Goal: Information Seeking & Learning: Learn about a topic

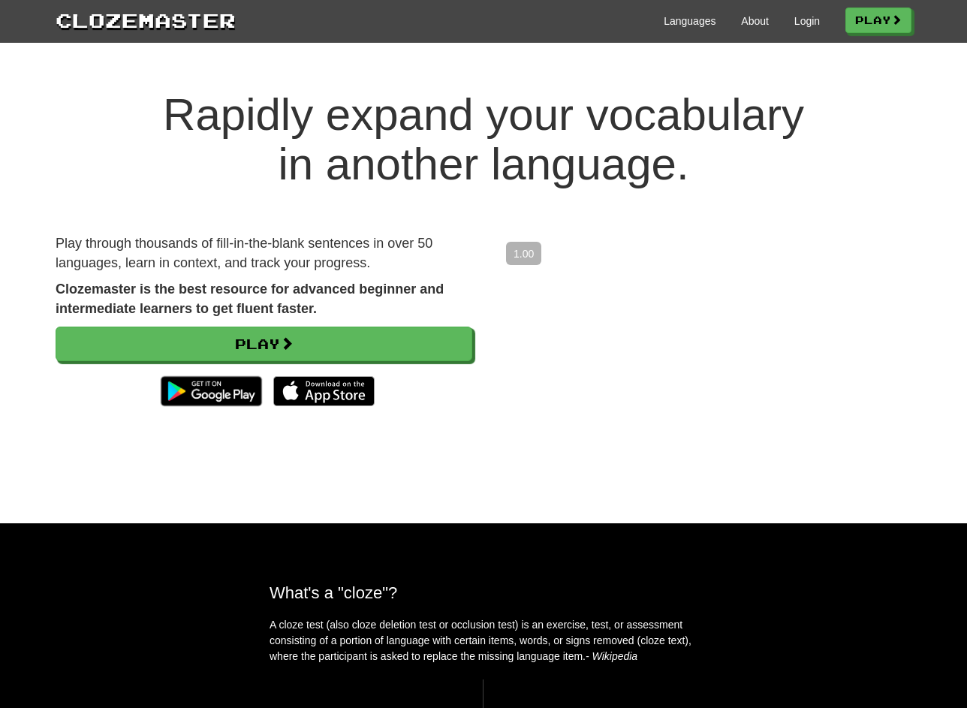
click at [805, 38] on div "Clozemaster Languages About Login Play" at bounding box center [483, 21] width 967 height 43
click at [800, 31] on div "Languages About Login Play" at bounding box center [574, 20] width 676 height 28
click at [800, 20] on link "Login" at bounding box center [807, 21] width 26 height 15
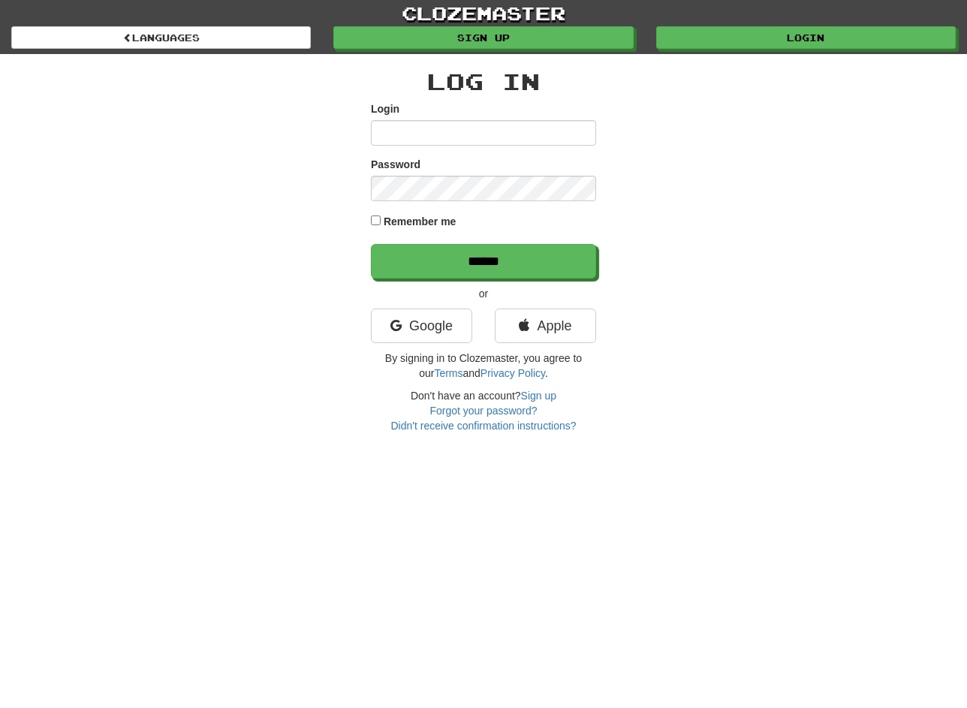
click at [483, 130] on input "Login" at bounding box center [483, 133] width 225 height 26
click at [439, 324] on link "Google" at bounding box center [421, 326] width 101 height 35
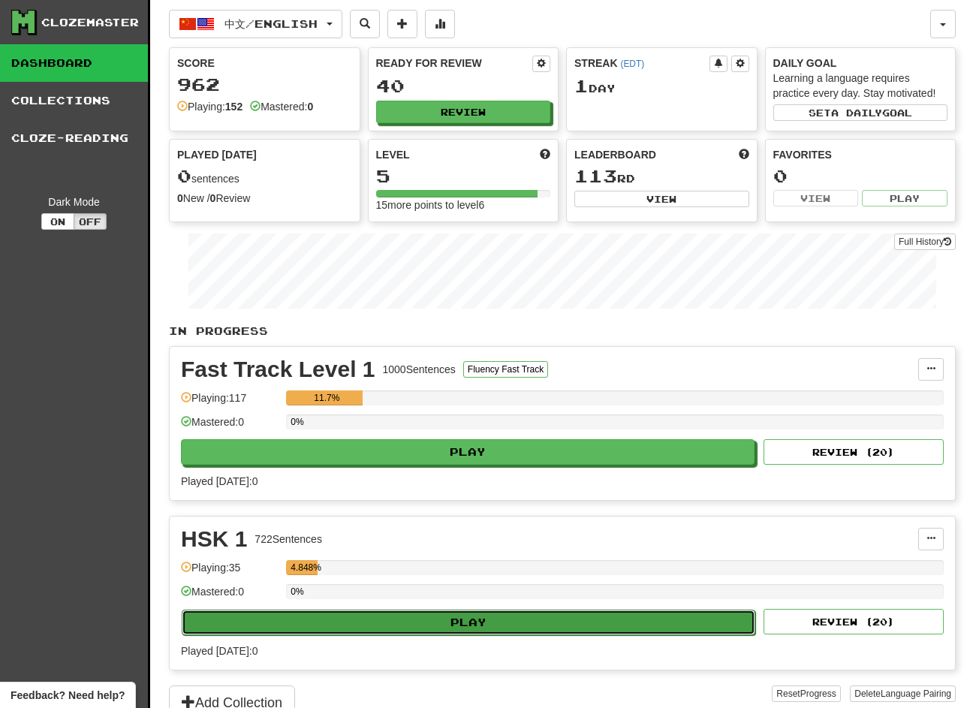
click at [420, 628] on button "Play" at bounding box center [469, 623] width 574 height 26
select select "**"
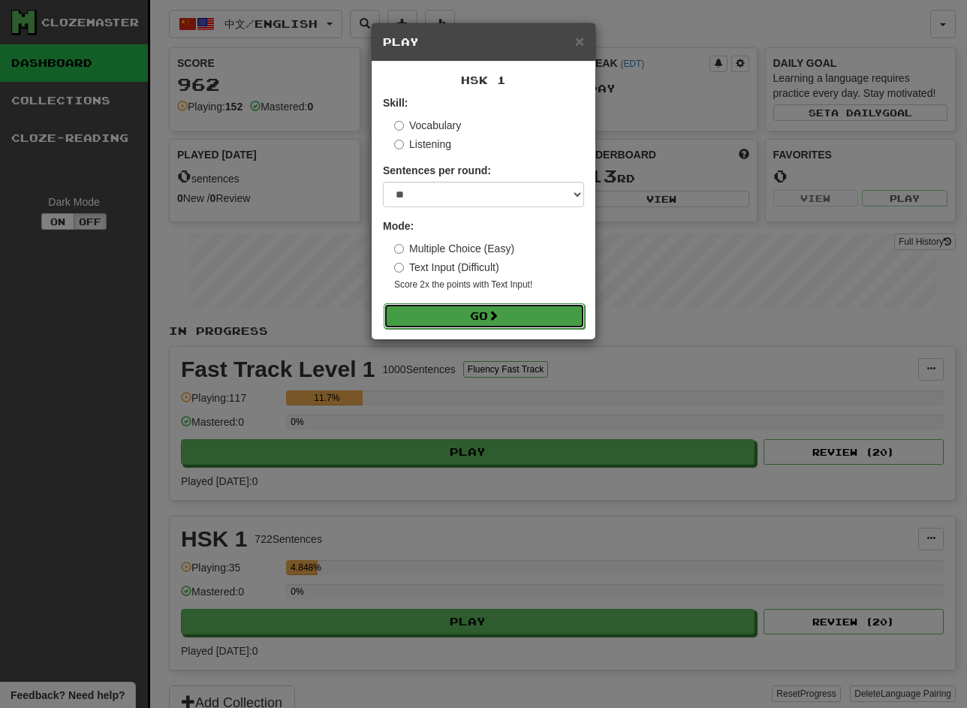
click at [443, 325] on button "Go" at bounding box center [484, 316] width 201 height 26
click at [456, 251] on label "Multiple Choice (Easy)" at bounding box center [454, 248] width 120 height 15
click at [496, 315] on span at bounding box center [493, 315] width 11 height 11
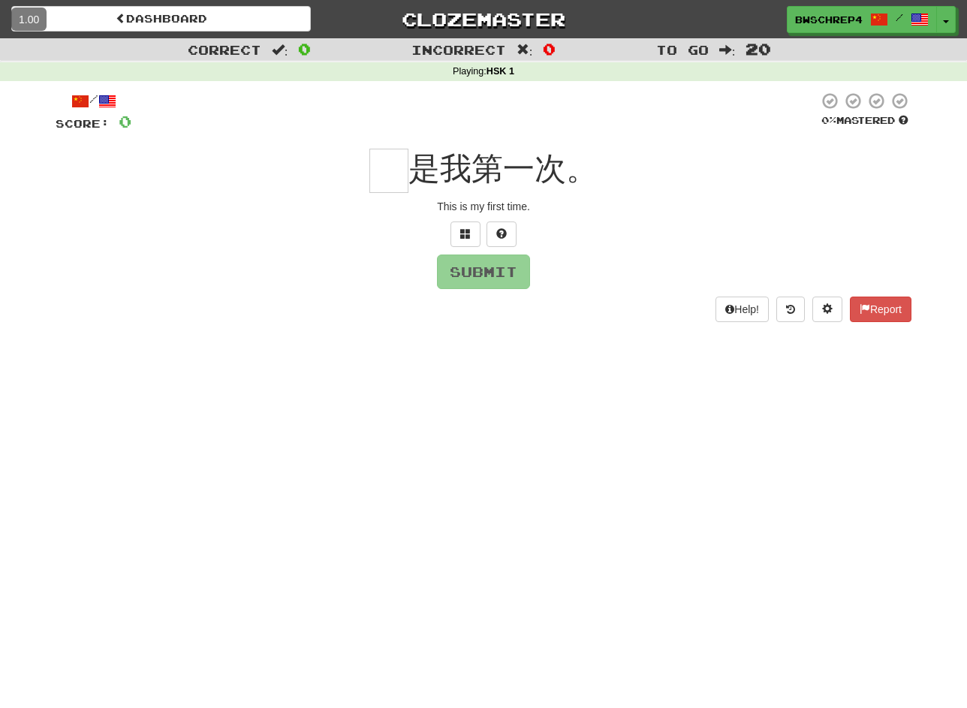
click at [380, 168] on input "text" at bounding box center [388, 171] width 39 height 44
type input "***"
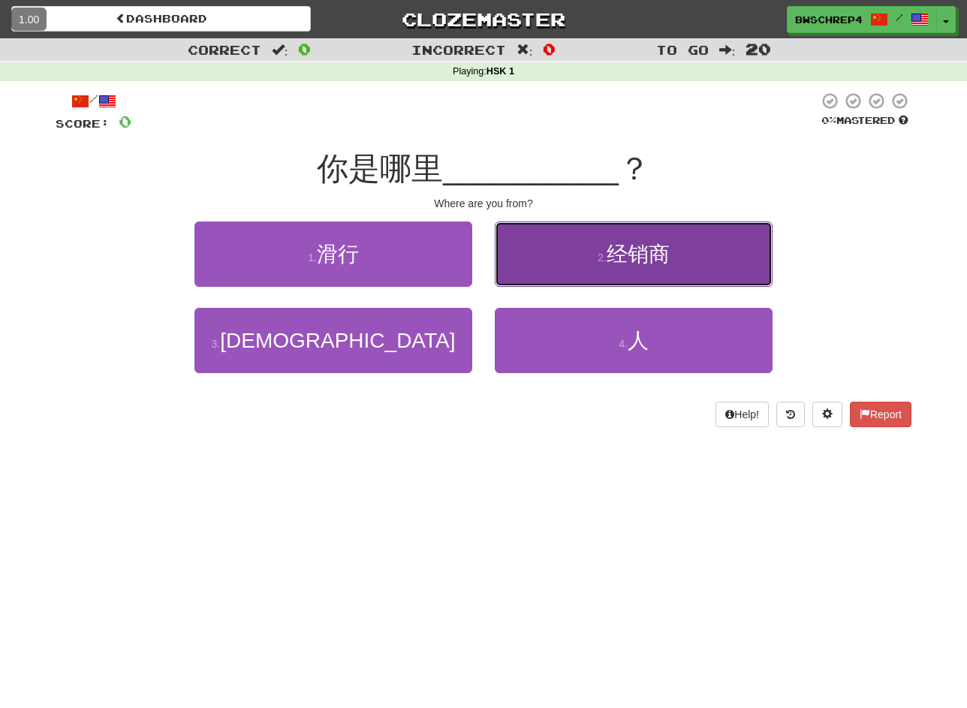
click at [526, 276] on button "2 . 经销商" at bounding box center [634, 253] width 278 height 65
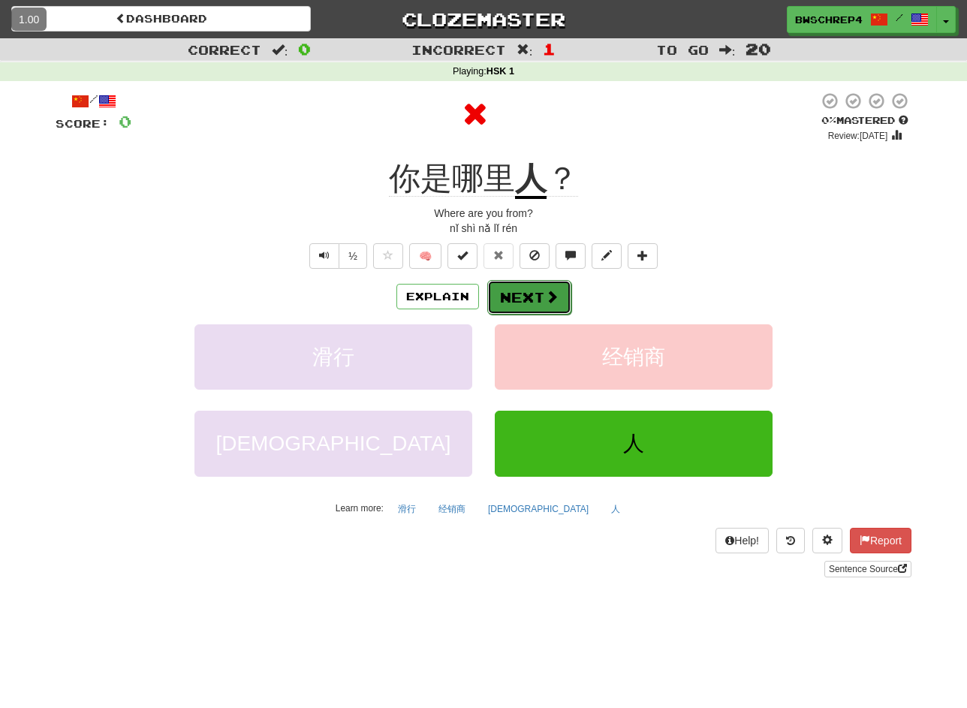
click at [545, 300] on span at bounding box center [552, 297] width 14 height 14
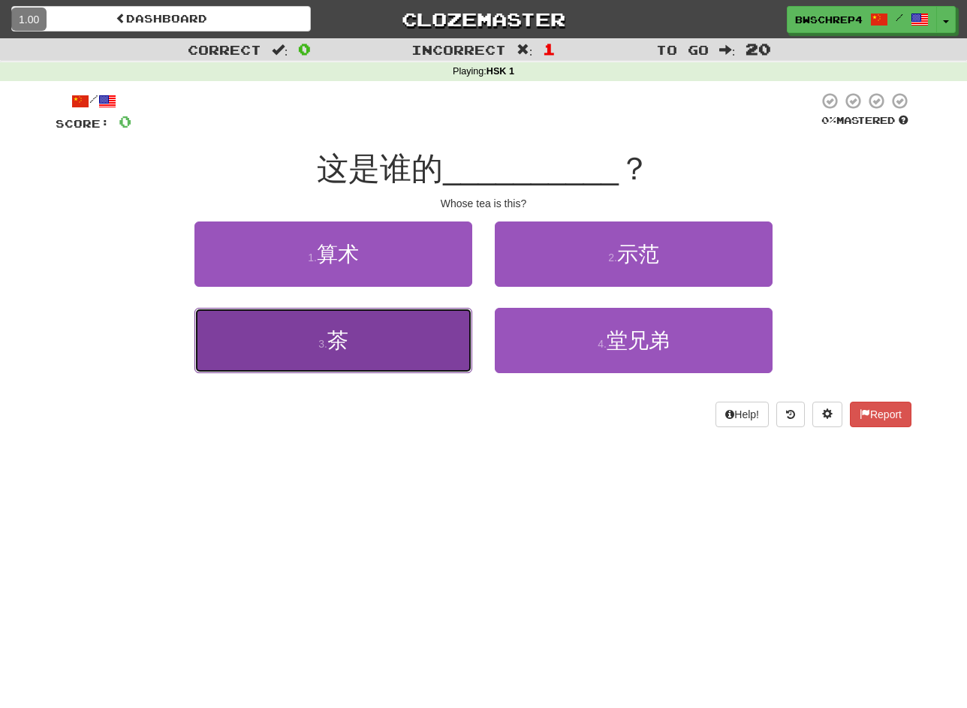
click at [431, 340] on button "3 . 茶" at bounding box center [333, 340] width 278 height 65
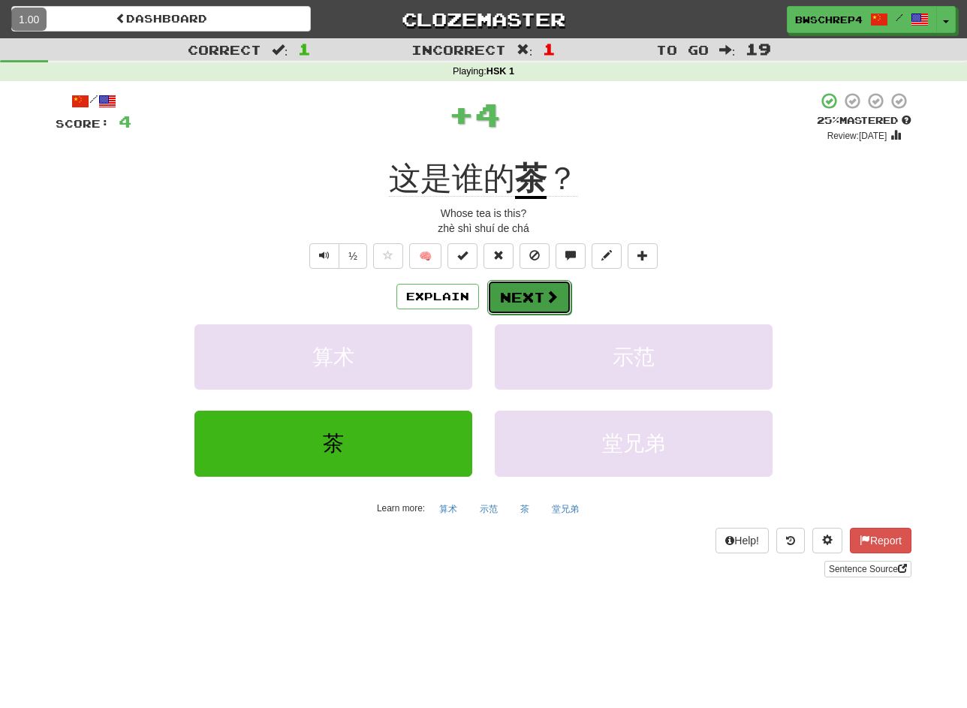
click at [507, 306] on button "Next" at bounding box center [529, 297] width 84 height 35
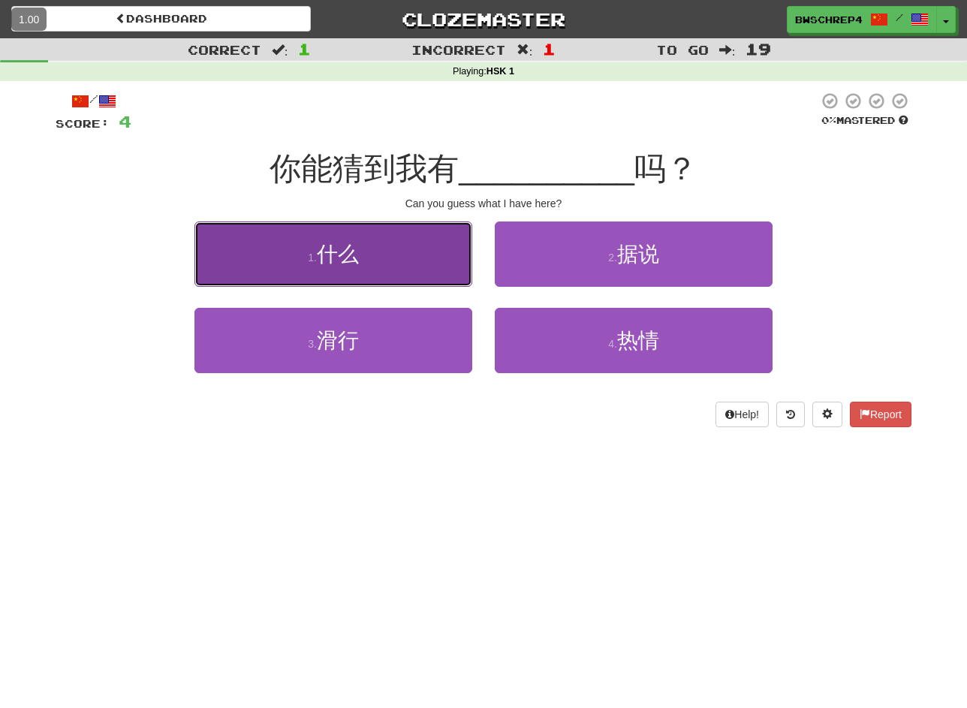
click at [425, 240] on button "1 . 什么" at bounding box center [333, 253] width 278 height 65
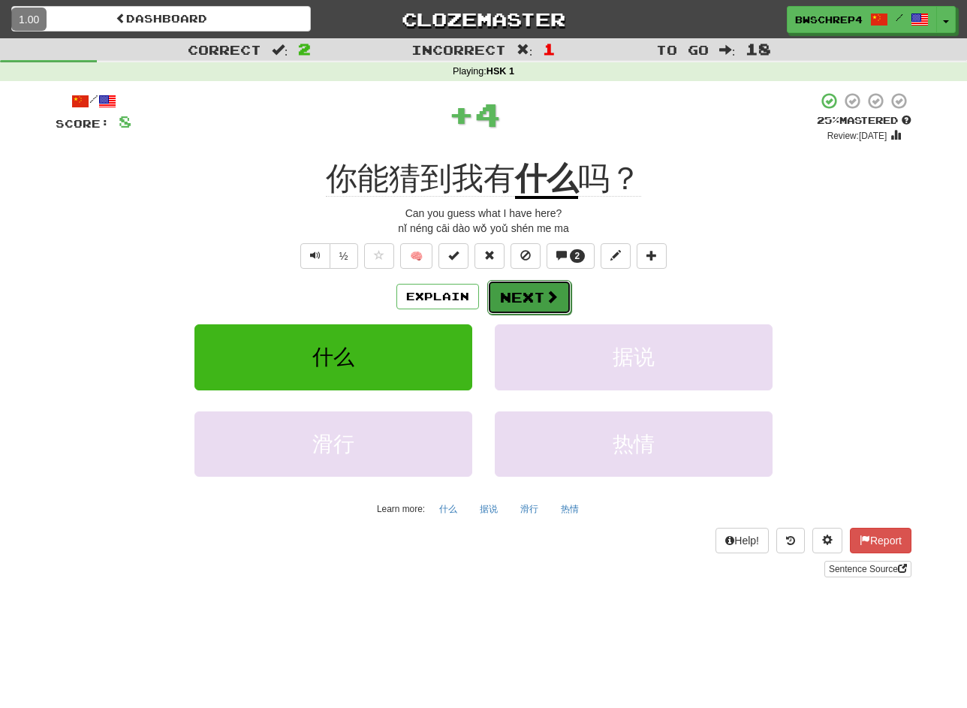
click at [540, 301] on button "Next" at bounding box center [529, 297] width 84 height 35
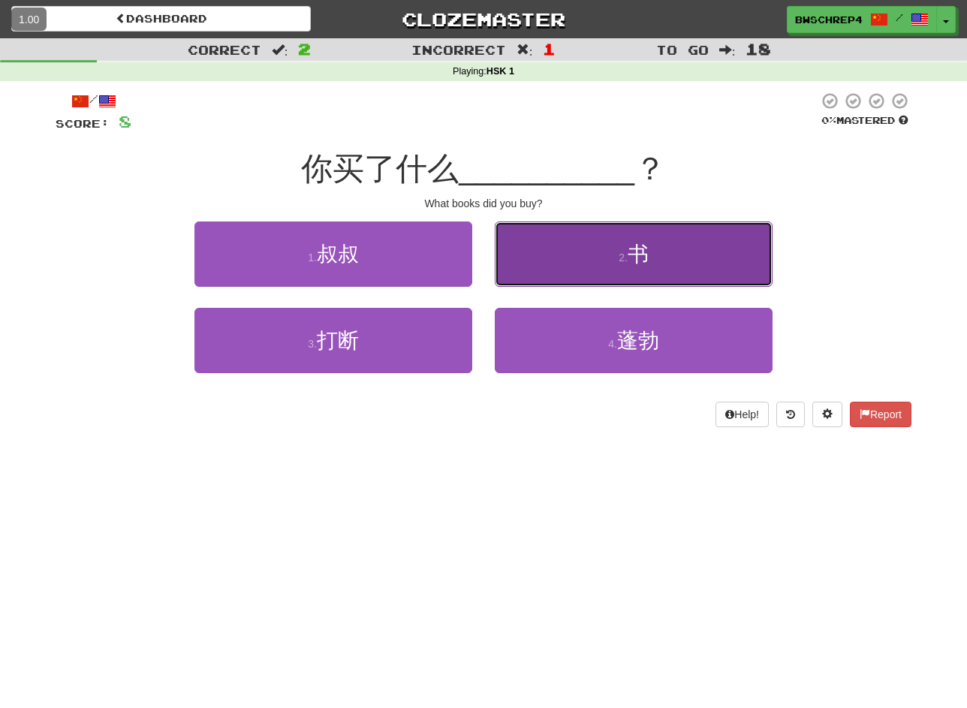
click at [639, 246] on span "书" at bounding box center [638, 254] width 21 height 23
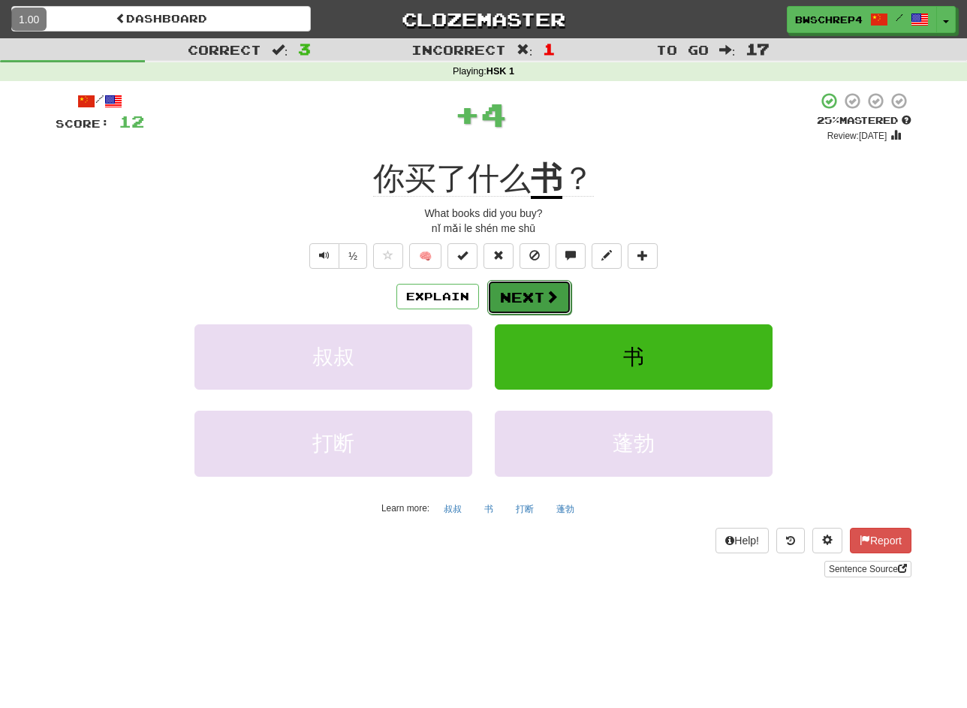
click at [529, 304] on button "Next" at bounding box center [529, 297] width 84 height 35
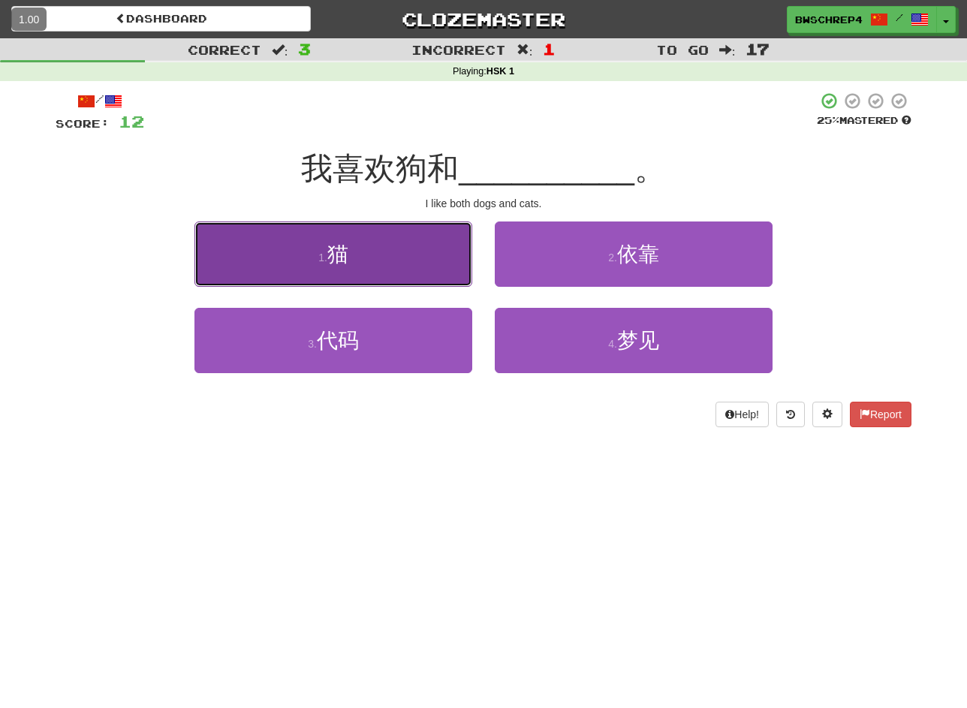
click at [449, 262] on button "1 . 猫" at bounding box center [333, 253] width 278 height 65
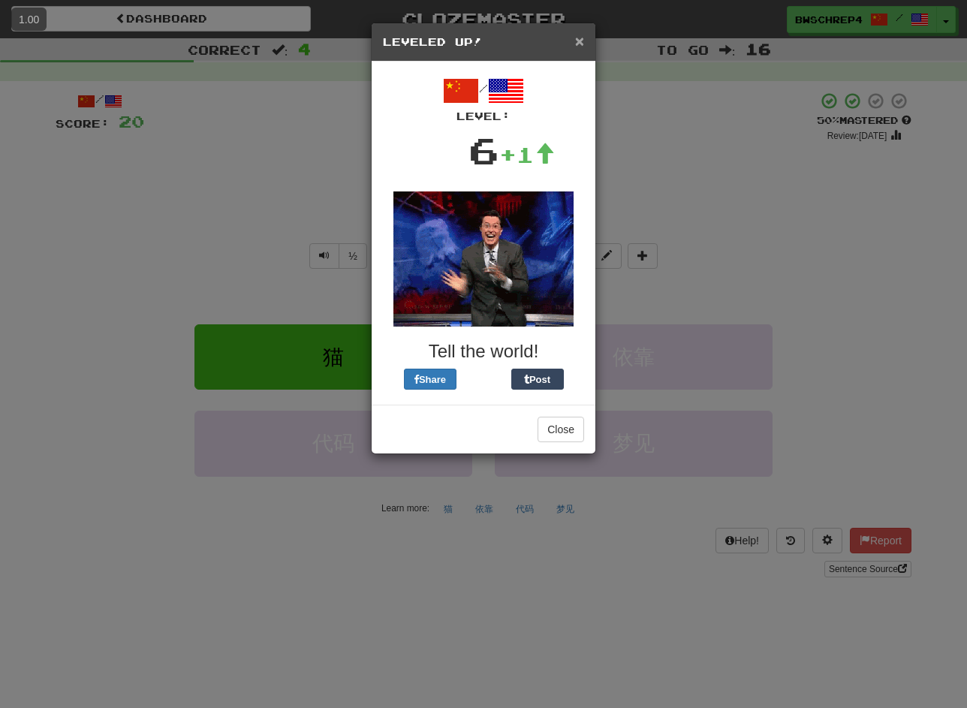
click at [575, 47] on span "×" at bounding box center [579, 40] width 9 height 17
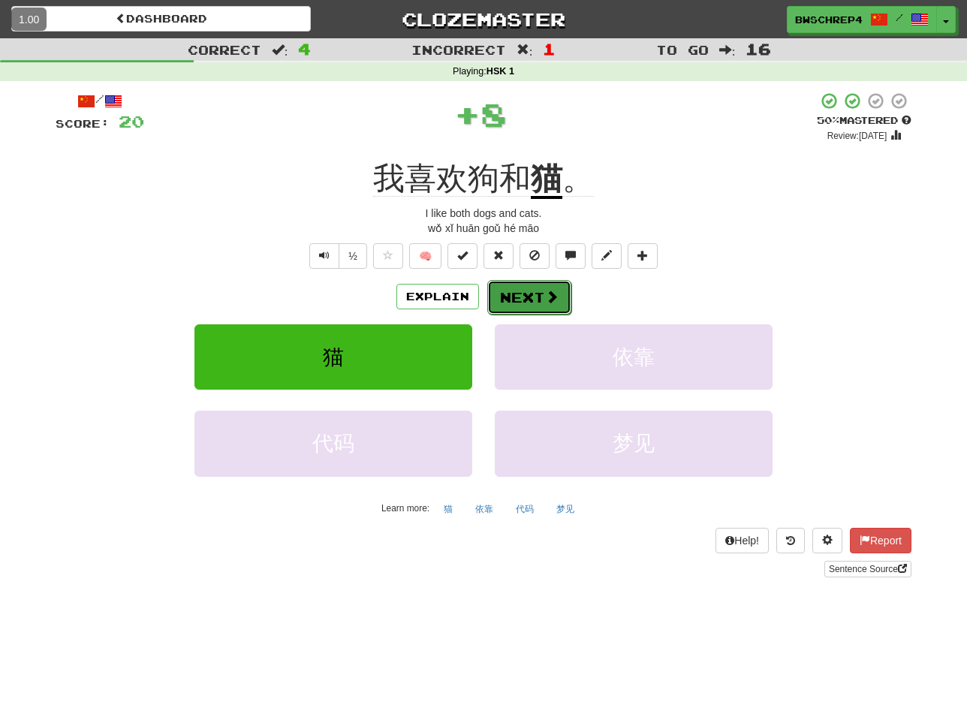
click at [515, 288] on button "Next" at bounding box center [529, 297] width 84 height 35
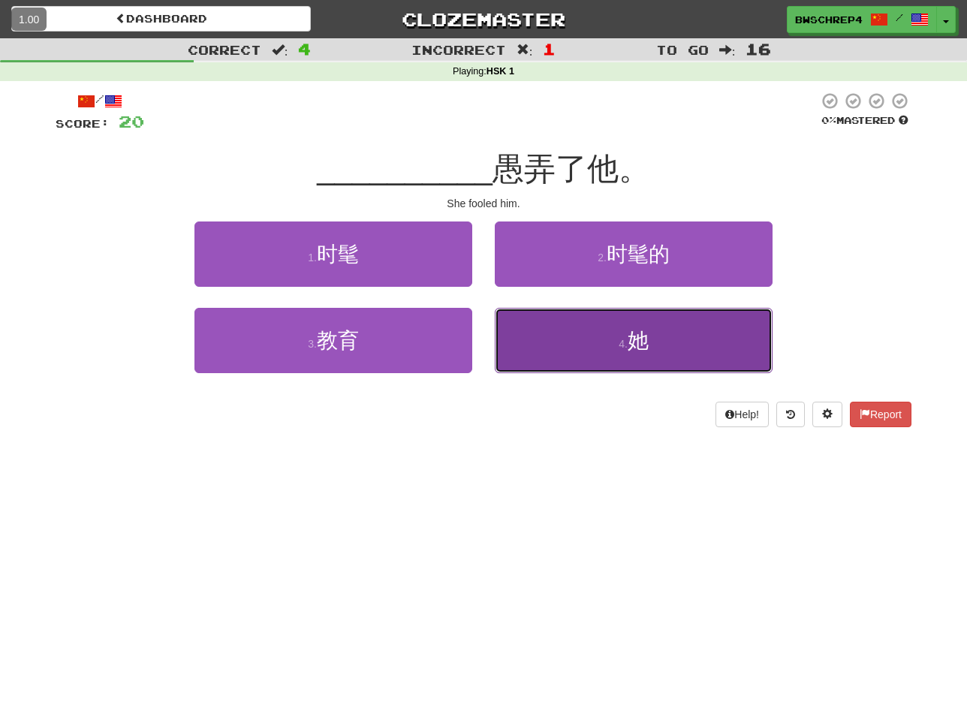
click at [574, 356] on button "4 . 她" at bounding box center [634, 340] width 278 height 65
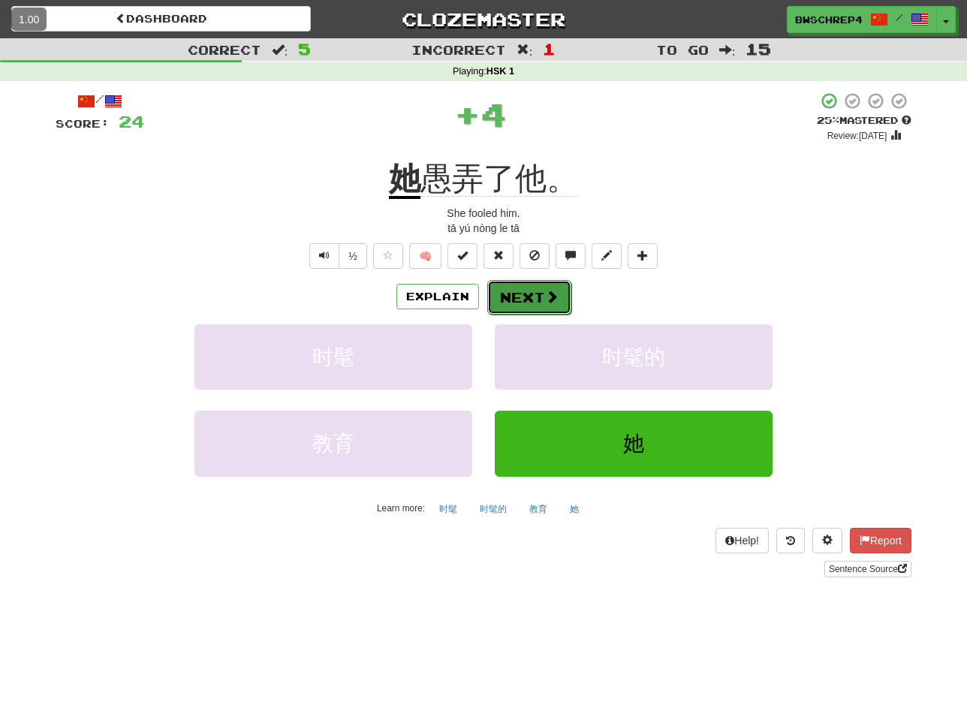
click at [546, 300] on span at bounding box center [552, 297] width 14 height 14
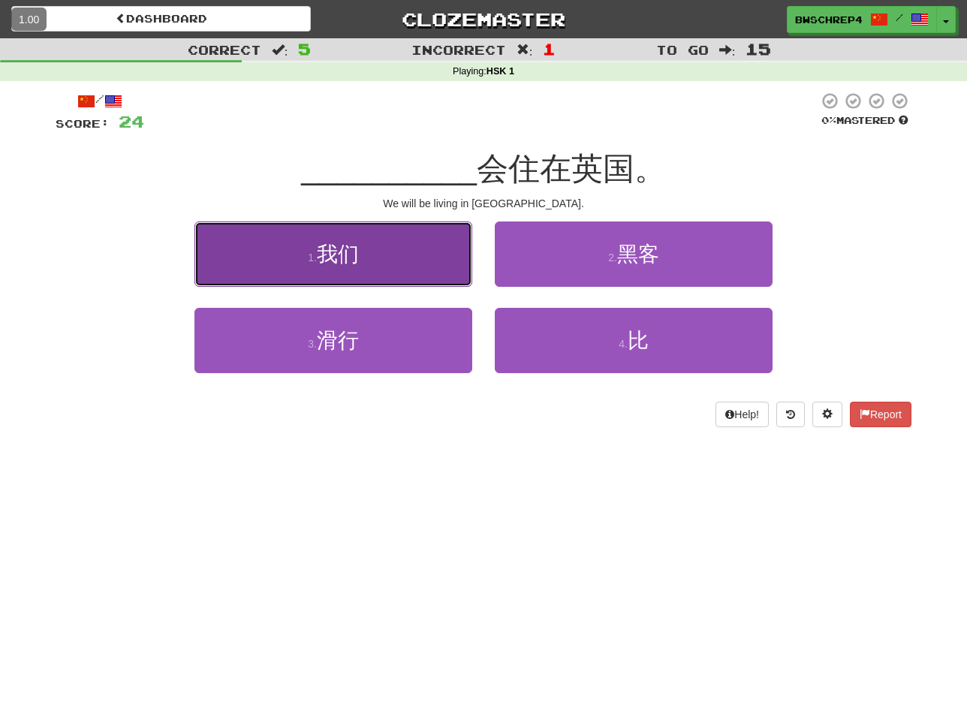
click at [456, 257] on button "1 . 我们" at bounding box center [333, 253] width 278 height 65
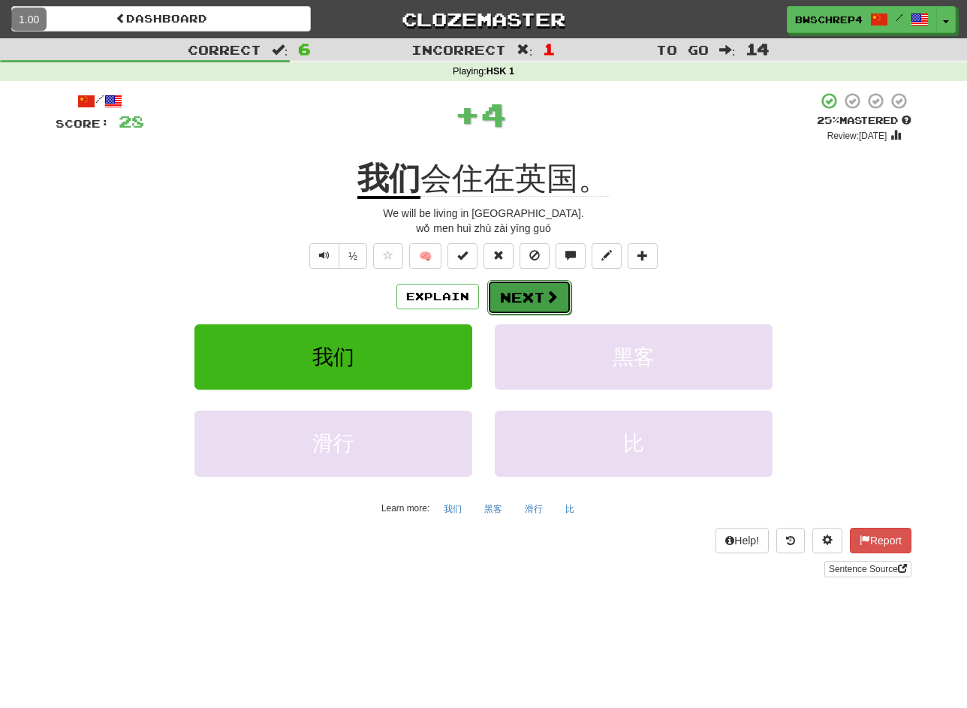
click at [529, 297] on button "Next" at bounding box center [529, 297] width 84 height 35
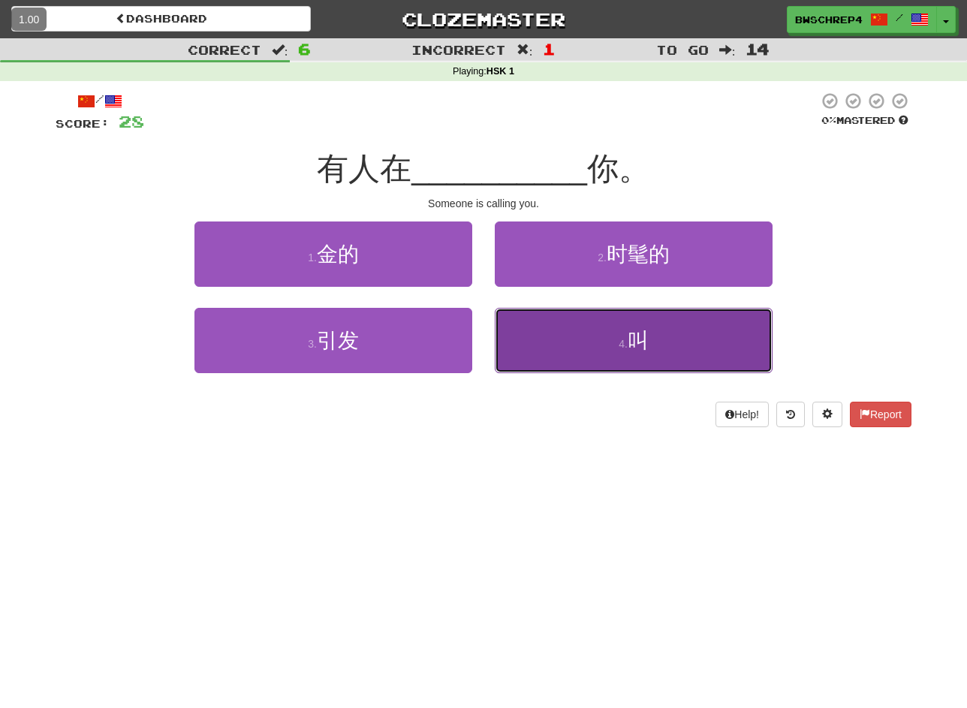
click at [593, 345] on button "4 . 叫" at bounding box center [634, 340] width 278 height 65
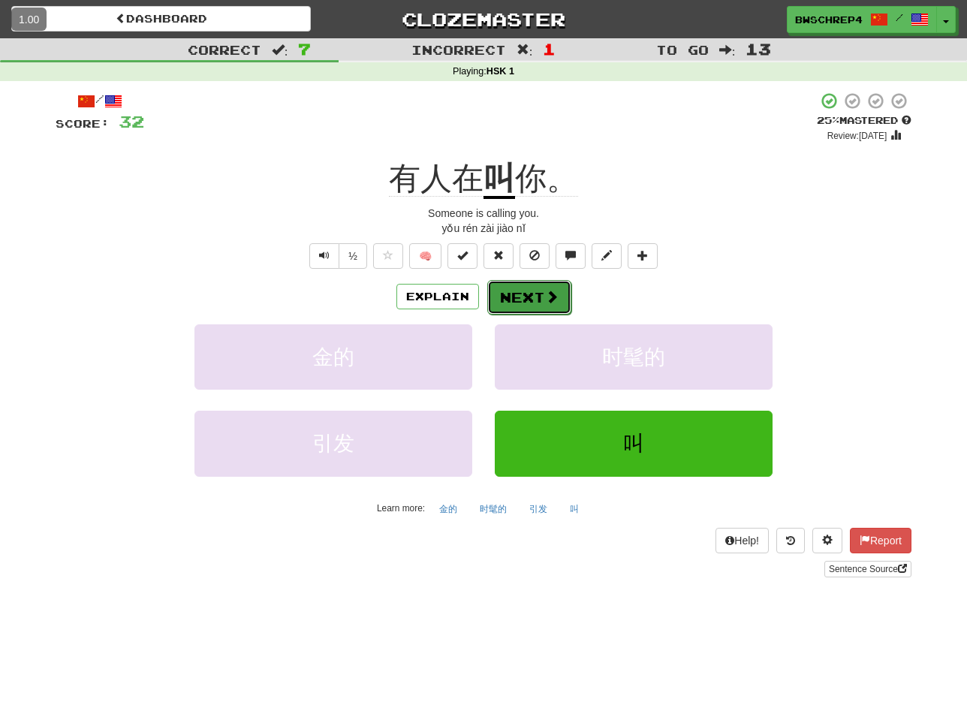
click at [535, 294] on button "Next" at bounding box center [529, 297] width 84 height 35
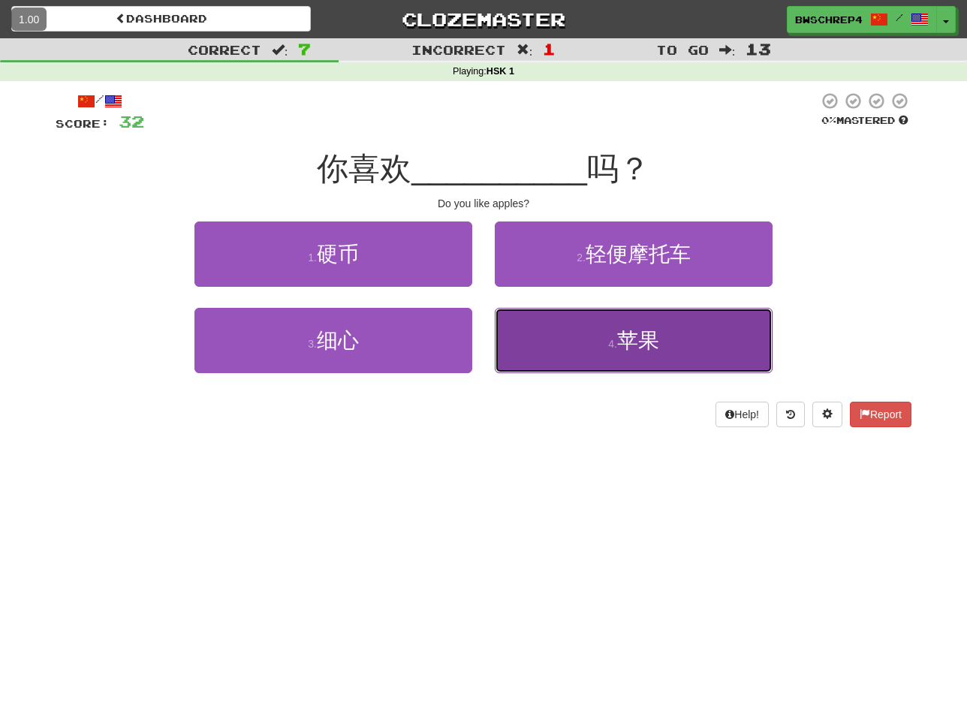
click at [629, 354] on button "4 . 苹果" at bounding box center [634, 340] width 278 height 65
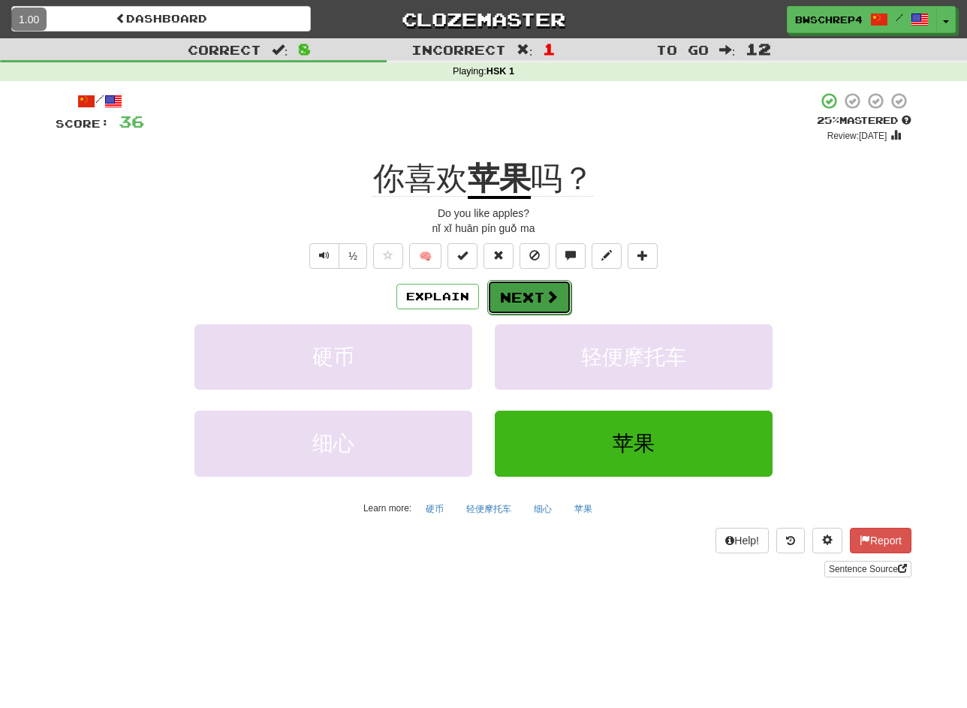
click at [557, 299] on span at bounding box center [552, 297] width 14 height 14
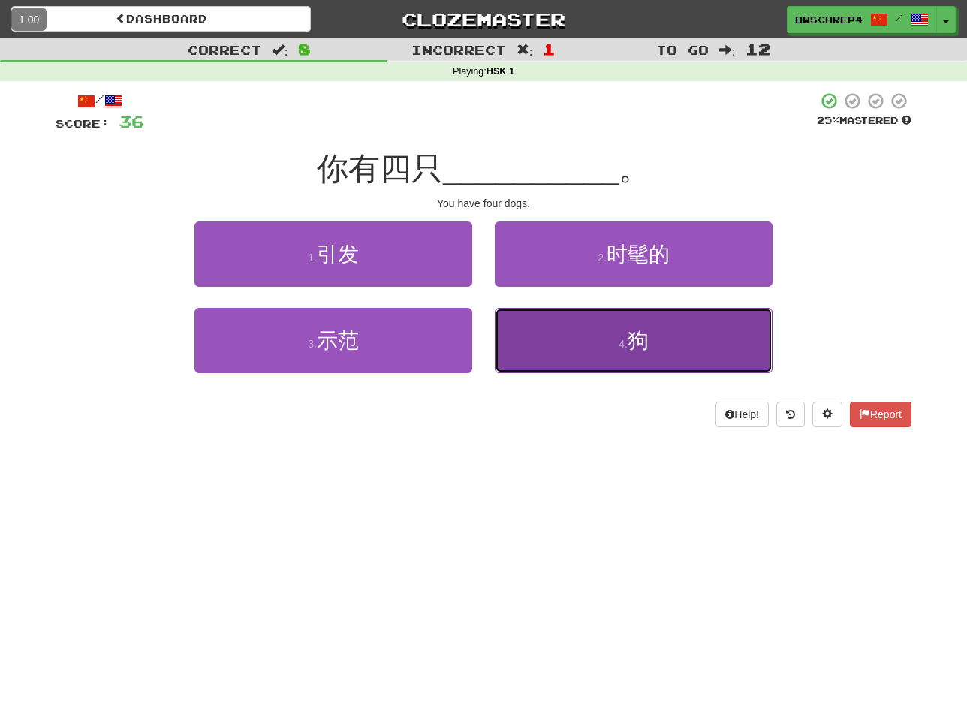
click at [581, 336] on button "4 . 狗" at bounding box center [634, 340] width 278 height 65
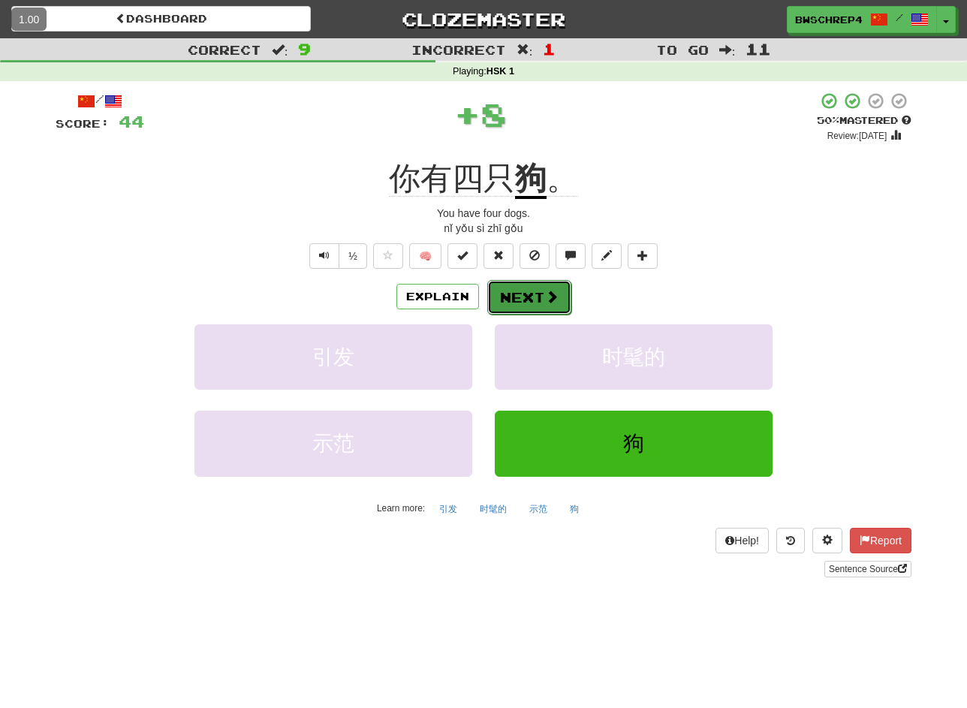
click at [545, 290] on span at bounding box center [552, 297] width 14 height 14
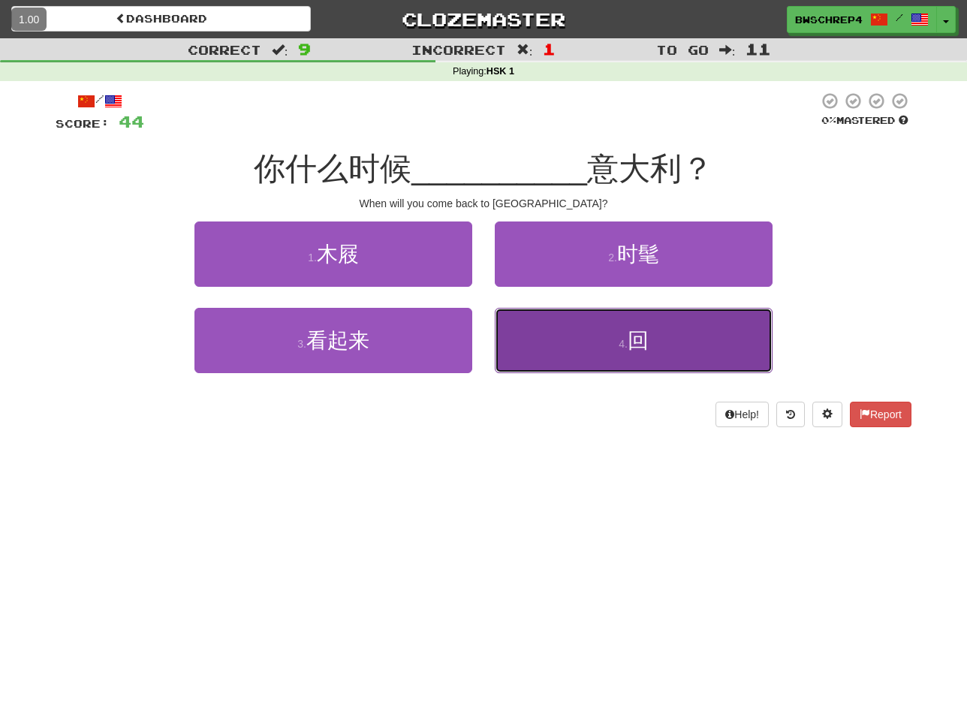
click at [555, 352] on button "4 . 回" at bounding box center [634, 340] width 278 height 65
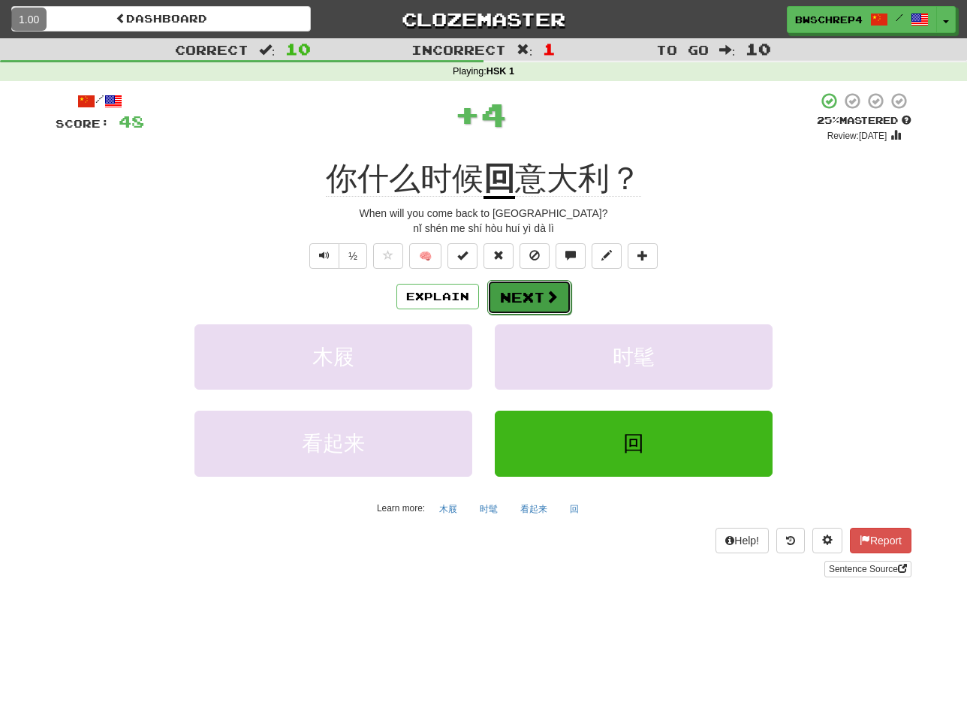
click at [535, 308] on button "Next" at bounding box center [529, 297] width 84 height 35
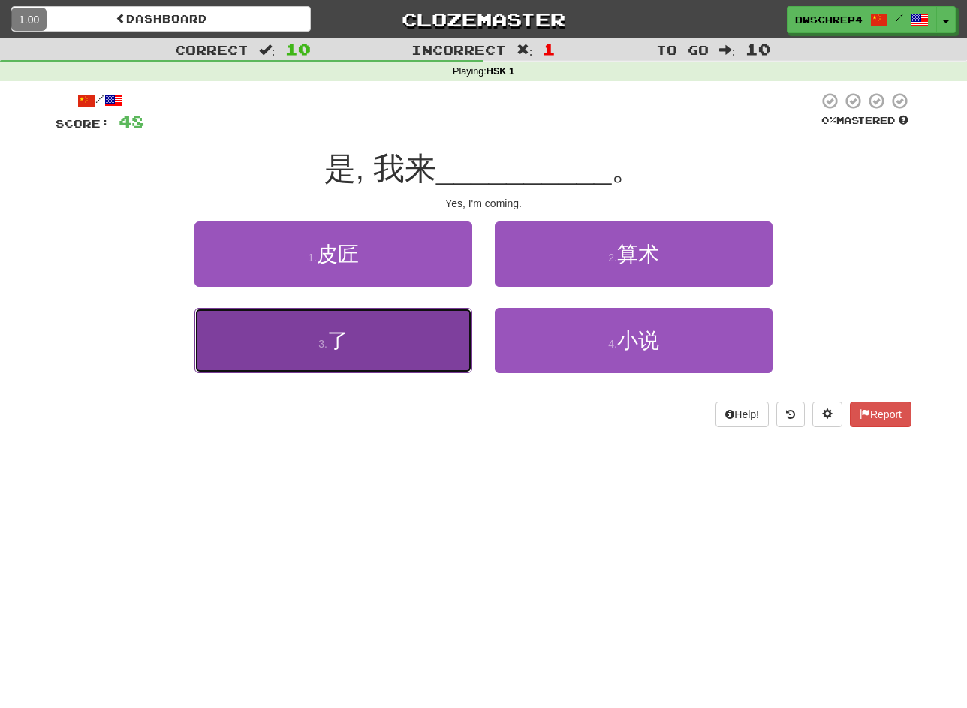
click at [439, 335] on button "3 . 了" at bounding box center [333, 340] width 278 height 65
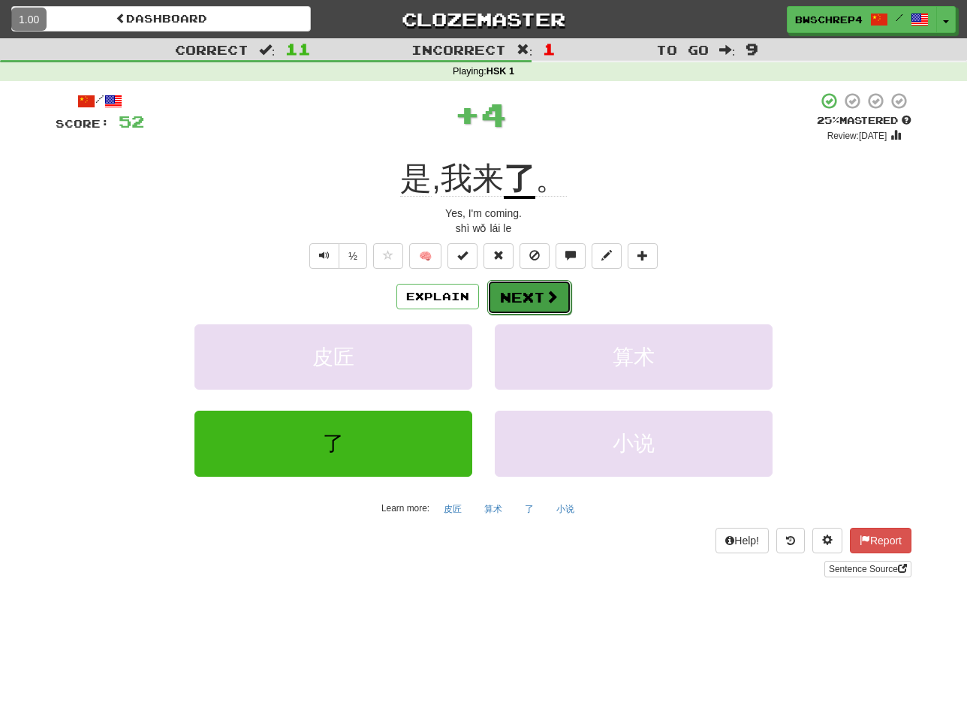
click at [560, 309] on button "Next" at bounding box center [529, 297] width 84 height 35
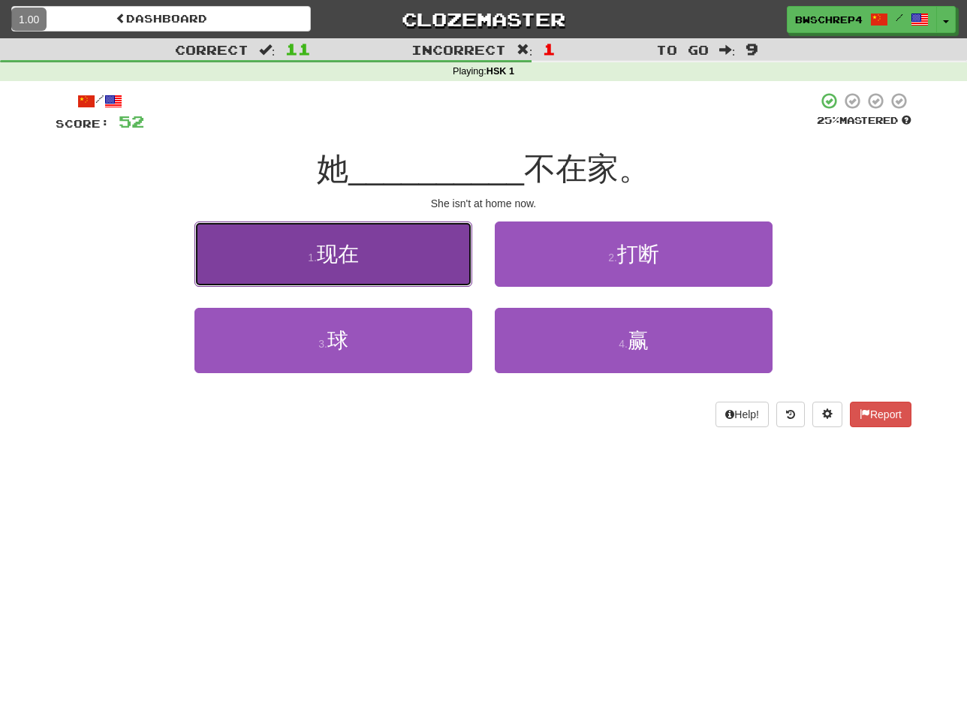
click at [438, 260] on button "1 . 现在" at bounding box center [333, 253] width 278 height 65
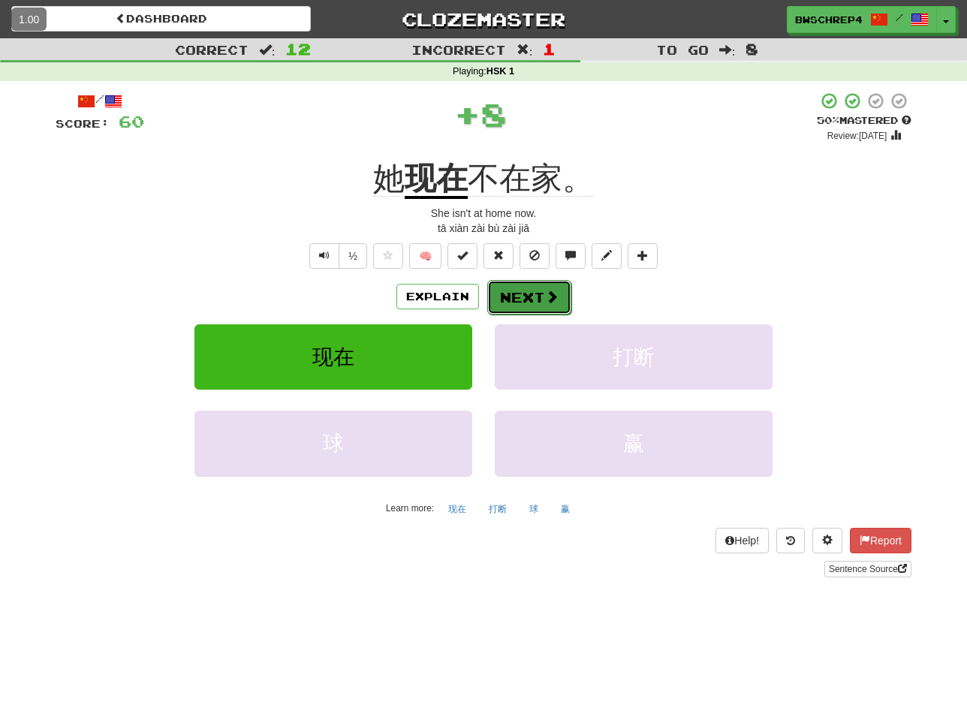
click at [535, 312] on button "Next" at bounding box center [529, 297] width 84 height 35
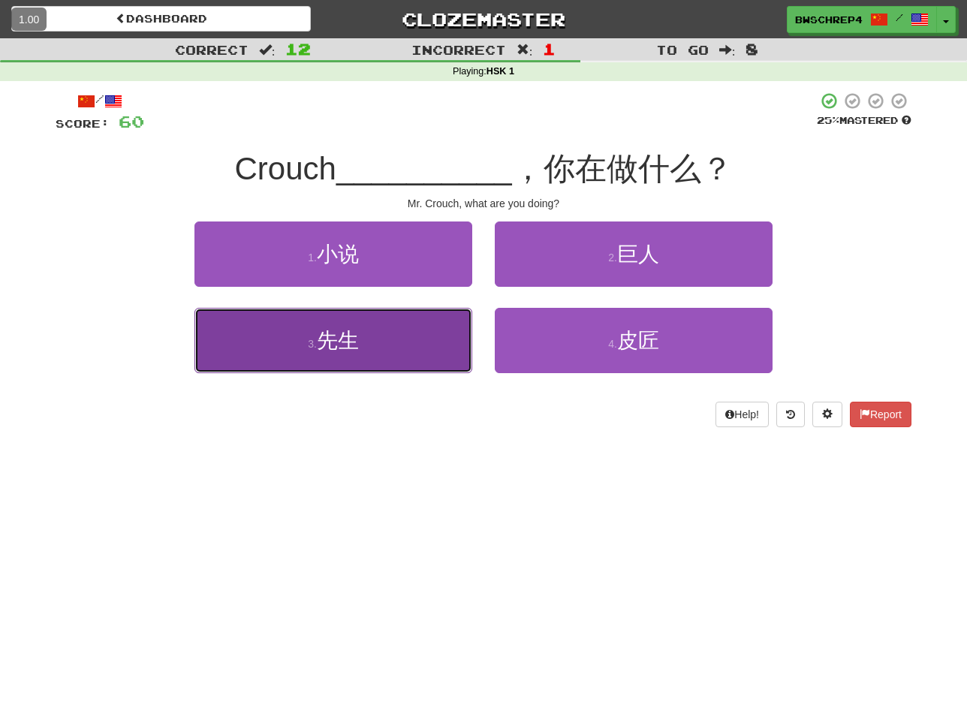
click at [411, 330] on button "3 . 先生" at bounding box center [333, 340] width 278 height 65
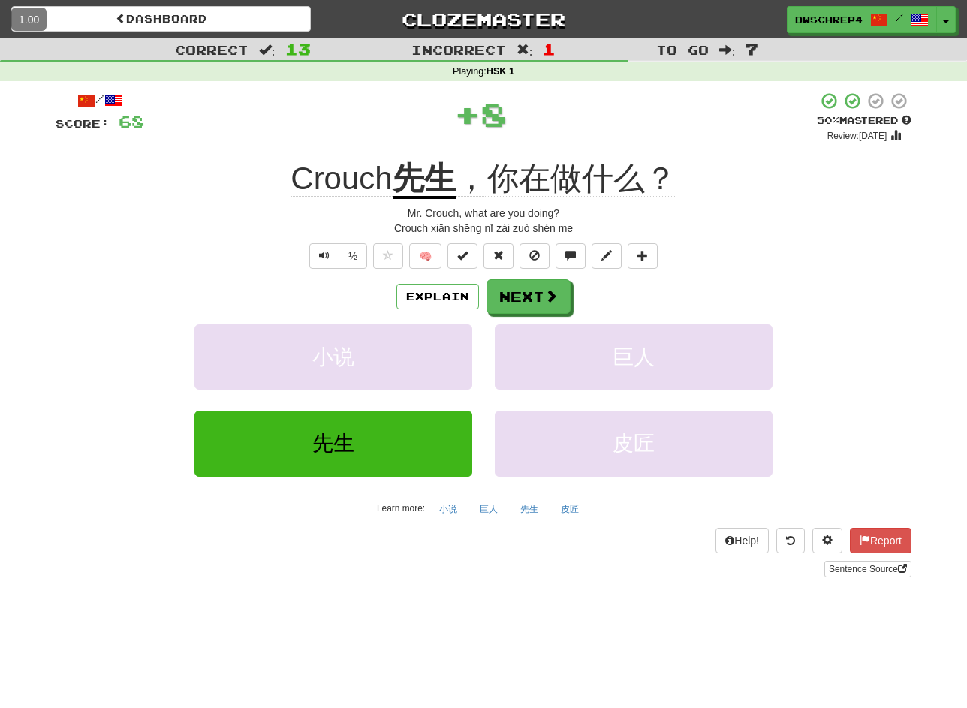
click at [483, 298] on div "Explain Next" at bounding box center [484, 296] width 856 height 35
click at [493, 298] on button "Next" at bounding box center [529, 297] width 84 height 35
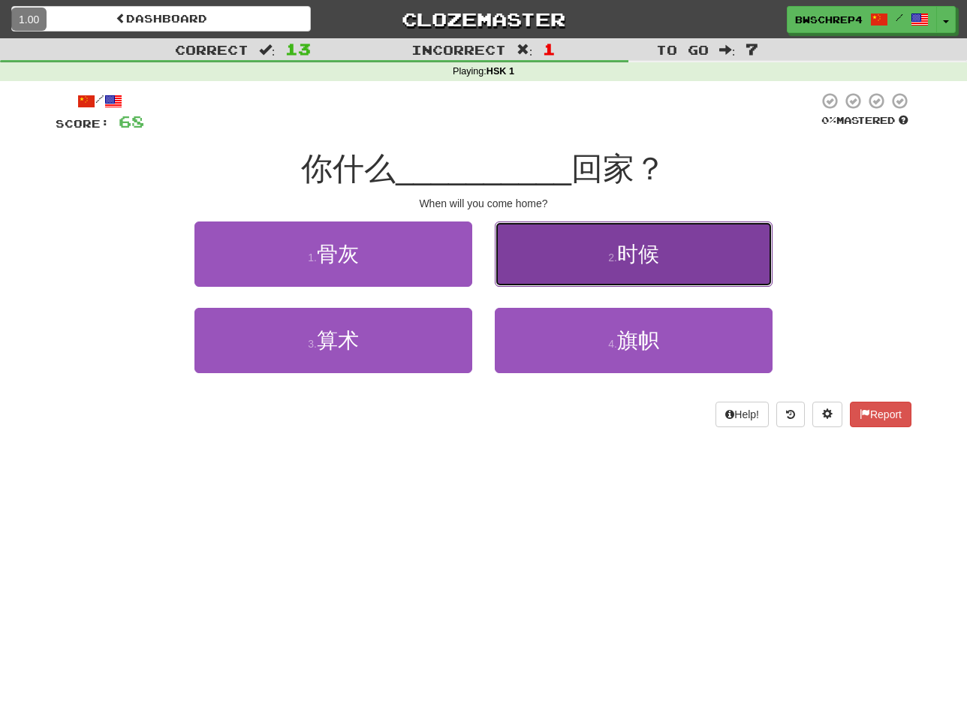
click at [532, 265] on button "2 . 时候" at bounding box center [634, 253] width 278 height 65
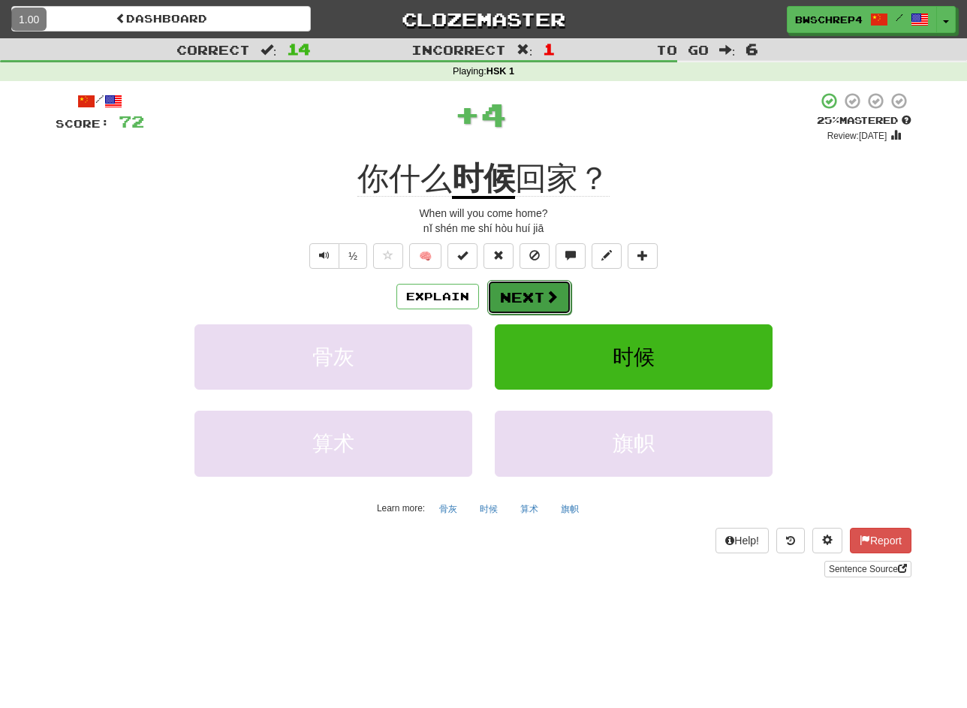
click at [523, 292] on button "Next" at bounding box center [529, 297] width 84 height 35
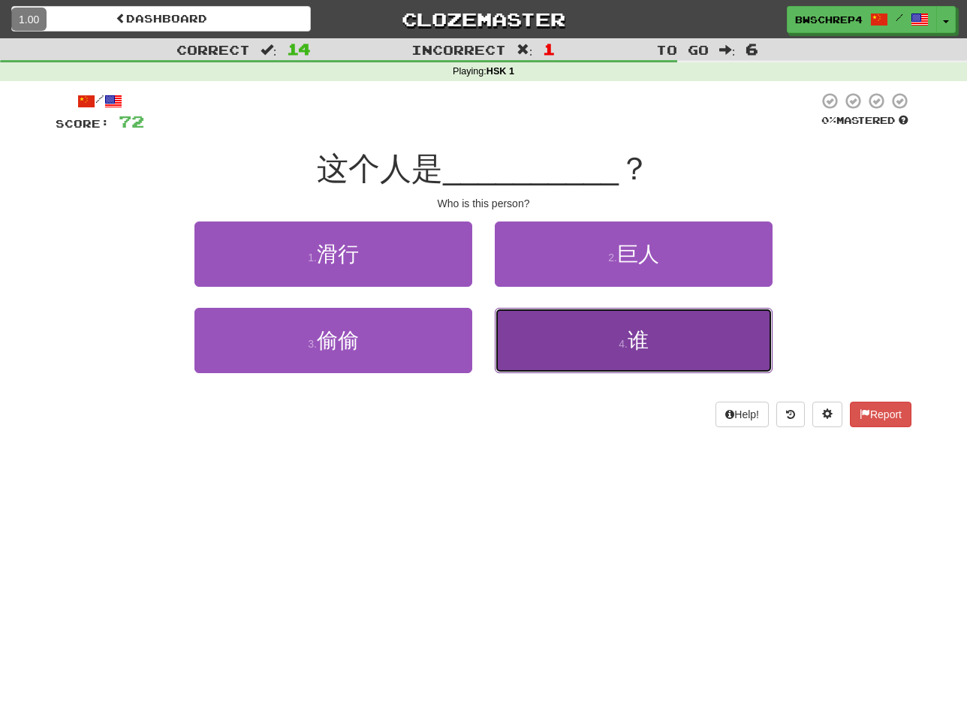
click at [544, 345] on button "4 . 谁" at bounding box center [634, 340] width 278 height 65
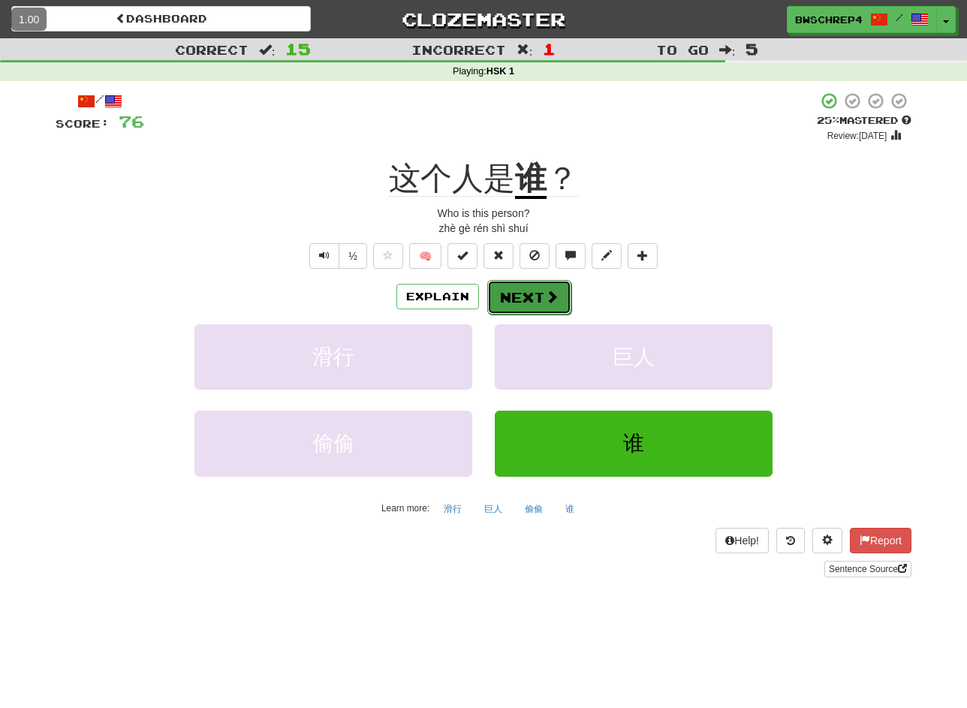
click at [533, 296] on button "Next" at bounding box center [529, 297] width 84 height 35
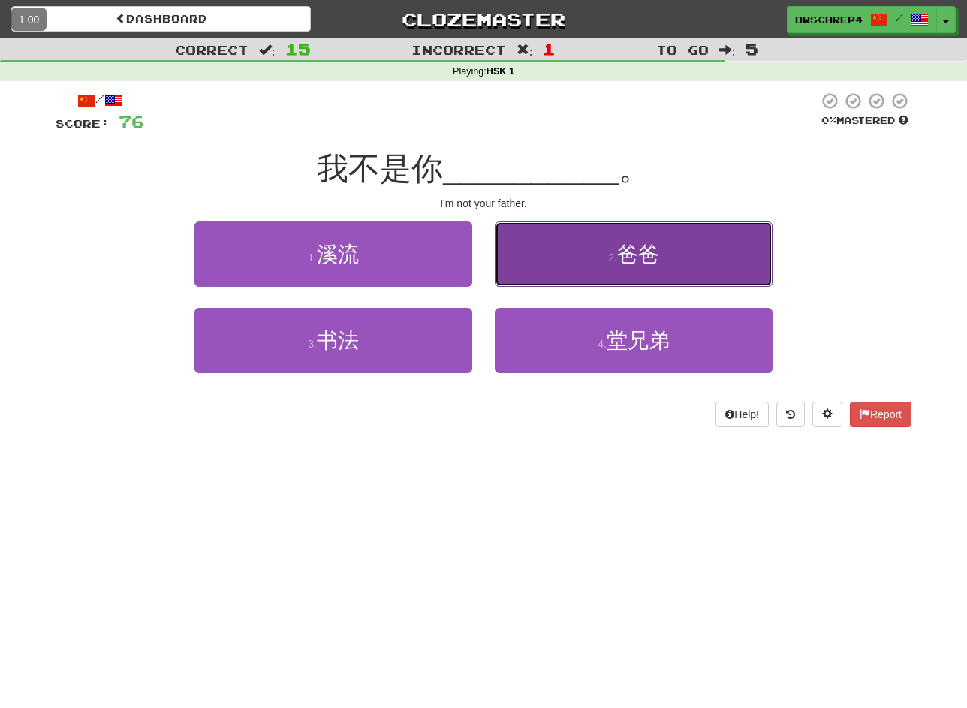
click at [559, 239] on button "2 . 爸爸" at bounding box center [634, 253] width 278 height 65
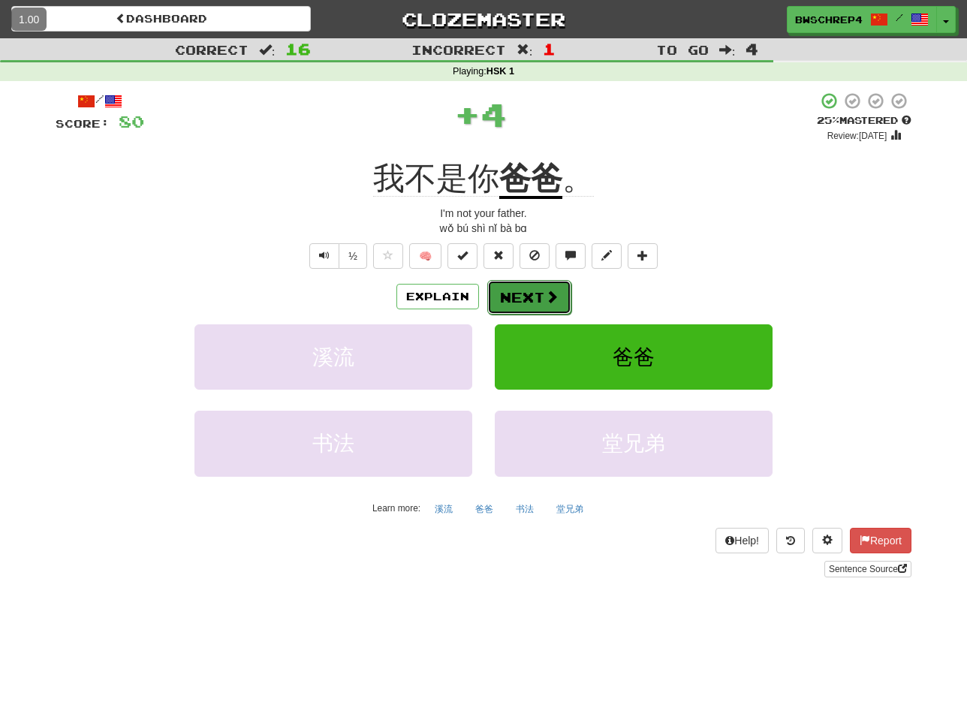
click at [546, 306] on button "Next" at bounding box center [529, 297] width 84 height 35
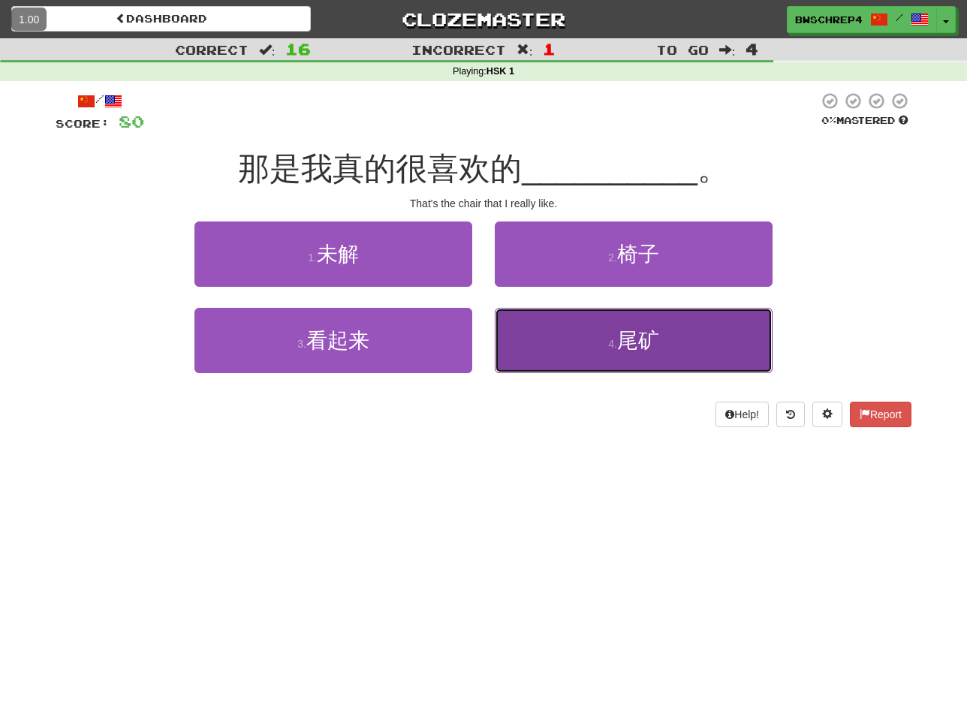
click at [511, 332] on button "4 . 尾矿" at bounding box center [634, 340] width 278 height 65
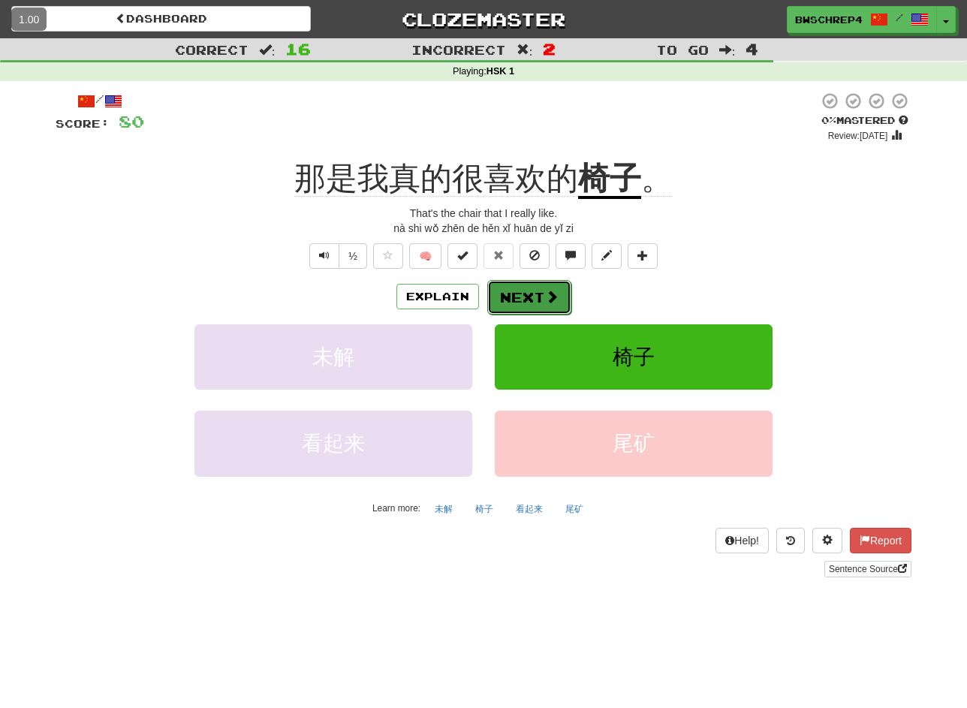
click at [529, 301] on button "Next" at bounding box center [529, 297] width 84 height 35
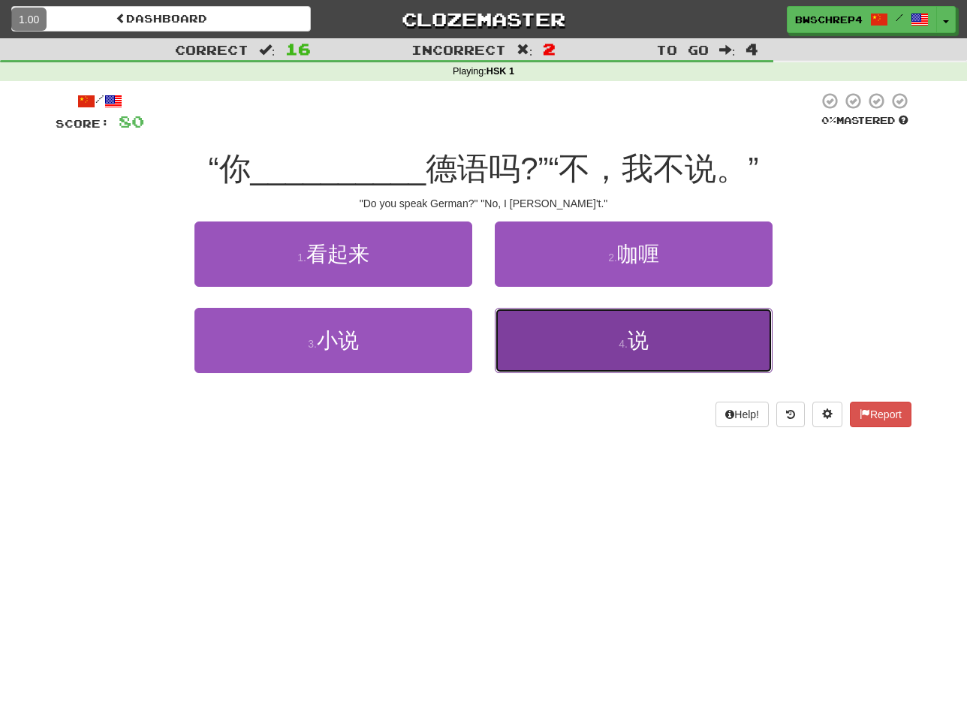
click at [541, 356] on button "4 . 说" at bounding box center [634, 340] width 278 height 65
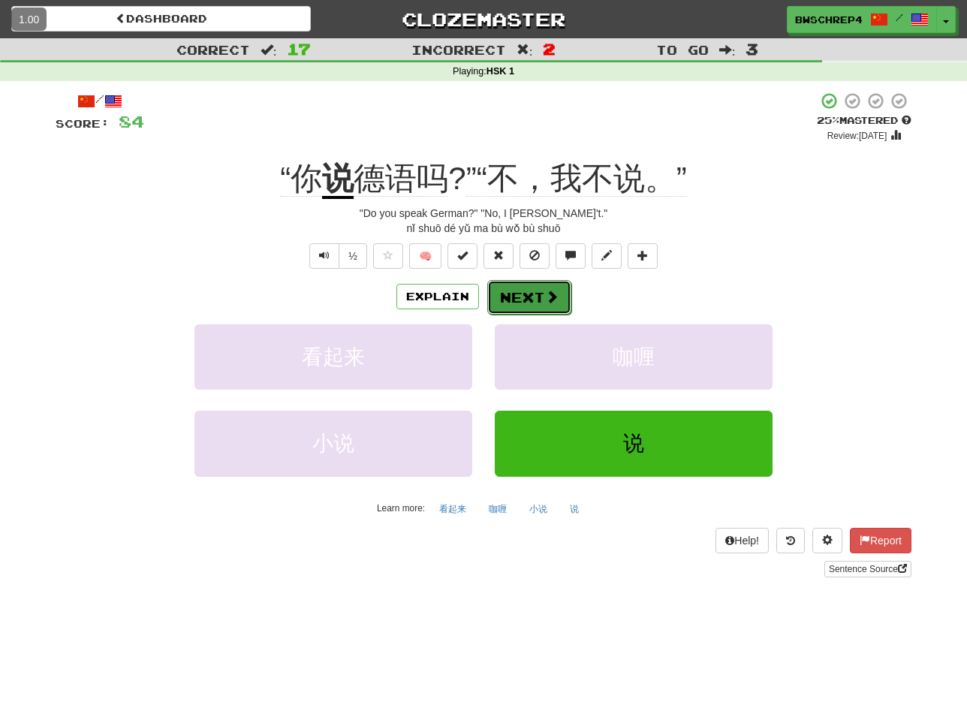
click at [519, 303] on button "Next" at bounding box center [529, 297] width 84 height 35
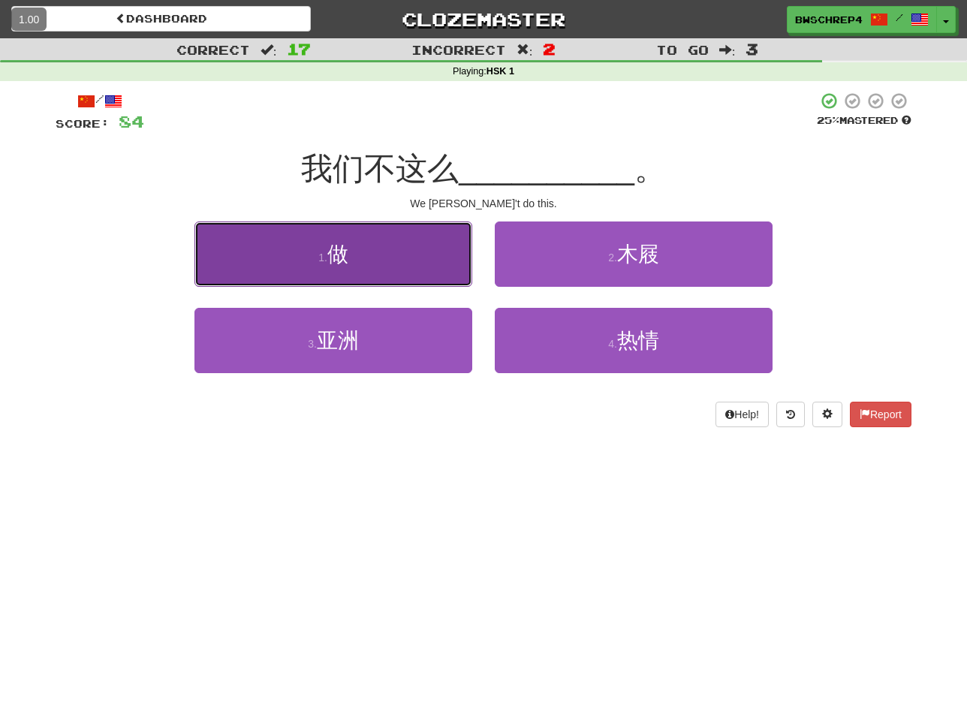
click at [399, 268] on button "1 . 做" at bounding box center [333, 253] width 278 height 65
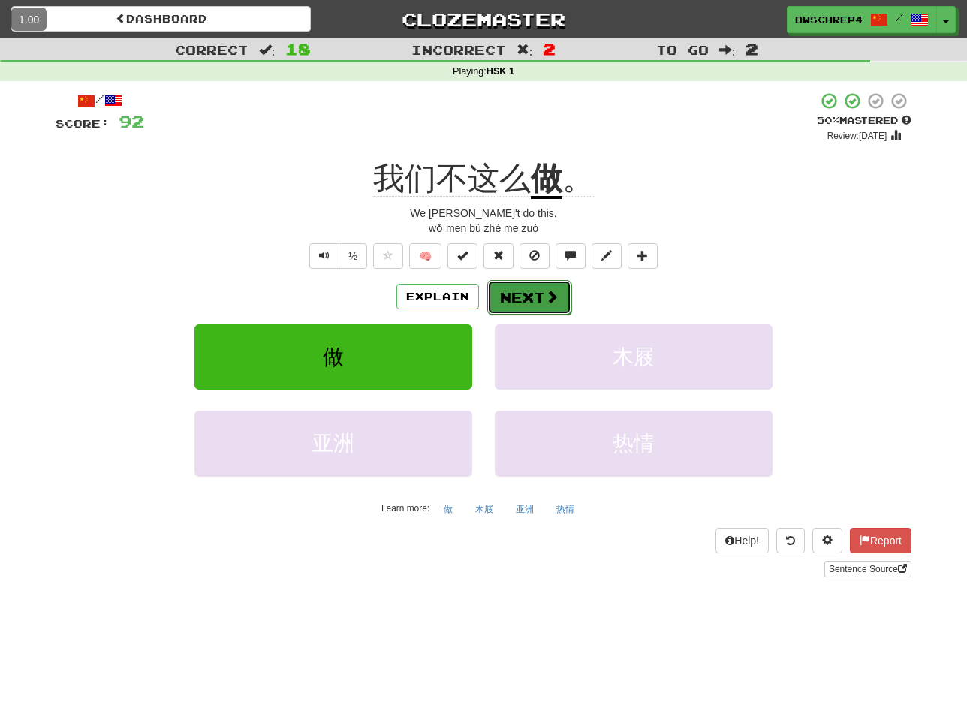
click at [529, 303] on button "Next" at bounding box center [529, 297] width 84 height 35
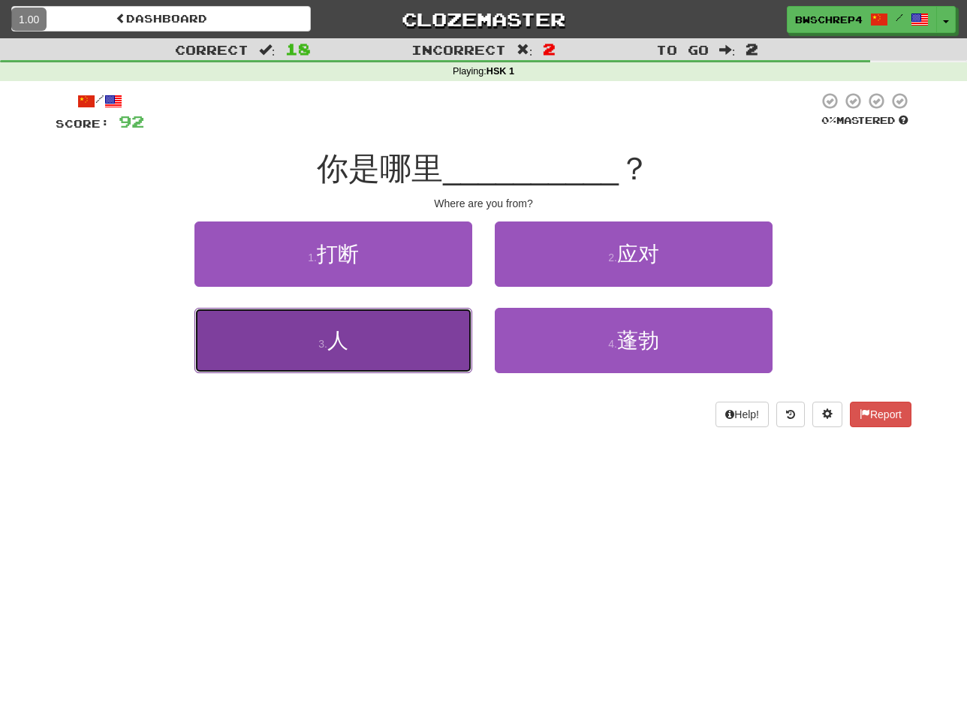
click at [402, 365] on button "3 . 人" at bounding box center [333, 340] width 278 height 65
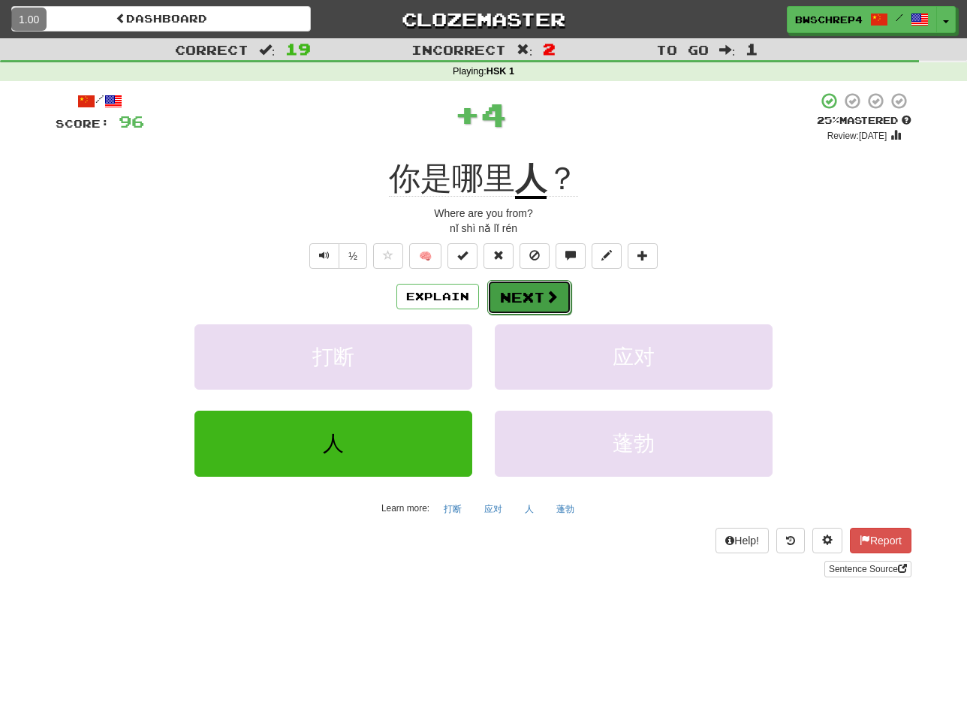
click at [522, 303] on button "Next" at bounding box center [529, 297] width 84 height 35
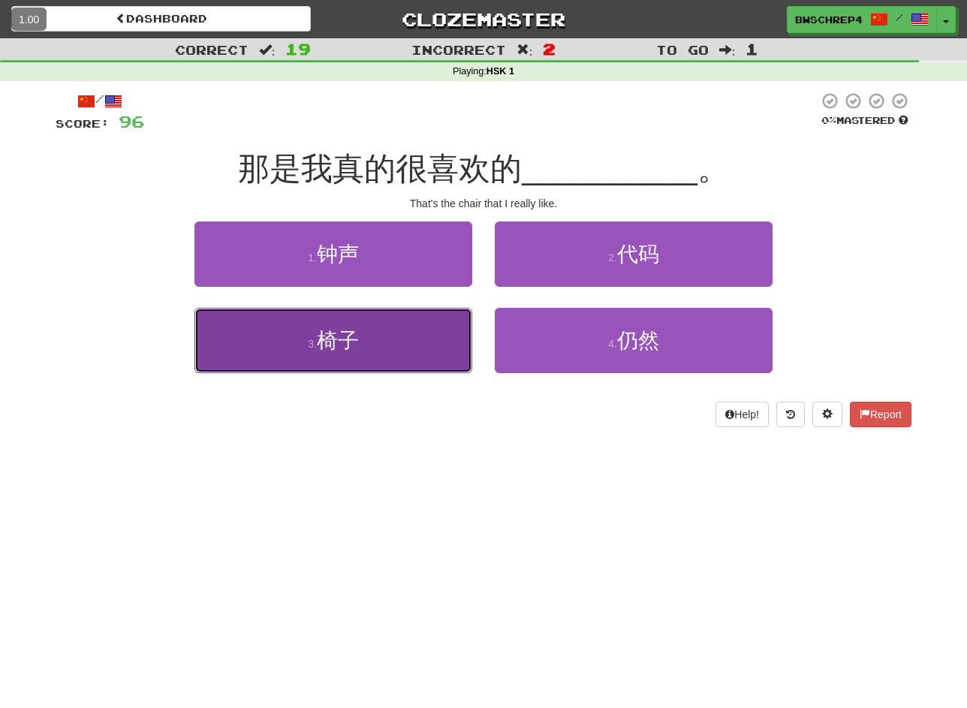
click at [443, 336] on button "3 . 椅子" at bounding box center [333, 340] width 278 height 65
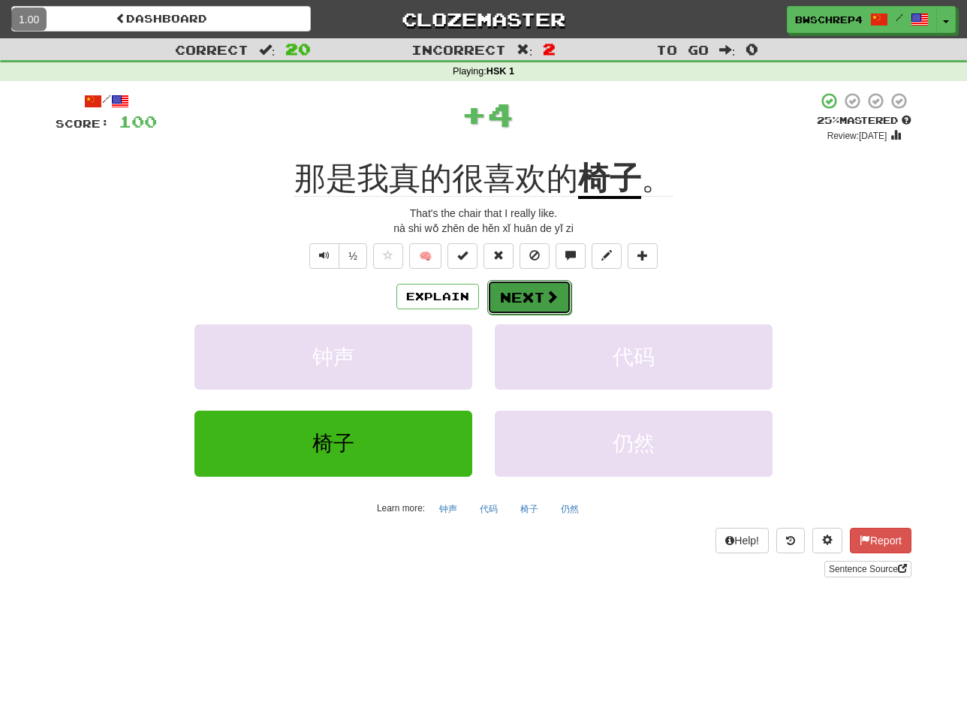
click at [533, 307] on button "Next" at bounding box center [529, 297] width 84 height 35
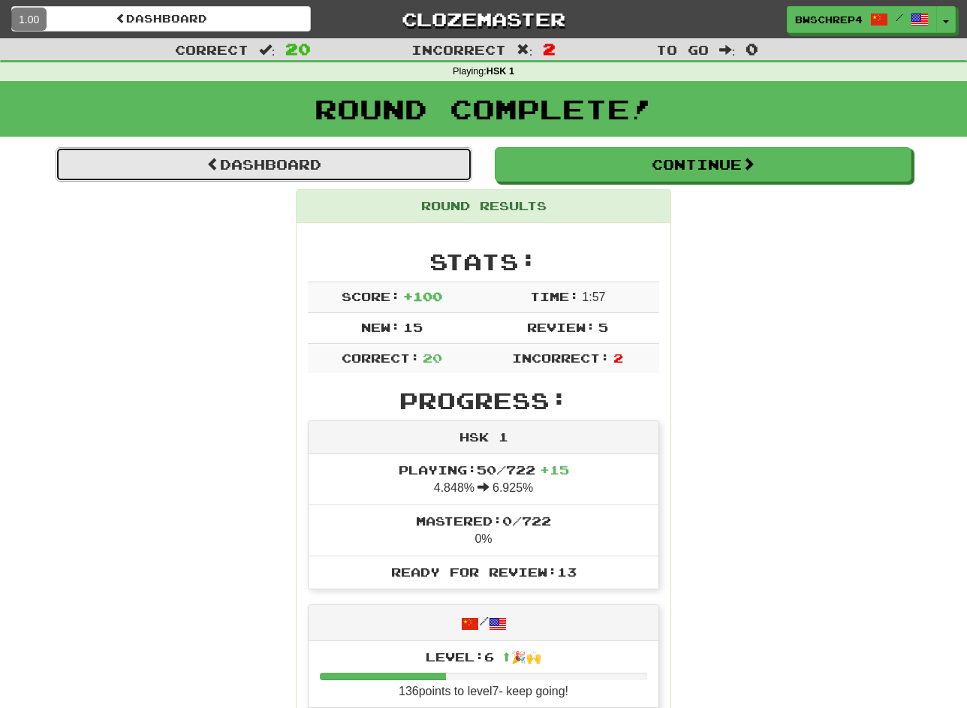
click at [227, 167] on link "Dashboard" at bounding box center [264, 164] width 417 height 35
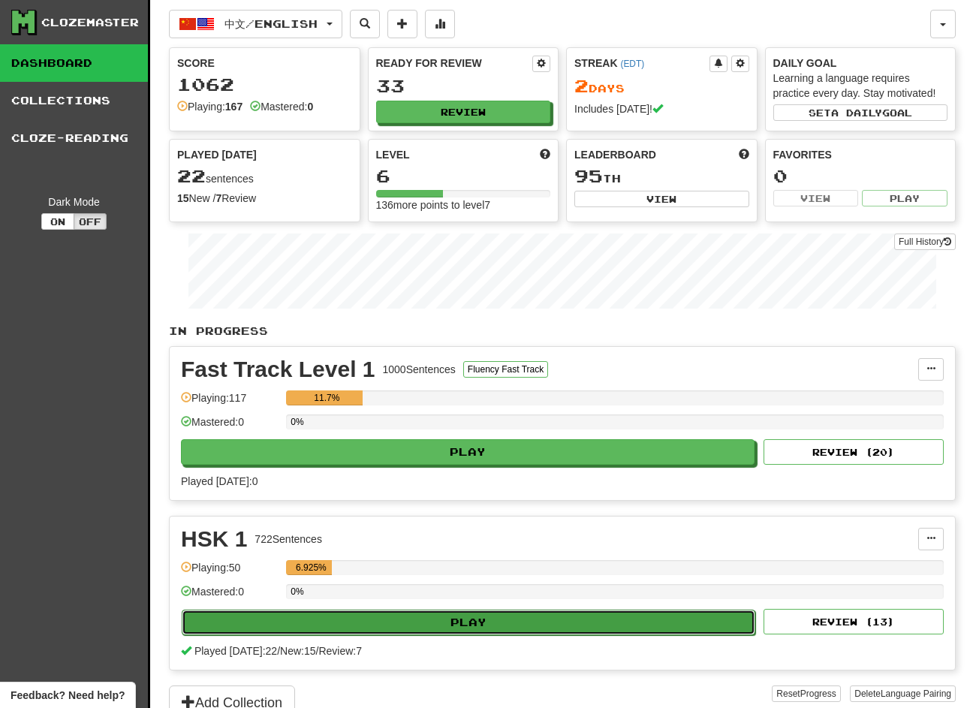
click at [468, 624] on button "Play" at bounding box center [469, 623] width 574 height 26
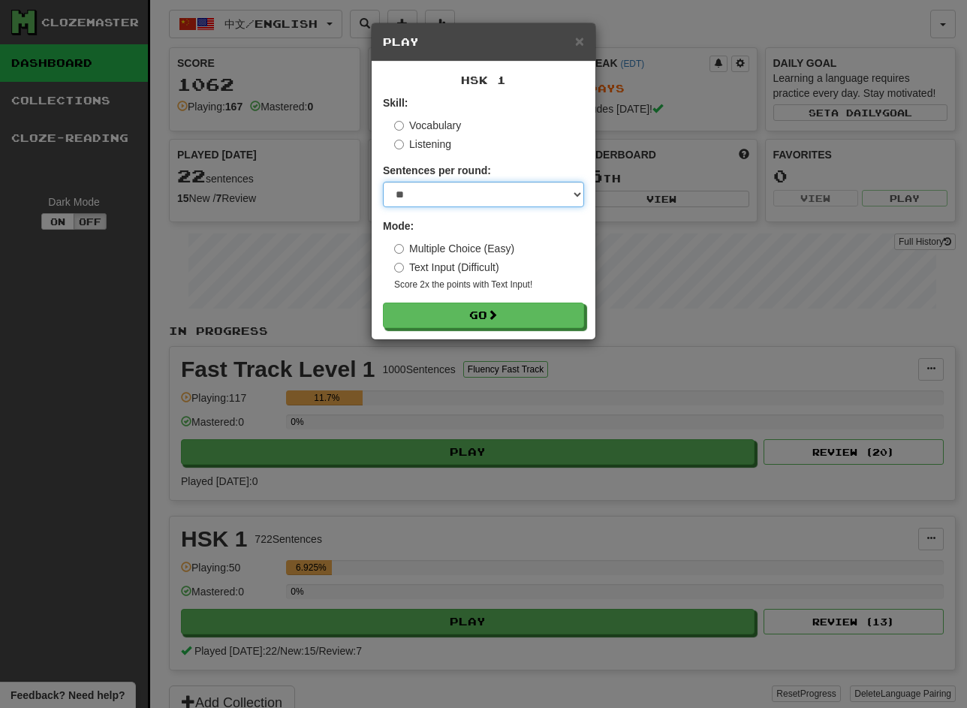
click at [470, 184] on select "* ** ** ** ** ** *** ********" at bounding box center [483, 195] width 201 height 26
click at [383, 182] on select "* ** ** ** ** ** *** ********" at bounding box center [483, 195] width 201 height 26
click at [458, 201] on select "* ** ** ** ** ** *** ********" at bounding box center [483, 195] width 201 height 26
click at [383, 182] on select "* ** ** ** ** ** *** ********" at bounding box center [483, 195] width 201 height 26
click at [444, 195] on select "* ** ** ** ** ** *** ********" at bounding box center [483, 195] width 201 height 26
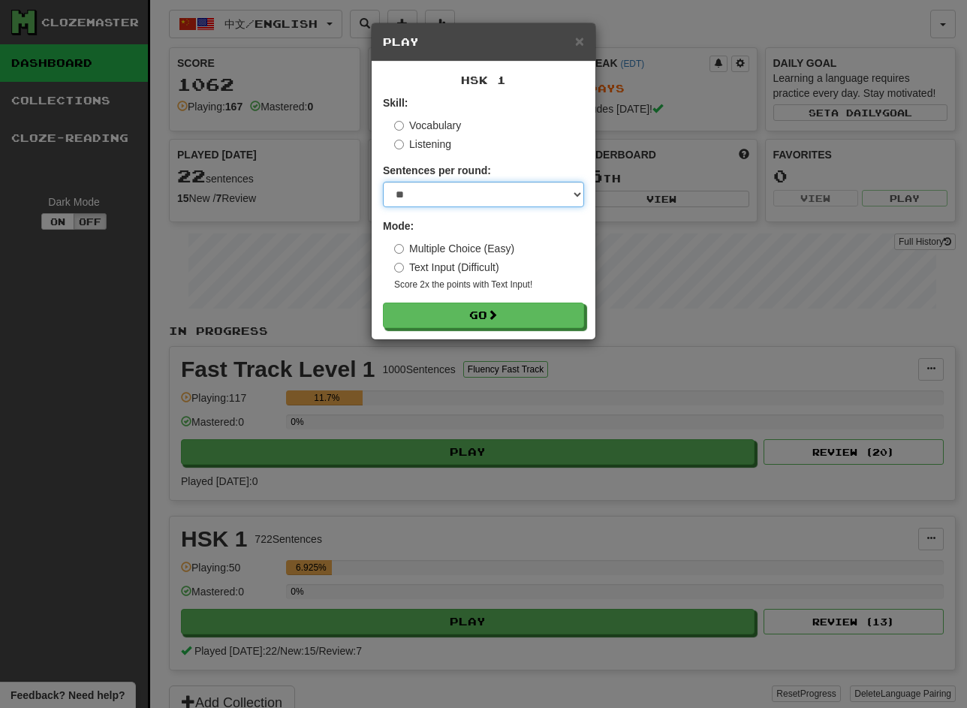
select select "********"
click at [383, 182] on select "* ** ** ** ** ** *** ********" at bounding box center [483, 195] width 201 height 26
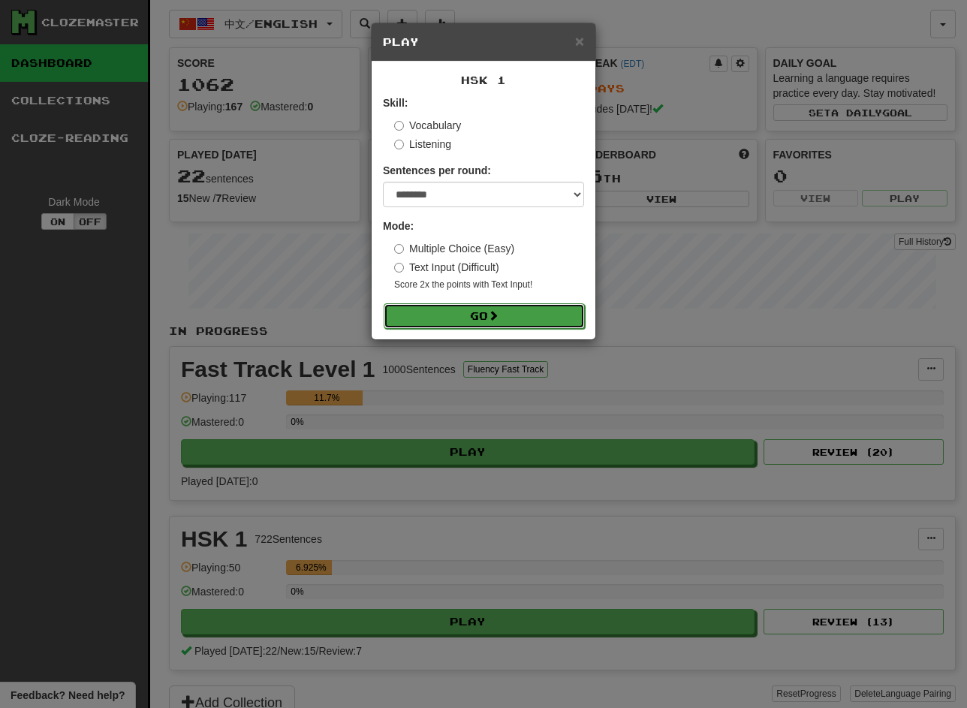
click at [438, 324] on button "Go" at bounding box center [484, 316] width 201 height 26
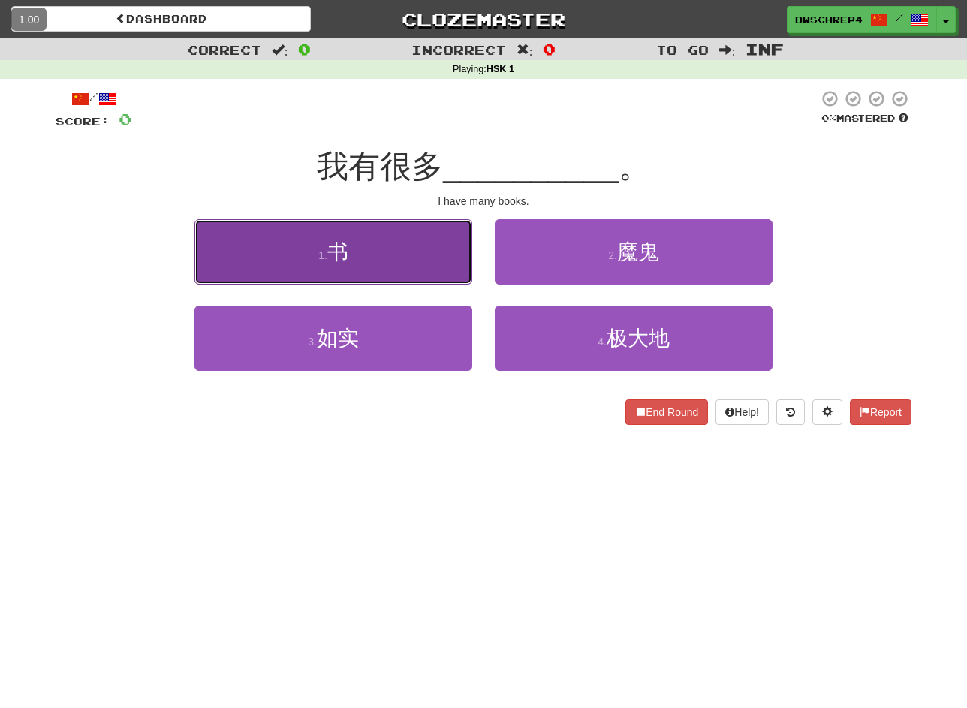
click at [393, 261] on button "1 . 书" at bounding box center [333, 251] width 278 height 65
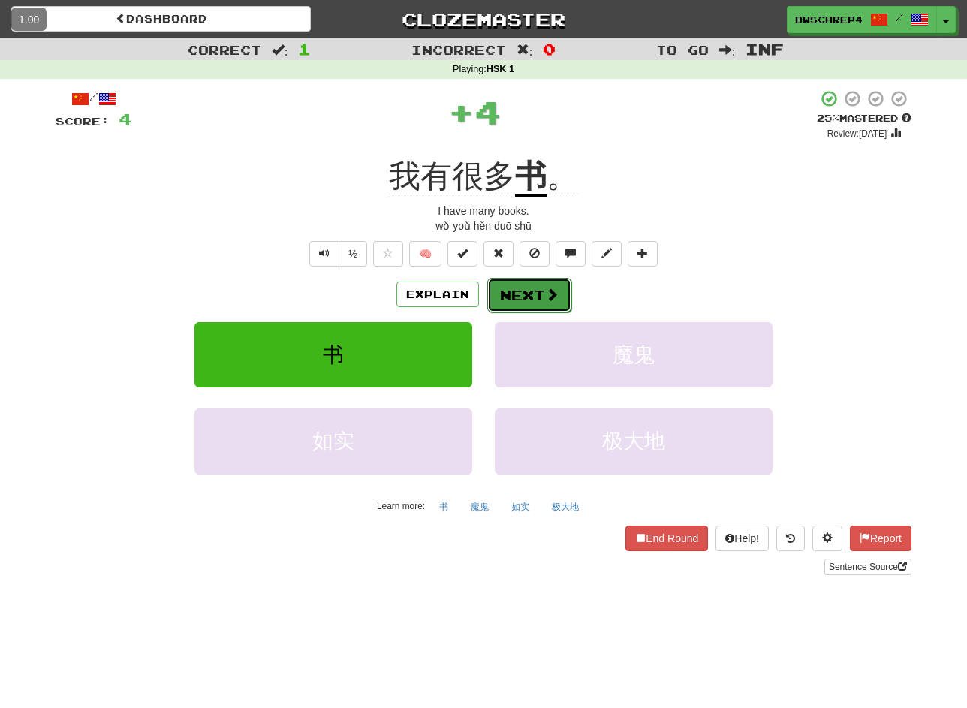
click at [522, 296] on button "Next" at bounding box center [529, 295] width 84 height 35
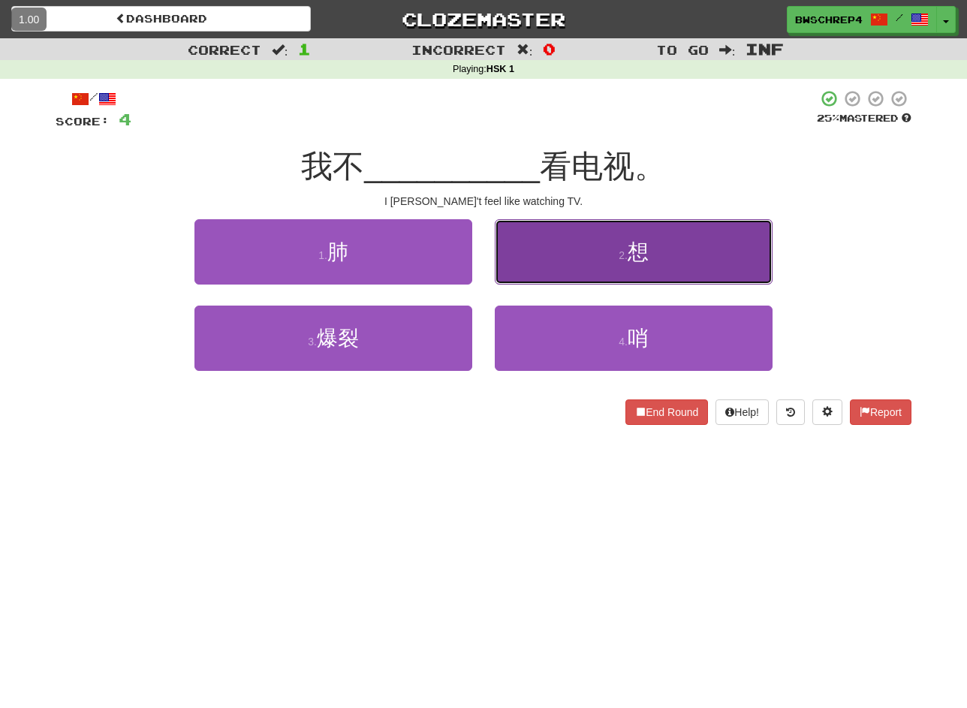
click at [599, 254] on button "2 . 想" at bounding box center [634, 251] width 278 height 65
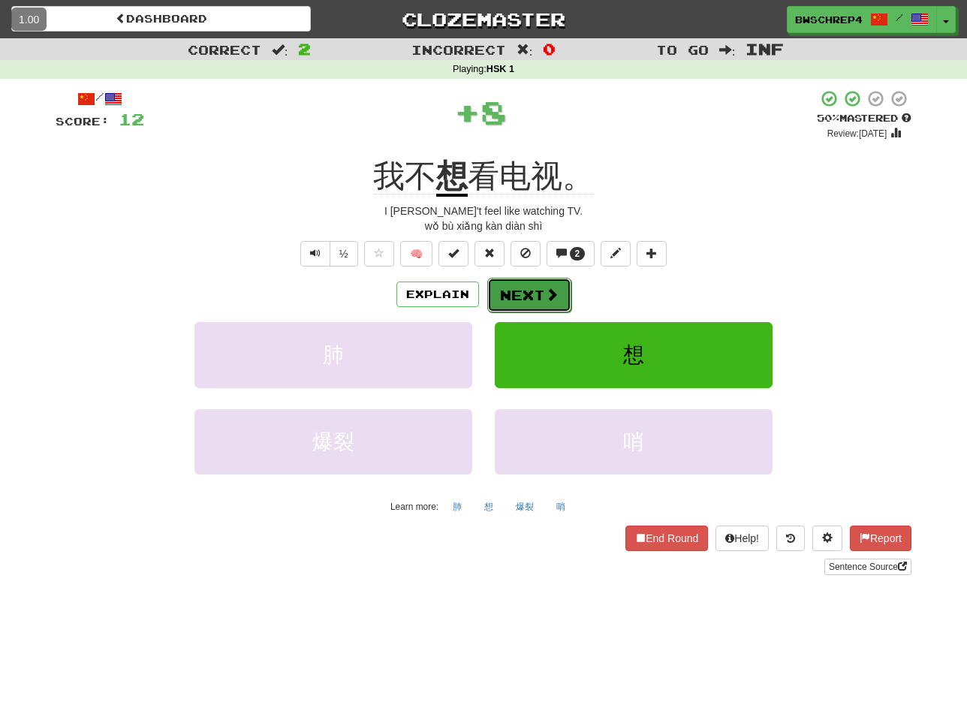
click at [526, 293] on button "Next" at bounding box center [529, 295] width 84 height 35
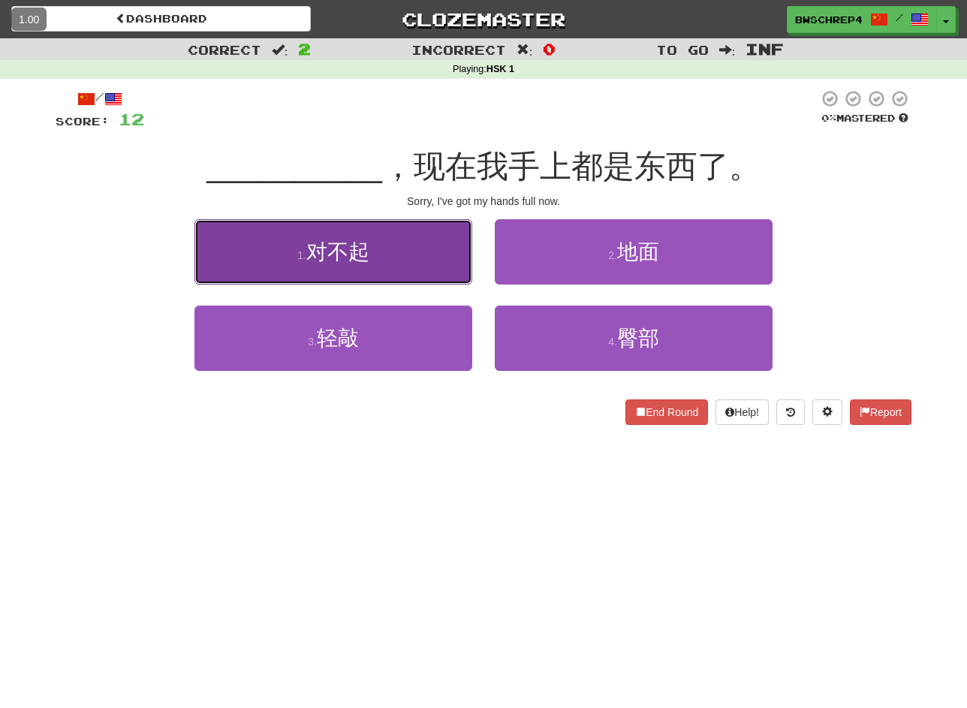
click at [367, 259] on span "对不起" at bounding box center [337, 251] width 63 height 23
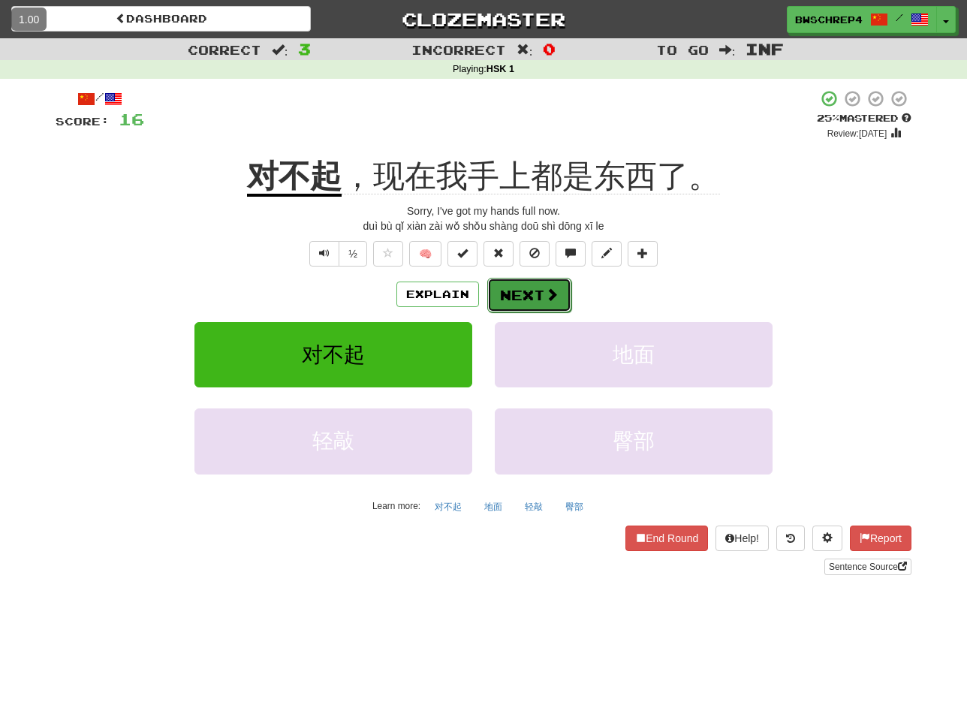
click at [561, 304] on button "Next" at bounding box center [529, 295] width 84 height 35
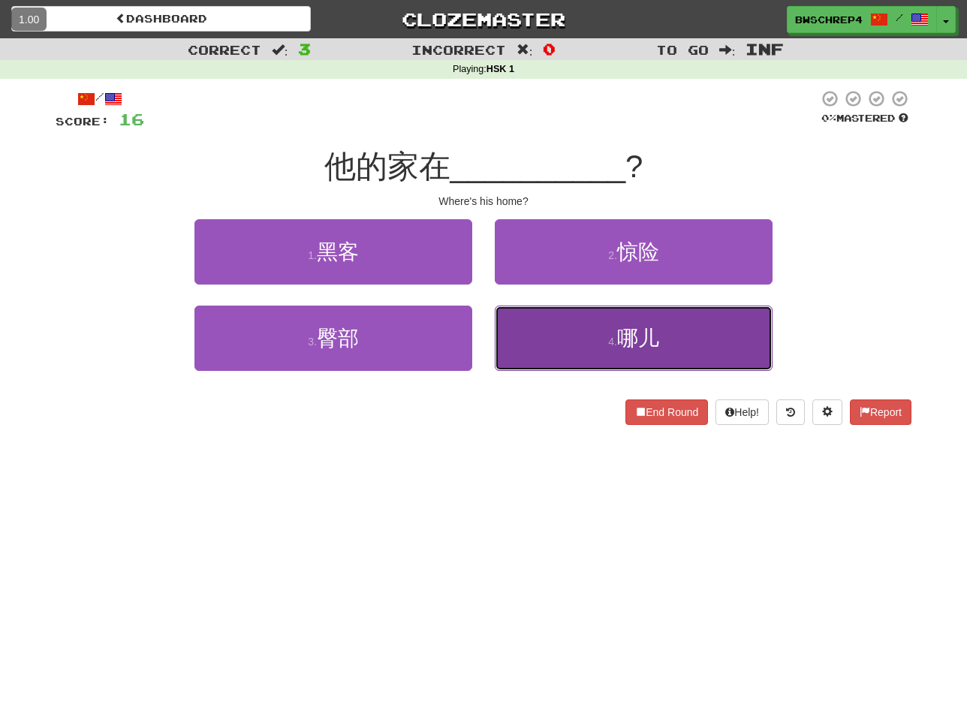
click at [610, 322] on button "4 . 哪儿" at bounding box center [634, 338] width 278 height 65
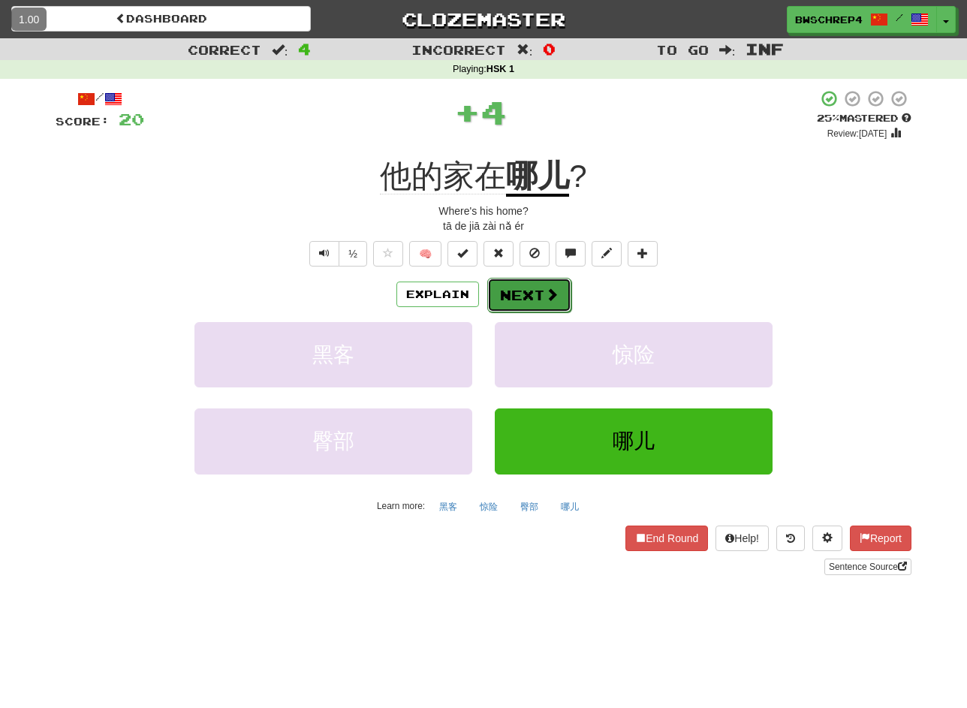
click at [559, 284] on button "Next" at bounding box center [529, 295] width 84 height 35
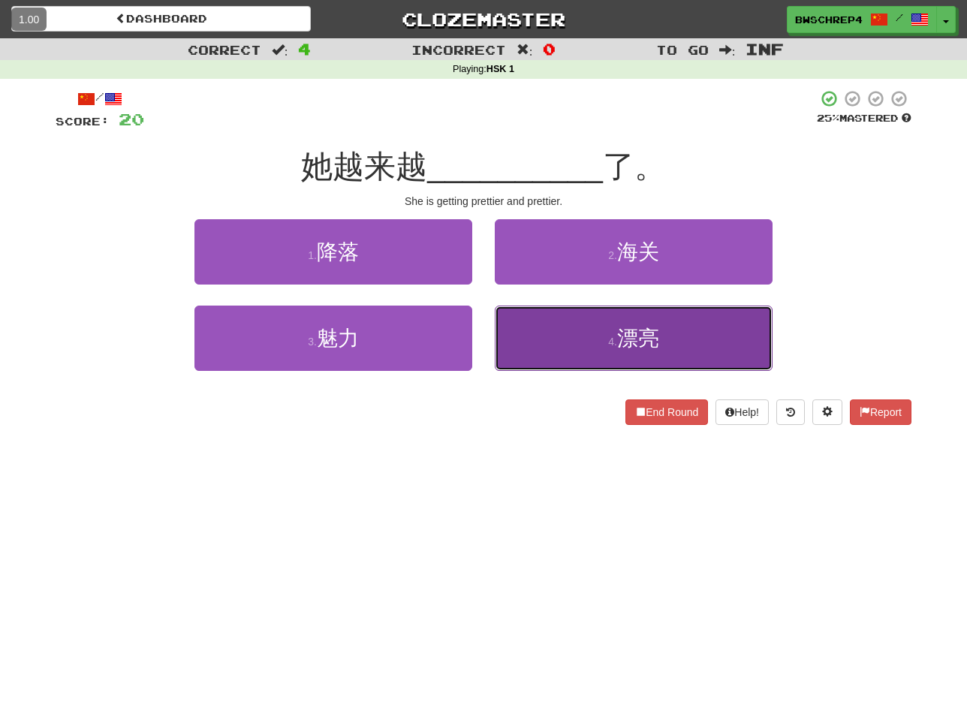
click at [580, 343] on button "4 . 漂亮" at bounding box center [634, 338] width 278 height 65
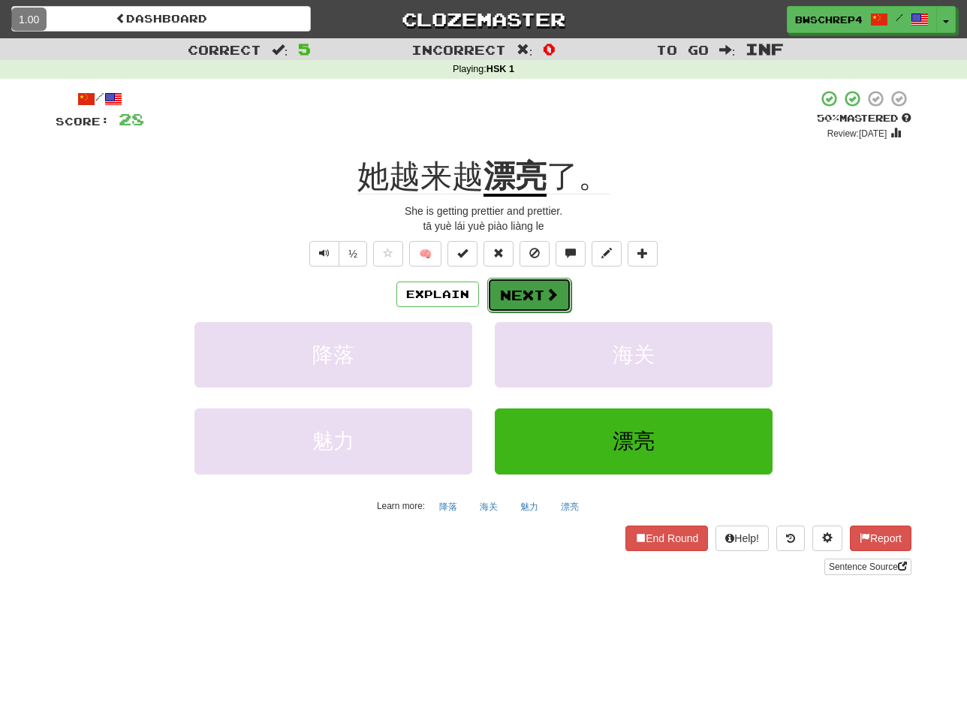
click at [542, 298] on button "Next" at bounding box center [529, 295] width 84 height 35
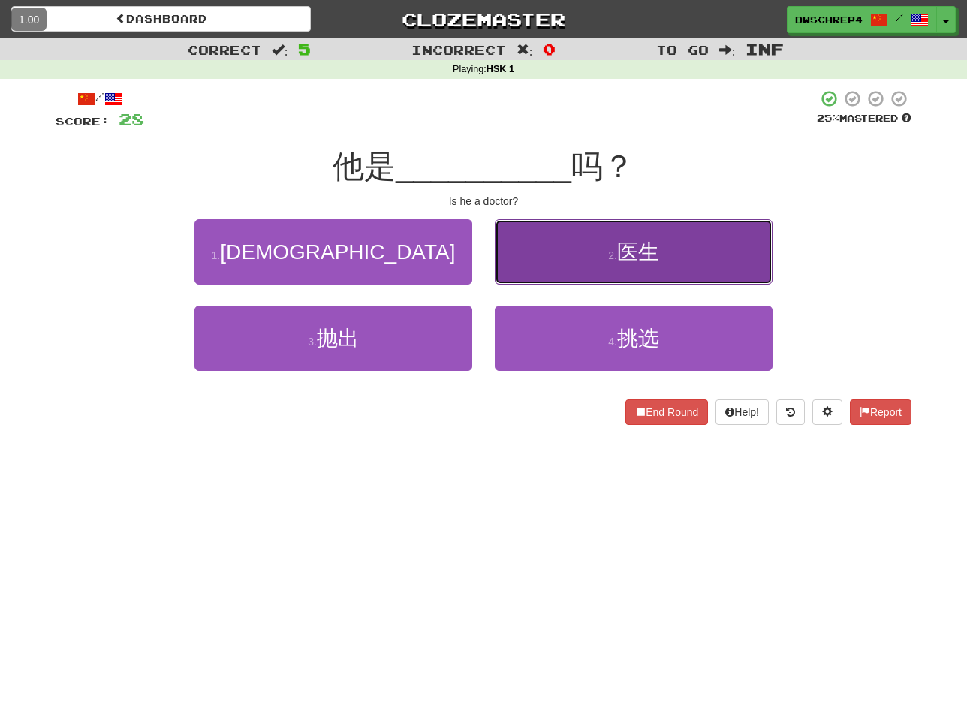
click at [598, 253] on button "2 . 医生" at bounding box center [634, 251] width 278 height 65
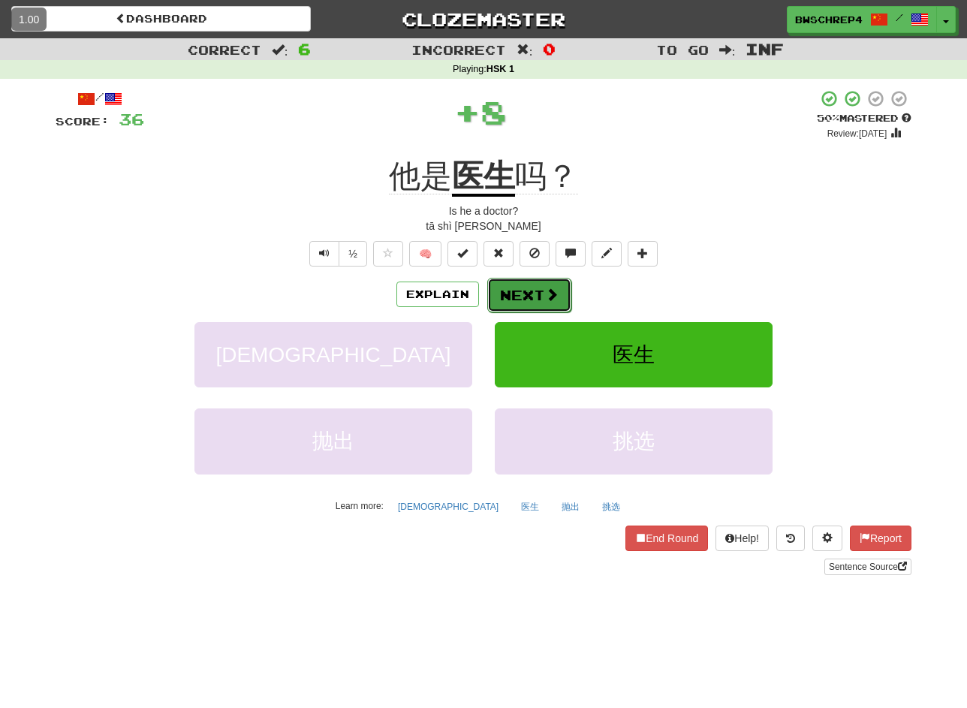
click at [540, 291] on button "Next" at bounding box center [529, 295] width 84 height 35
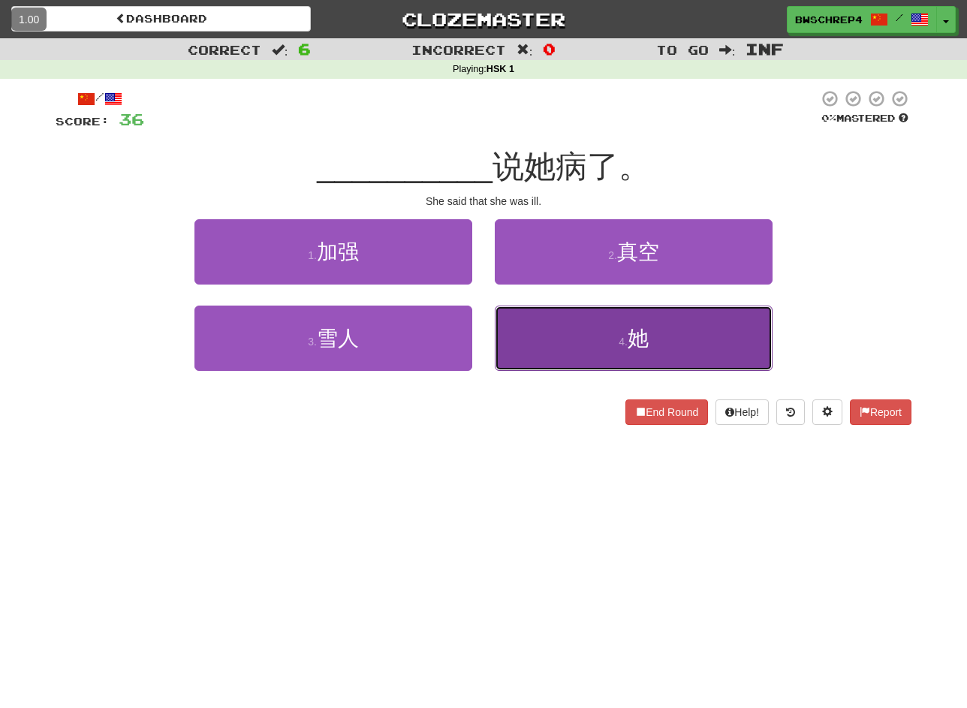
click at [542, 346] on button "4 . 她" at bounding box center [634, 338] width 278 height 65
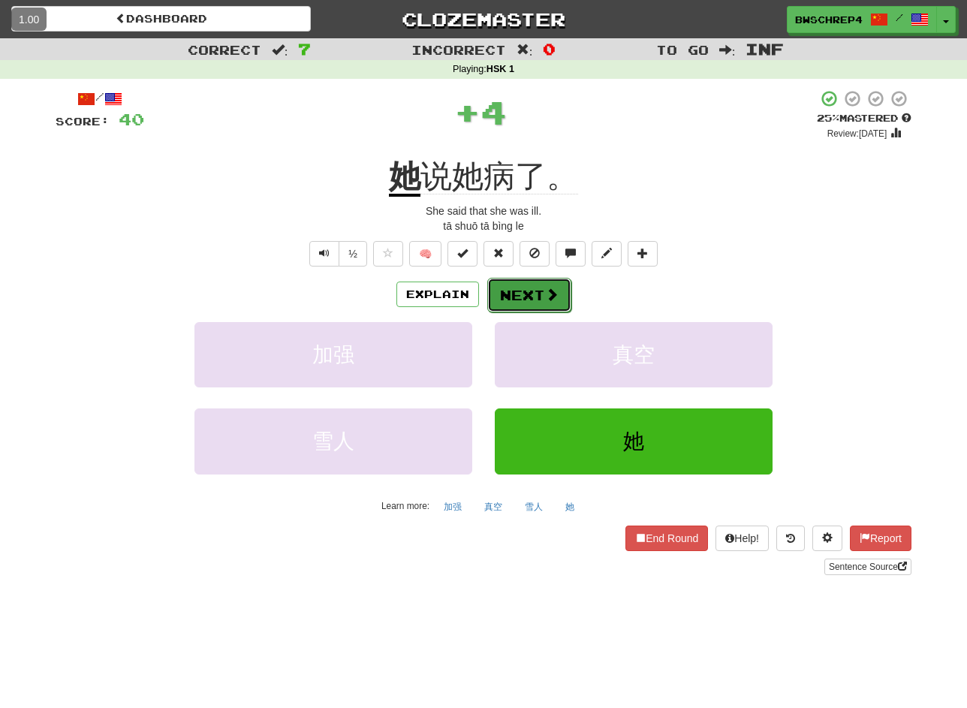
click at [533, 298] on button "Next" at bounding box center [529, 295] width 84 height 35
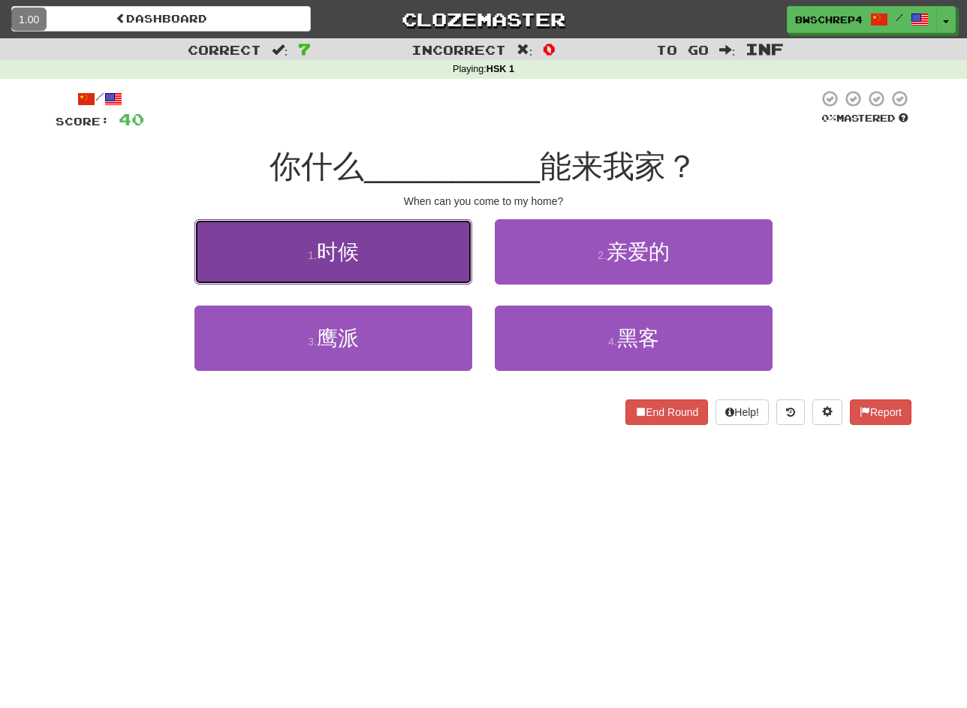
click at [410, 262] on button "1 . 时候" at bounding box center [333, 251] width 278 height 65
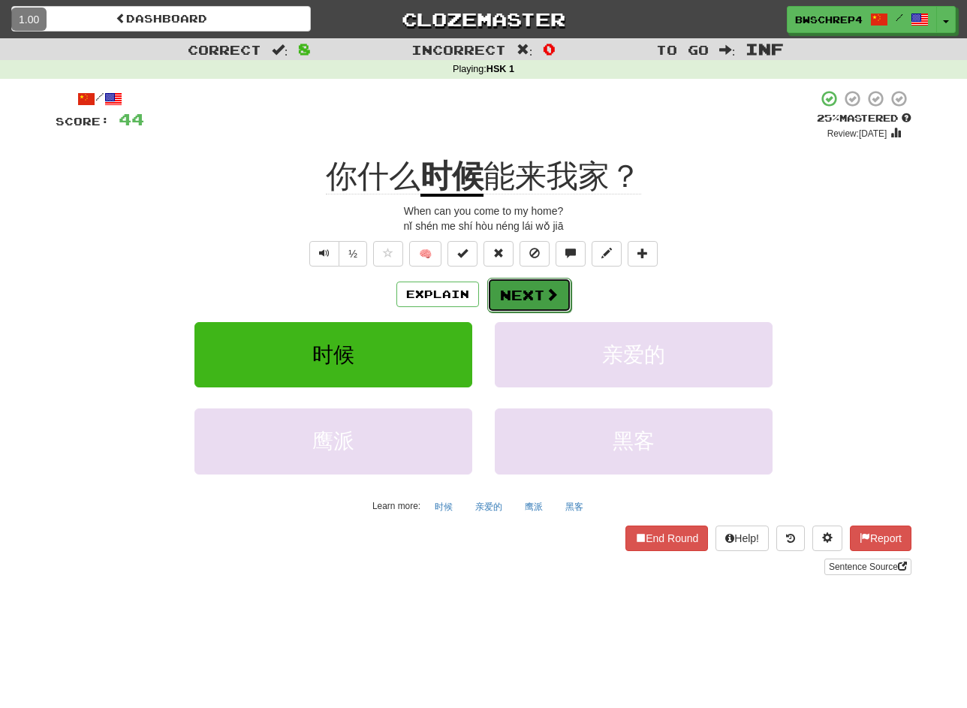
click at [552, 309] on button "Next" at bounding box center [529, 295] width 84 height 35
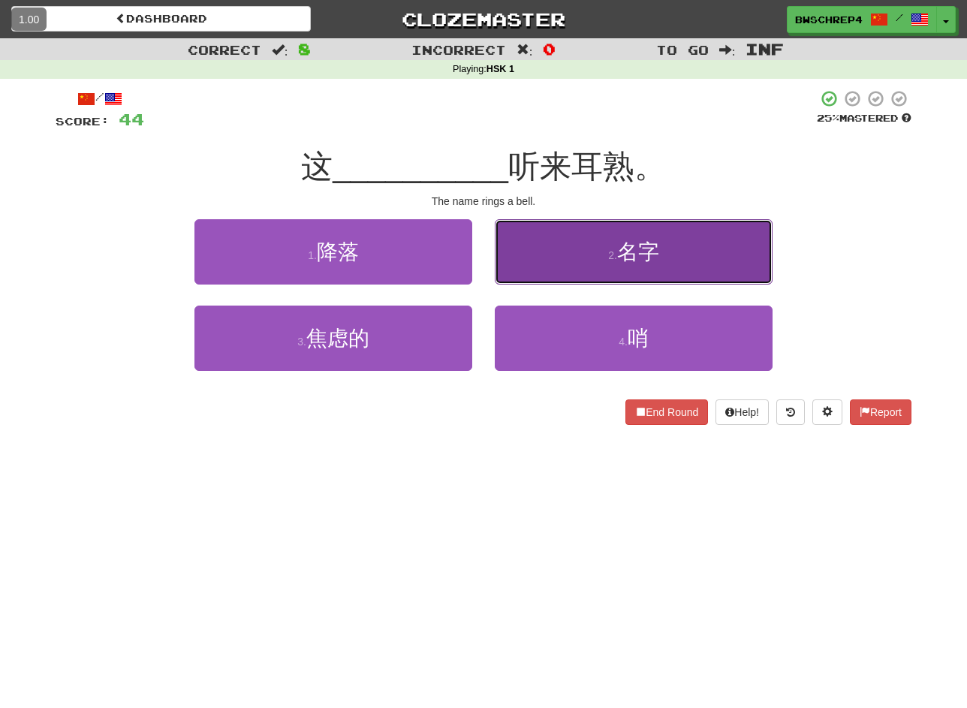
click at [574, 255] on button "2 . 名字" at bounding box center [634, 251] width 278 height 65
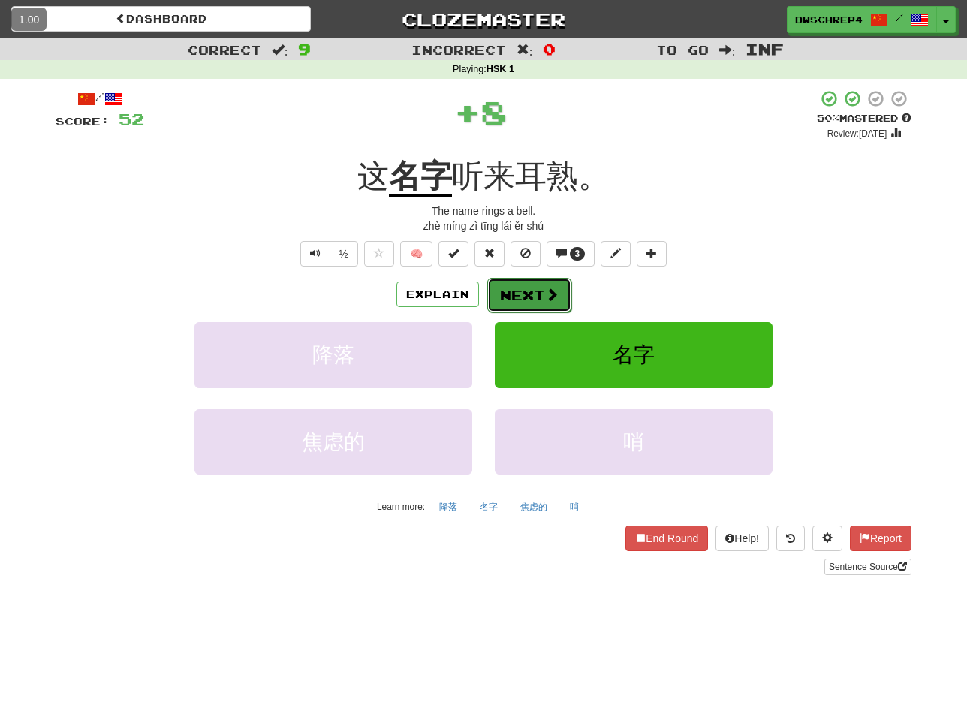
click at [529, 295] on button "Next" at bounding box center [529, 295] width 84 height 35
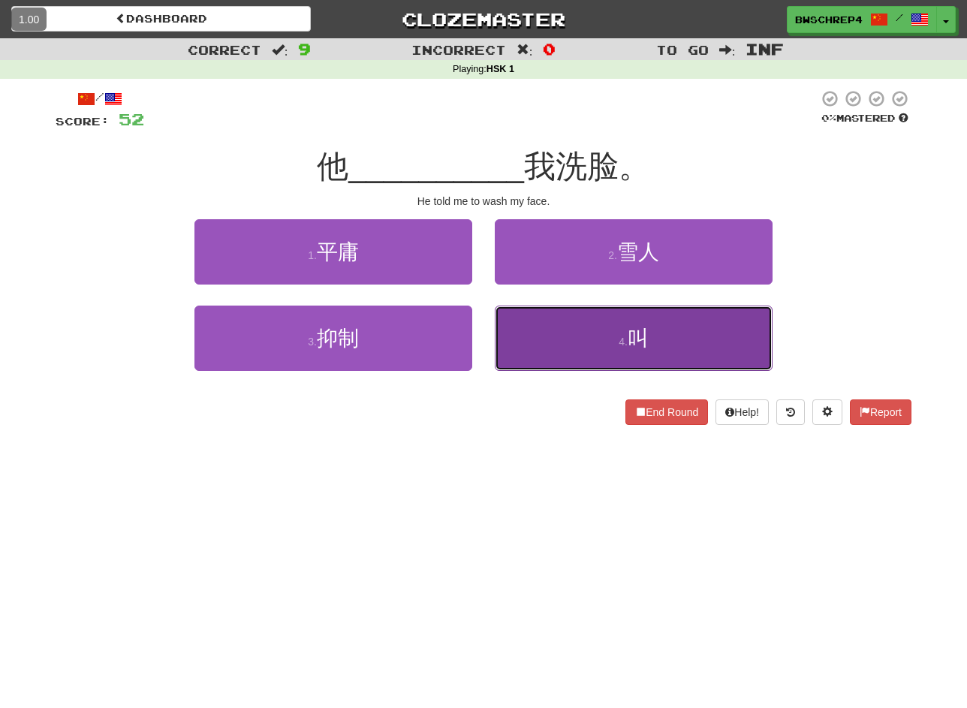
click at [553, 353] on button "4 . 叫" at bounding box center [634, 338] width 278 height 65
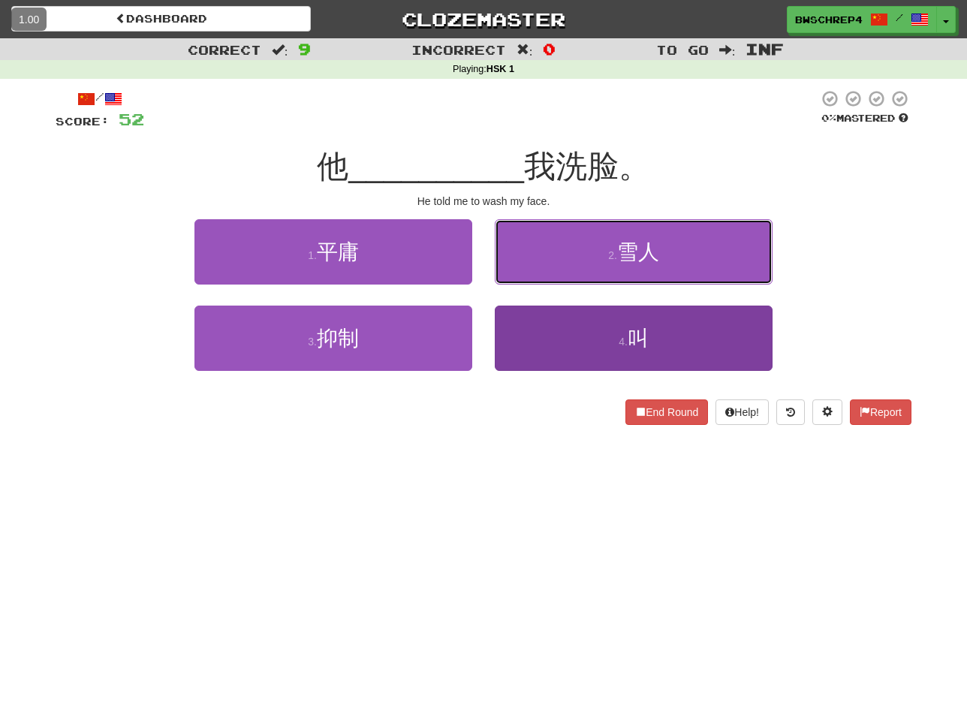
click at [553, 285] on button "2 . 雪人" at bounding box center [634, 251] width 278 height 65
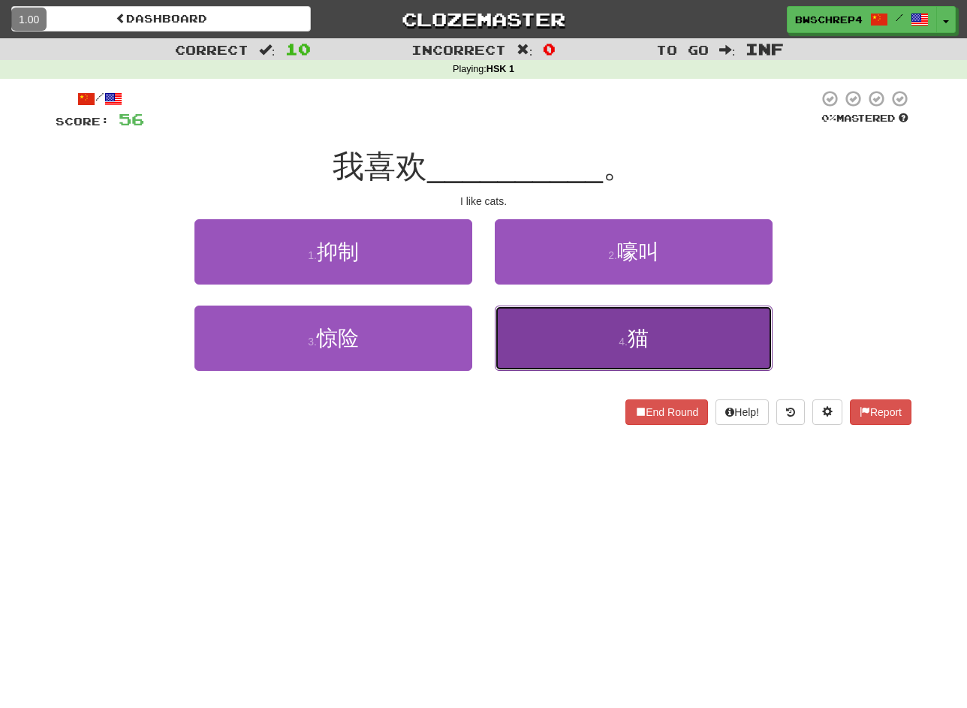
click at [547, 334] on button "4 . 猫" at bounding box center [634, 338] width 278 height 65
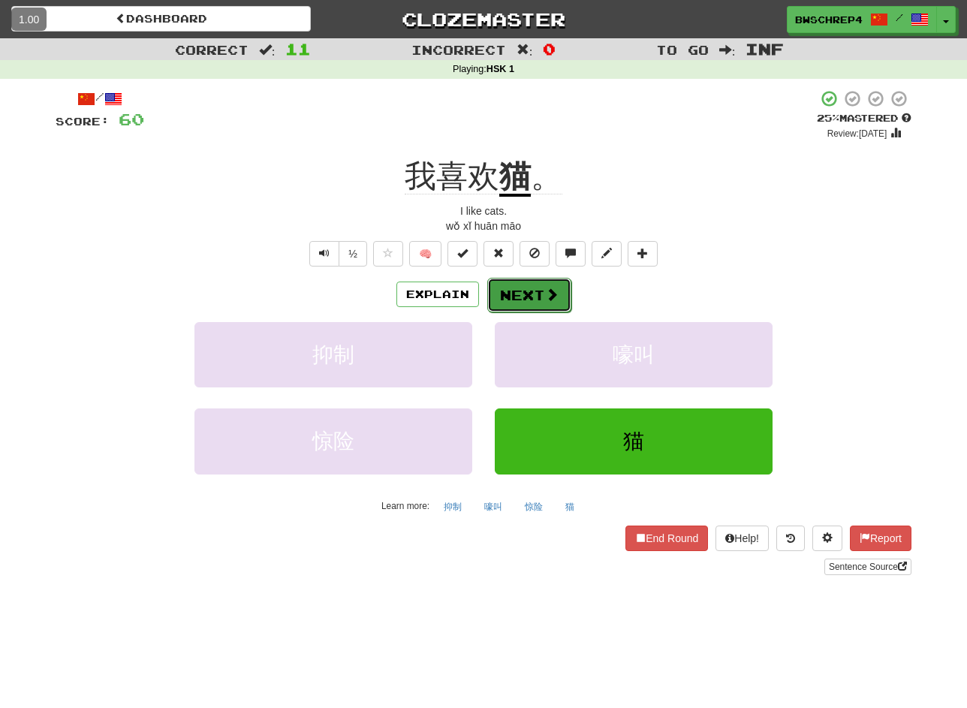
click at [534, 293] on button "Next" at bounding box center [529, 295] width 84 height 35
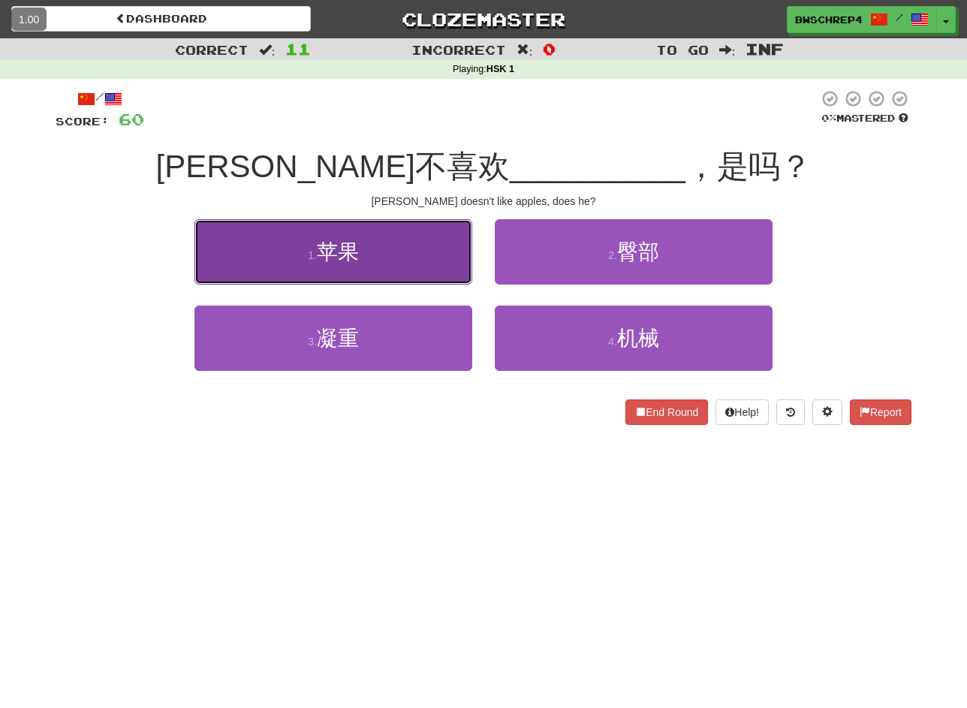
click at [402, 256] on button "1 . 苹果" at bounding box center [333, 251] width 278 height 65
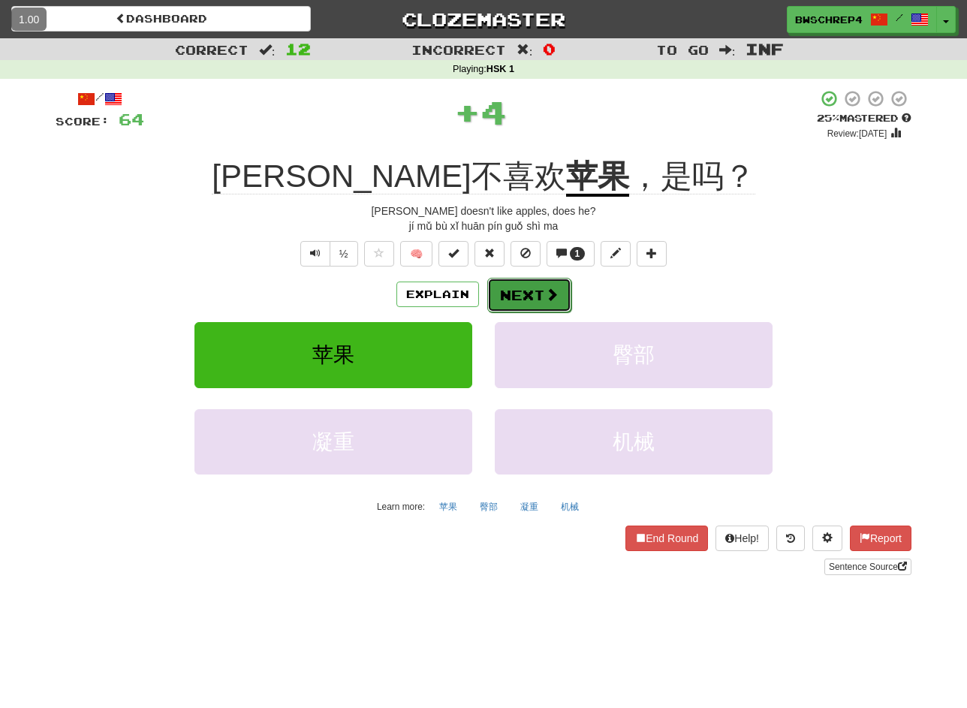
click at [526, 291] on button "Next" at bounding box center [529, 295] width 84 height 35
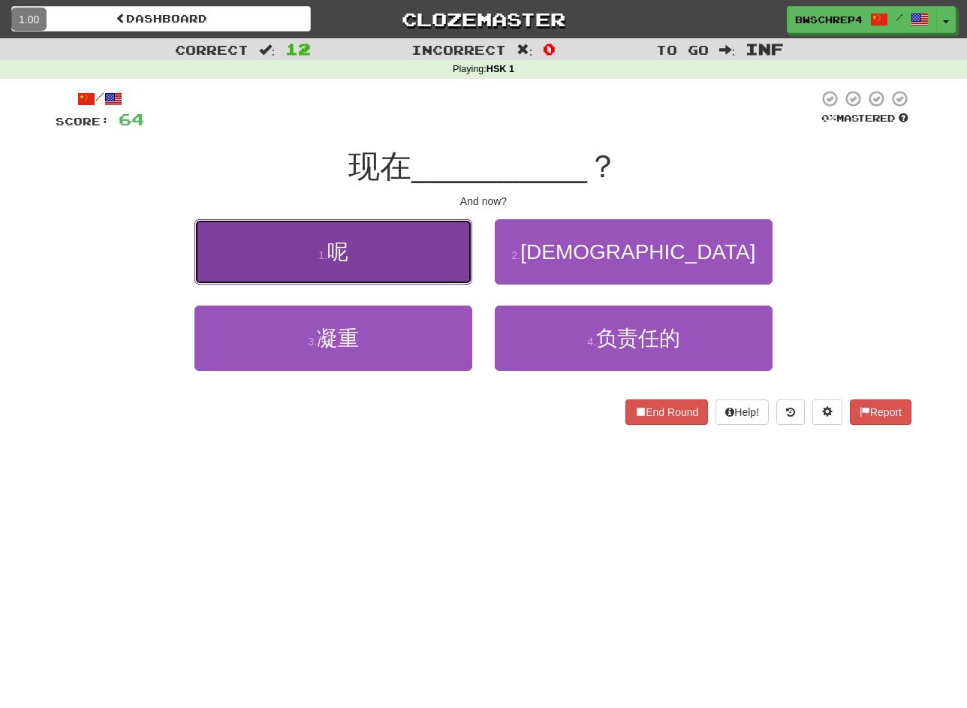
click at [444, 239] on button "1 . 呢" at bounding box center [333, 251] width 278 height 65
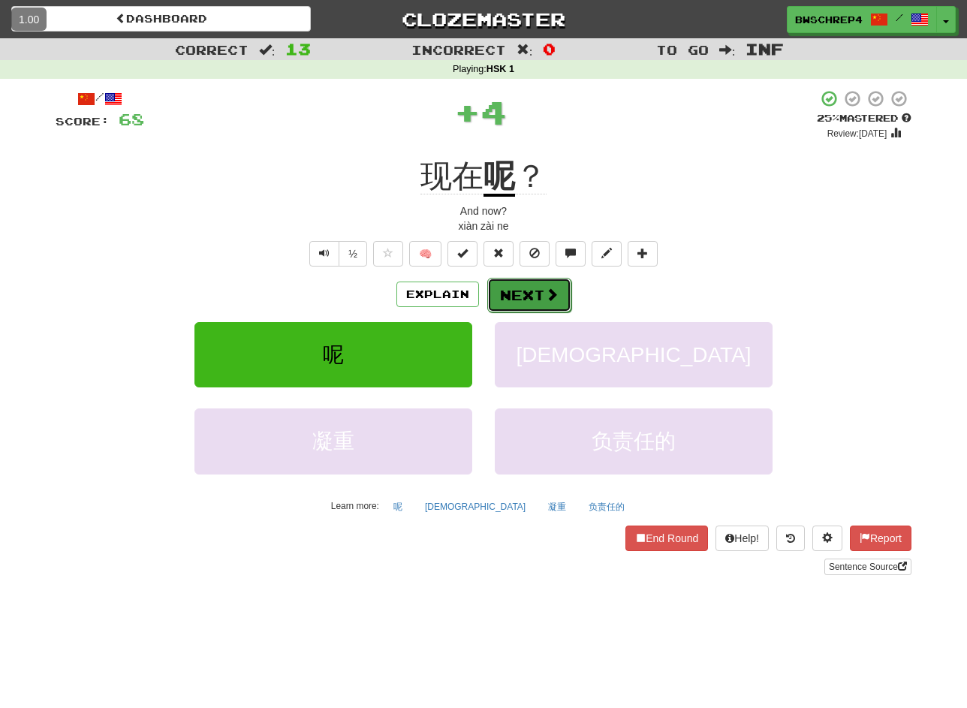
click at [527, 299] on button "Next" at bounding box center [529, 295] width 84 height 35
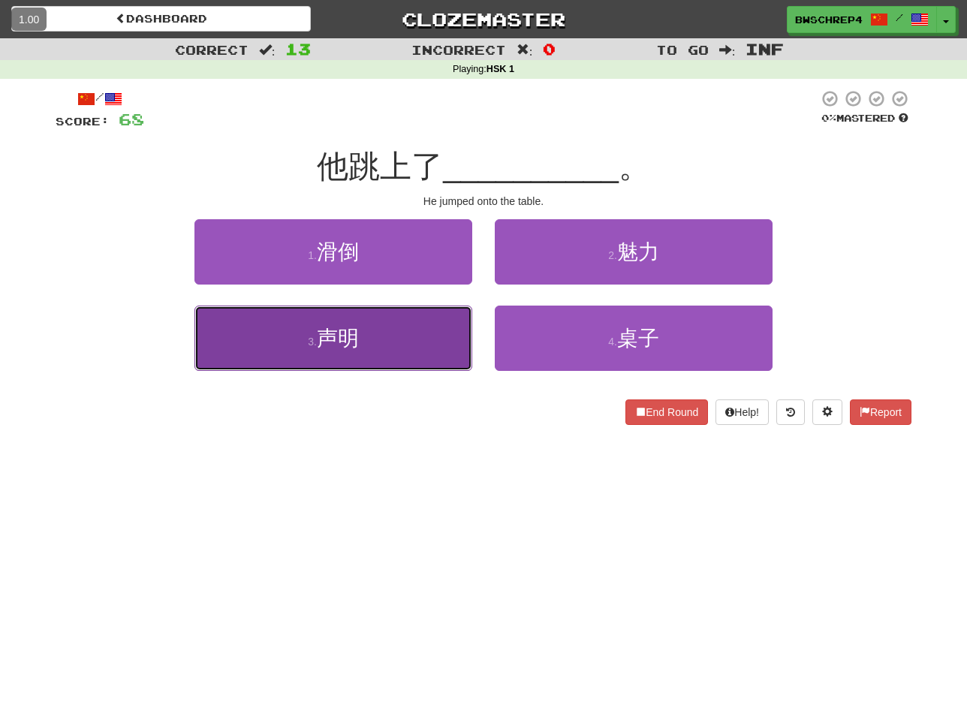
click at [385, 340] on button "3 . 声明" at bounding box center [333, 338] width 278 height 65
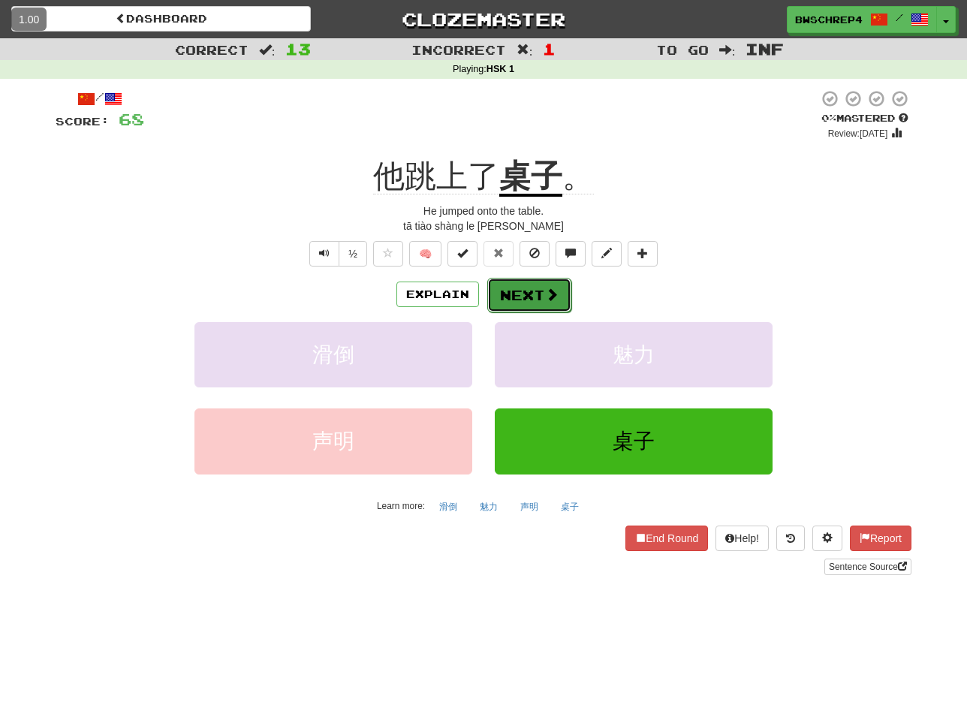
click at [513, 302] on button "Next" at bounding box center [529, 295] width 84 height 35
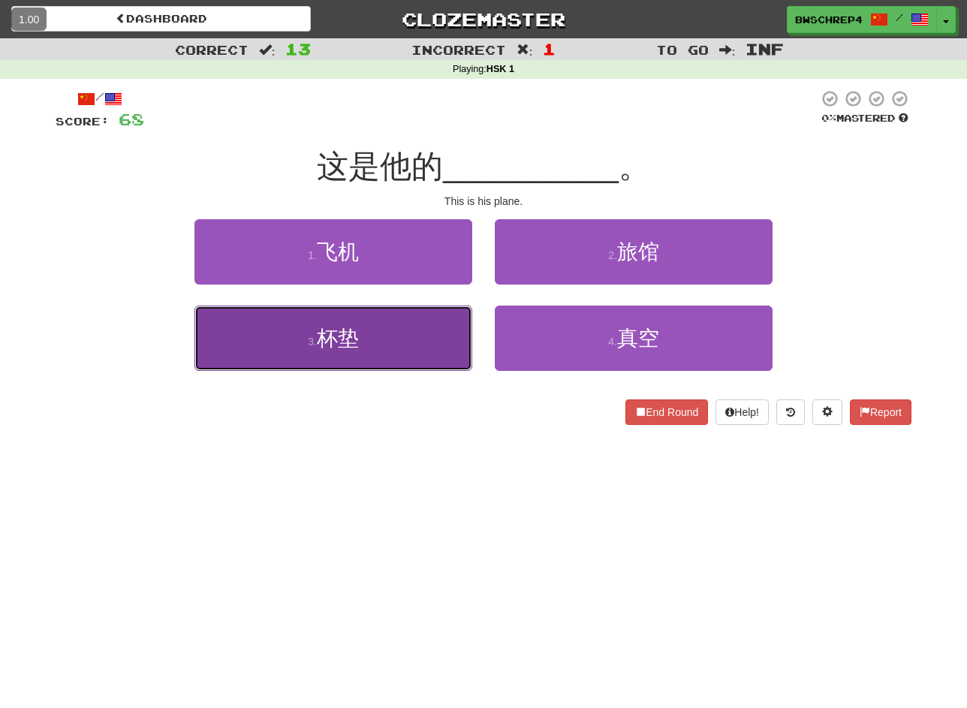
click at [422, 335] on button "3 . 杯垫" at bounding box center [333, 338] width 278 height 65
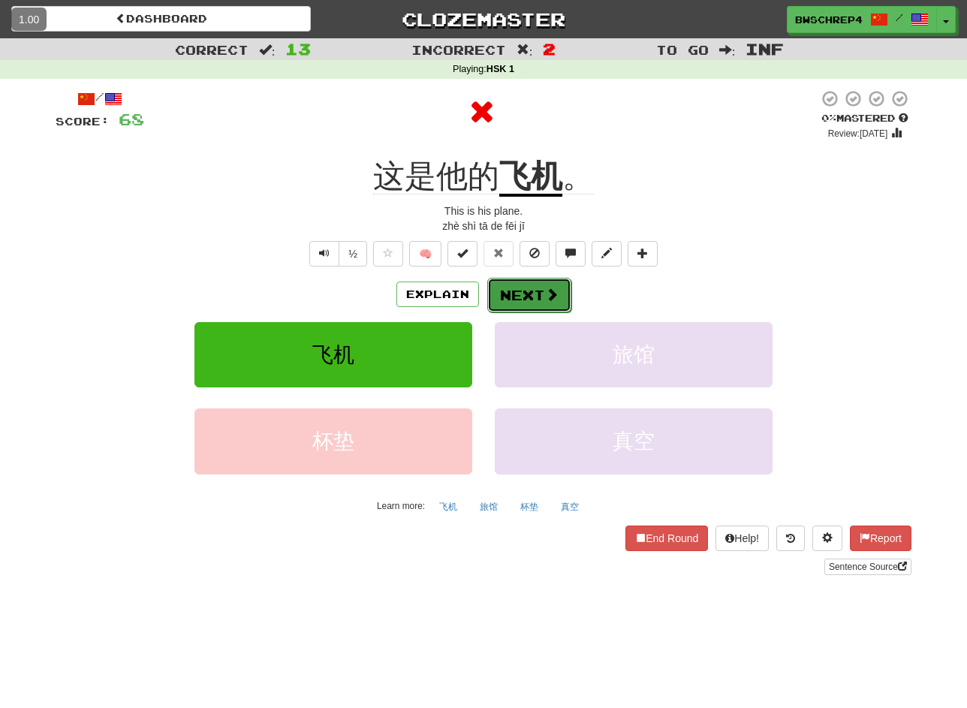
click at [537, 294] on button "Next" at bounding box center [529, 295] width 84 height 35
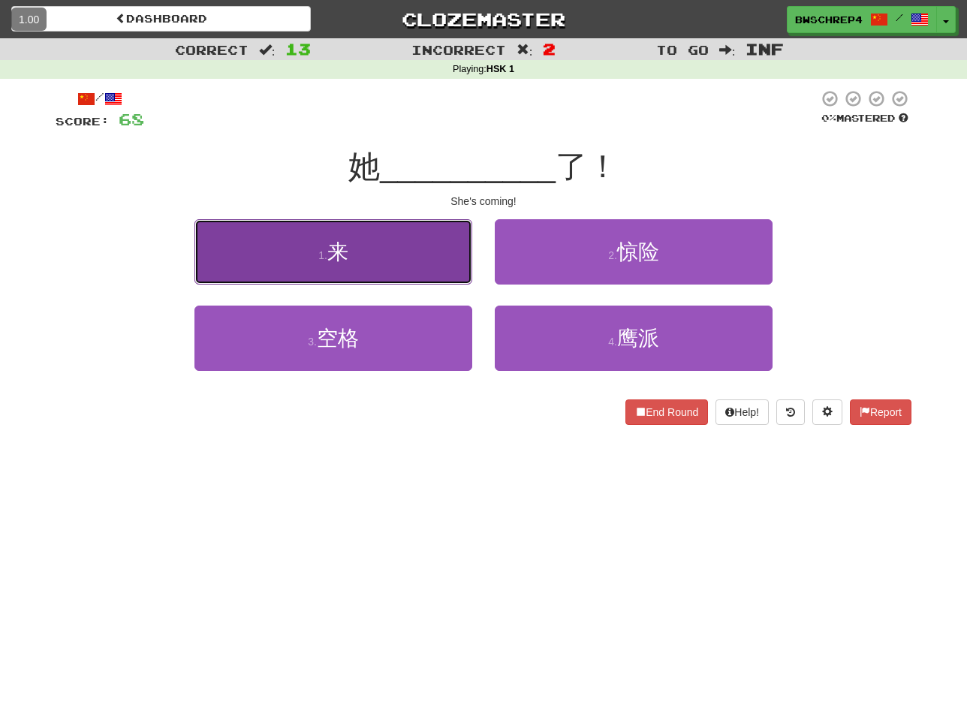
click at [419, 244] on button "1 . 来" at bounding box center [333, 251] width 278 height 65
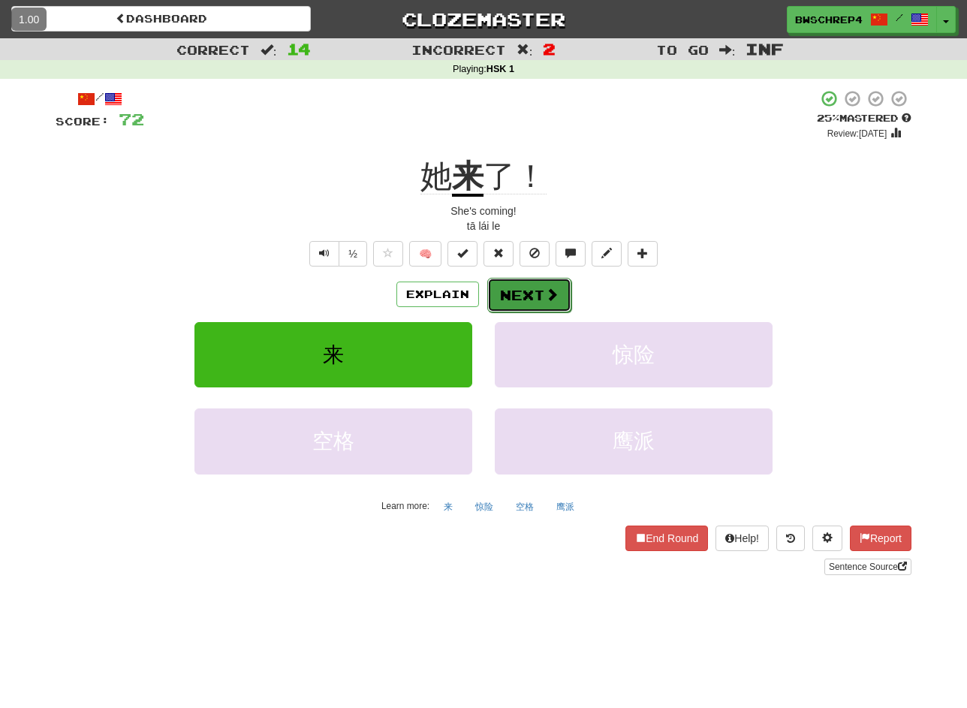
click at [531, 303] on button "Next" at bounding box center [529, 295] width 84 height 35
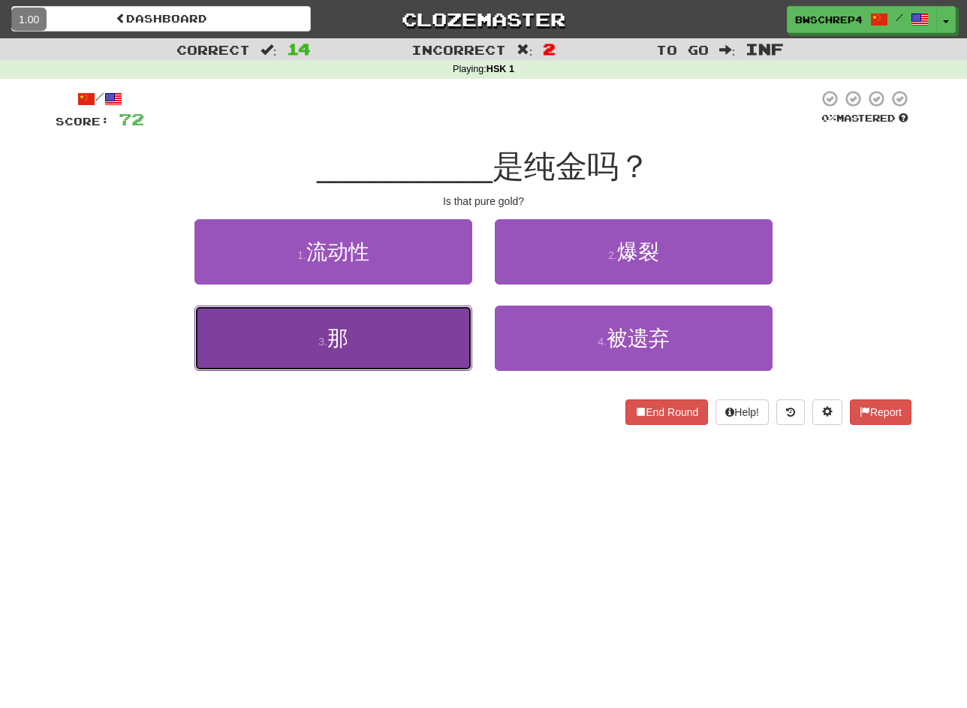
click at [425, 350] on button "3 . 那" at bounding box center [333, 338] width 278 height 65
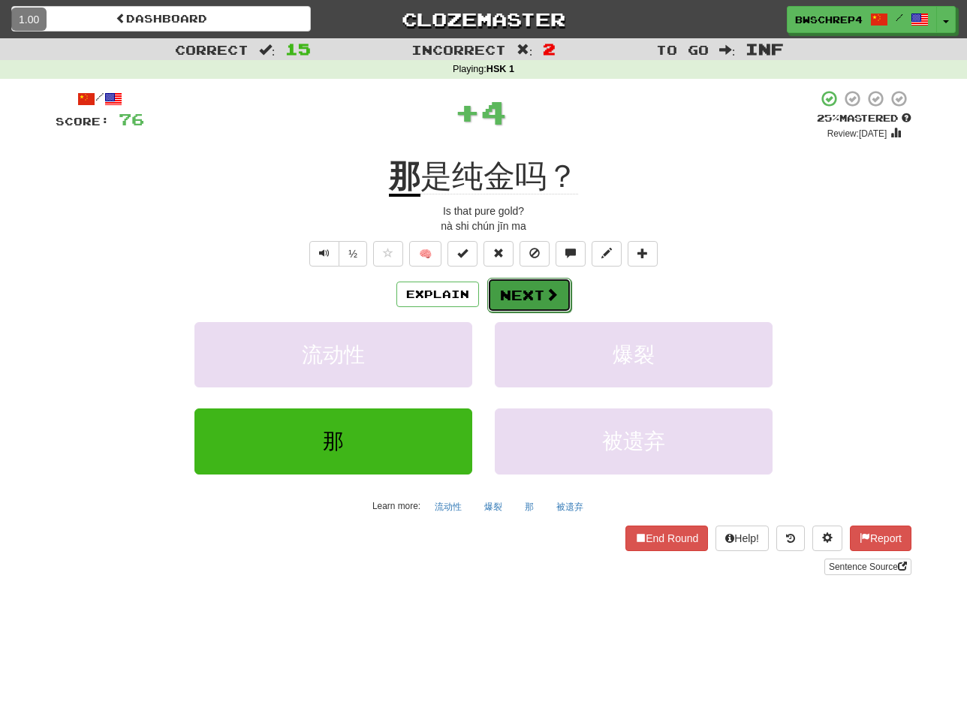
click at [502, 294] on button "Next" at bounding box center [529, 295] width 84 height 35
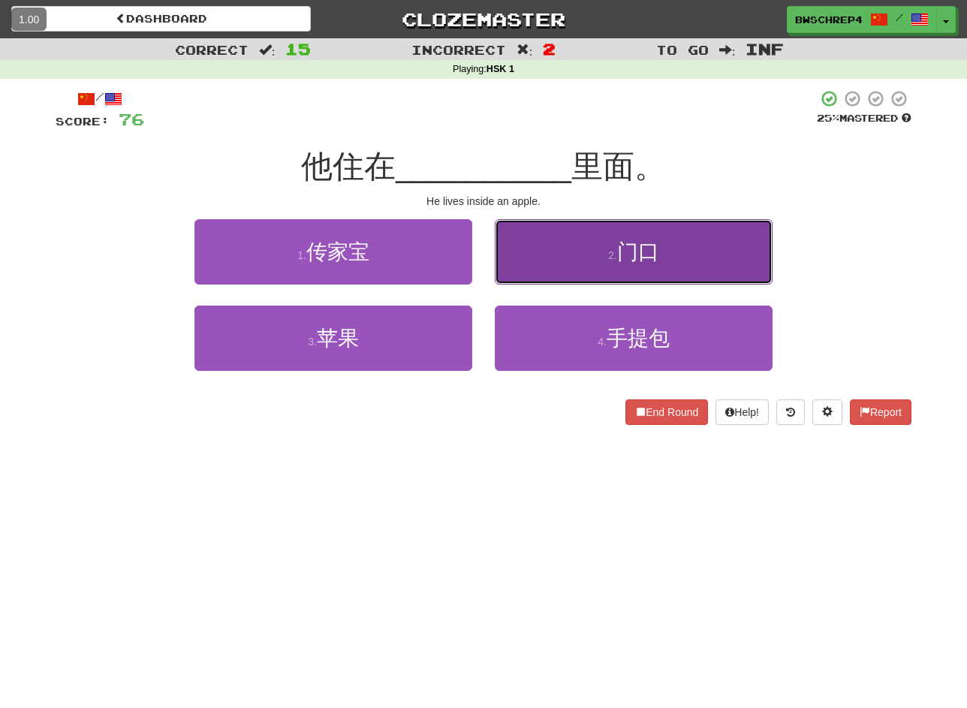
click at [536, 241] on button "2 . 门口" at bounding box center [634, 251] width 278 height 65
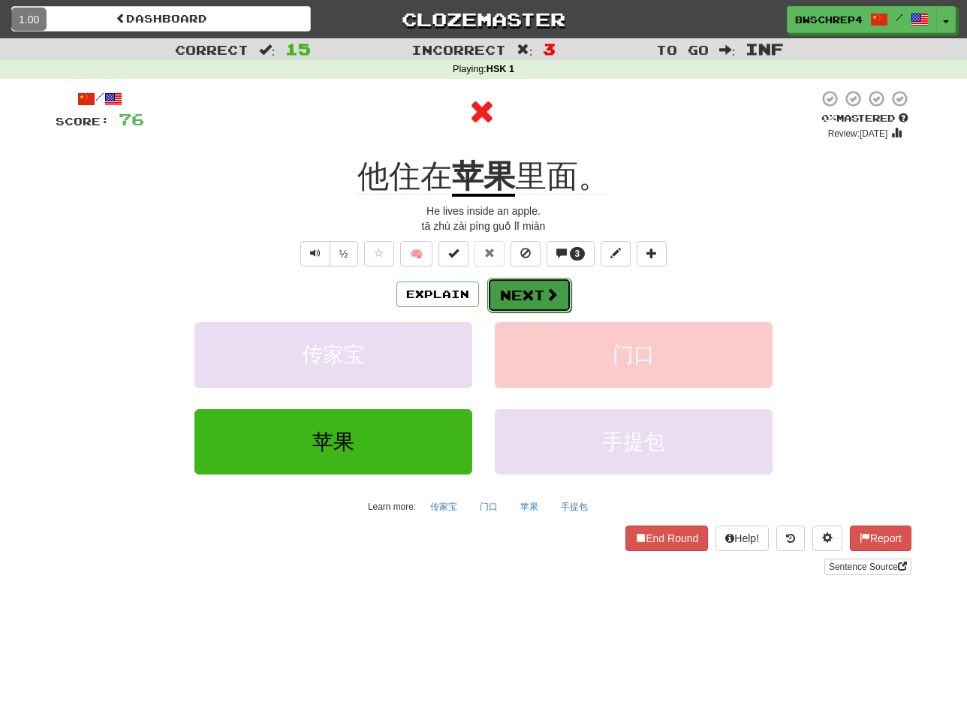
click at [533, 296] on button "Next" at bounding box center [529, 295] width 84 height 35
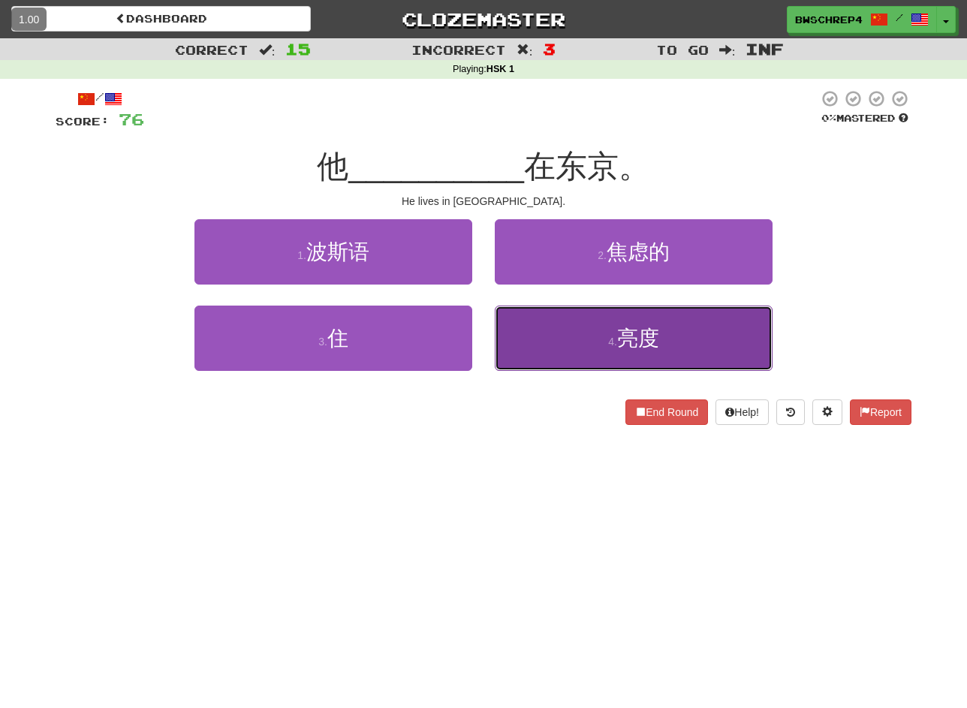
click at [563, 336] on button "4 . 亮度" at bounding box center [634, 338] width 278 height 65
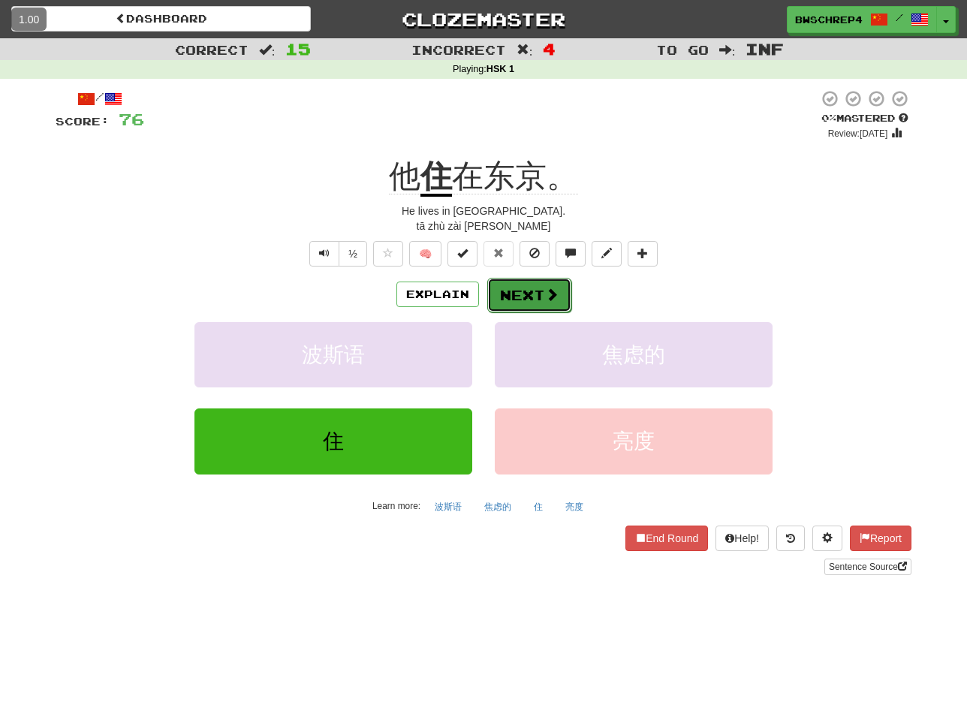
click at [518, 285] on button "Next" at bounding box center [529, 295] width 84 height 35
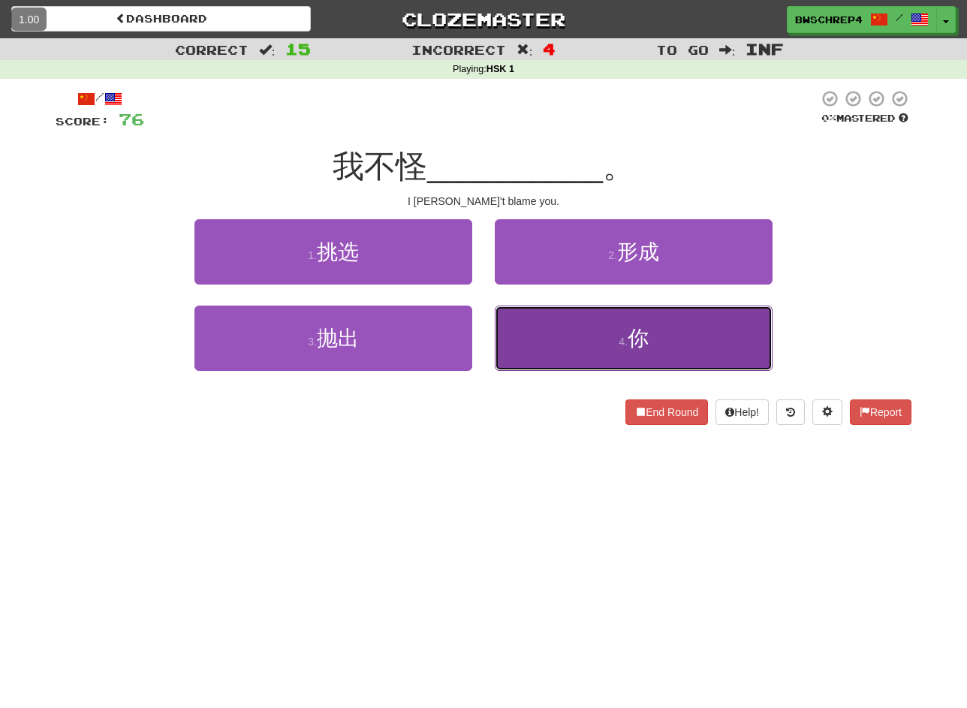
click at [568, 359] on button "4 . 你" at bounding box center [634, 338] width 278 height 65
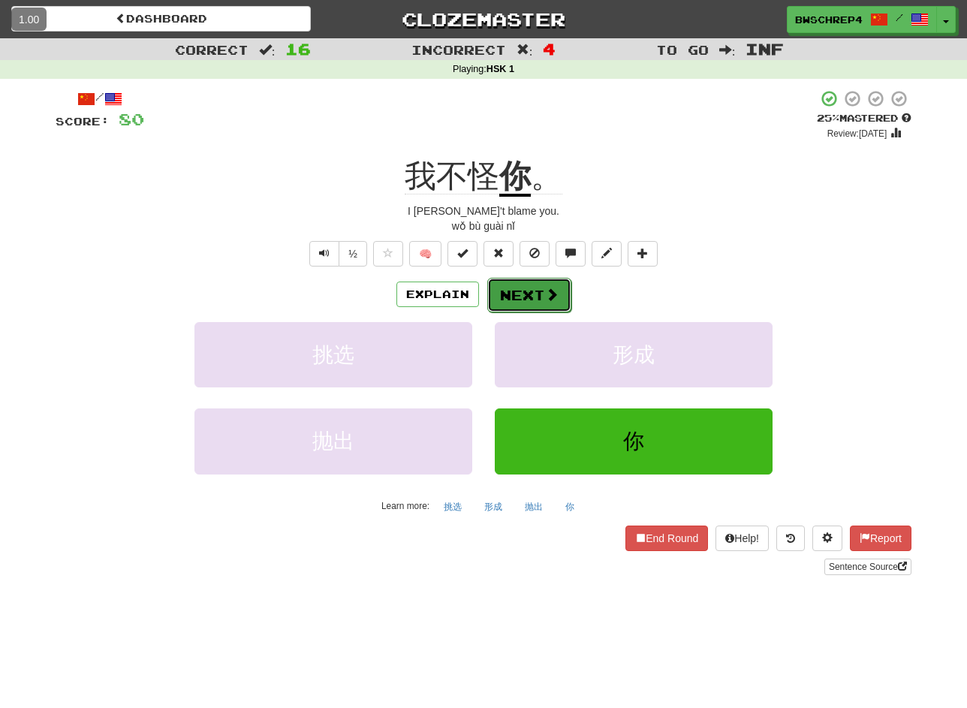
click at [547, 304] on button "Next" at bounding box center [529, 295] width 84 height 35
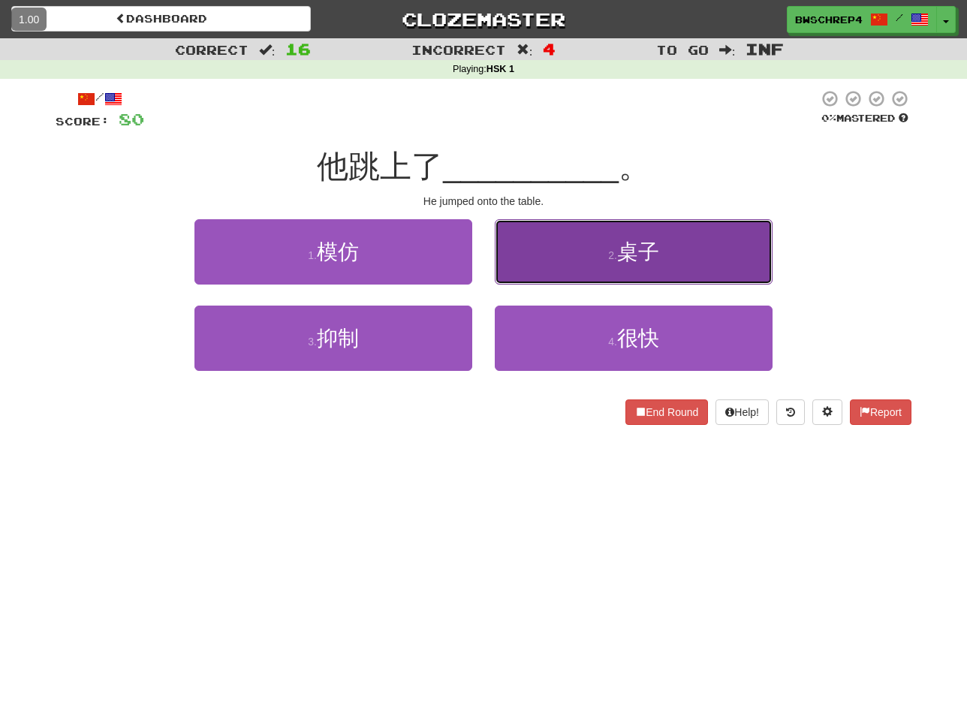
click at [634, 271] on button "2 . 桌子" at bounding box center [634, 251] width 278 height 65
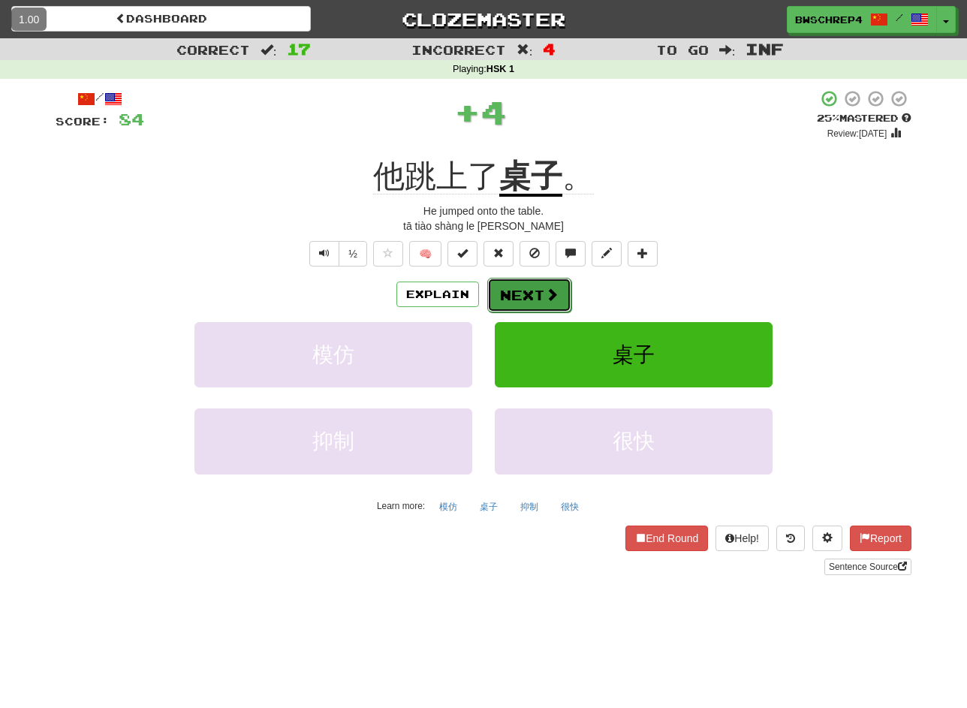
click at [536, 292] on button "Next" at bounding box center [529, 295] width 84 height 35
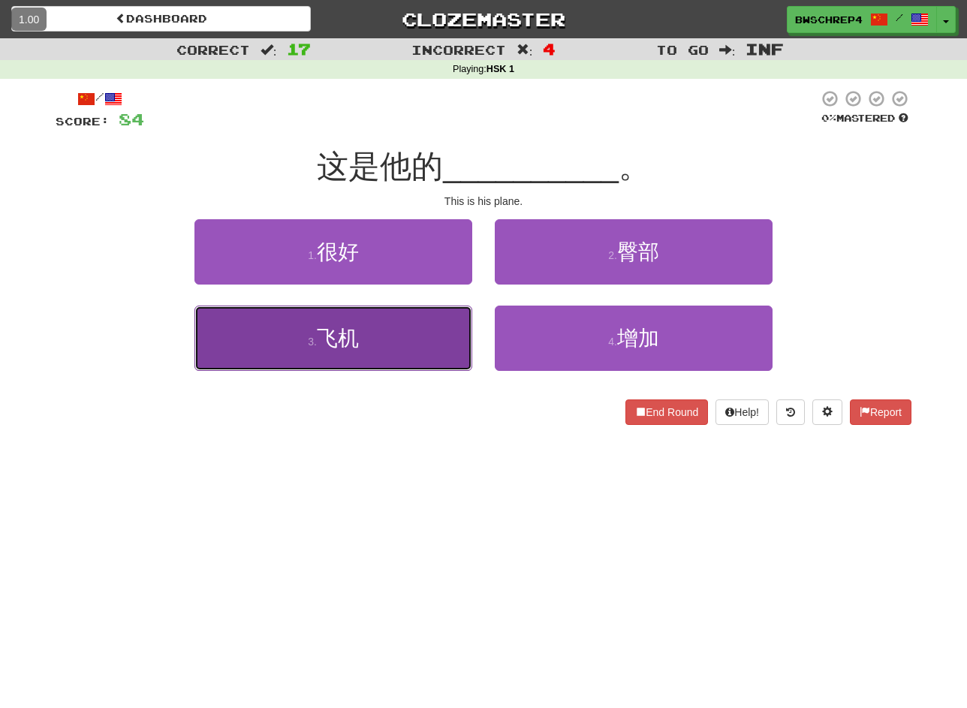
click at [423, 338] on button "3 . 飞机" at bounding box center [333, 338] width 278 height 65
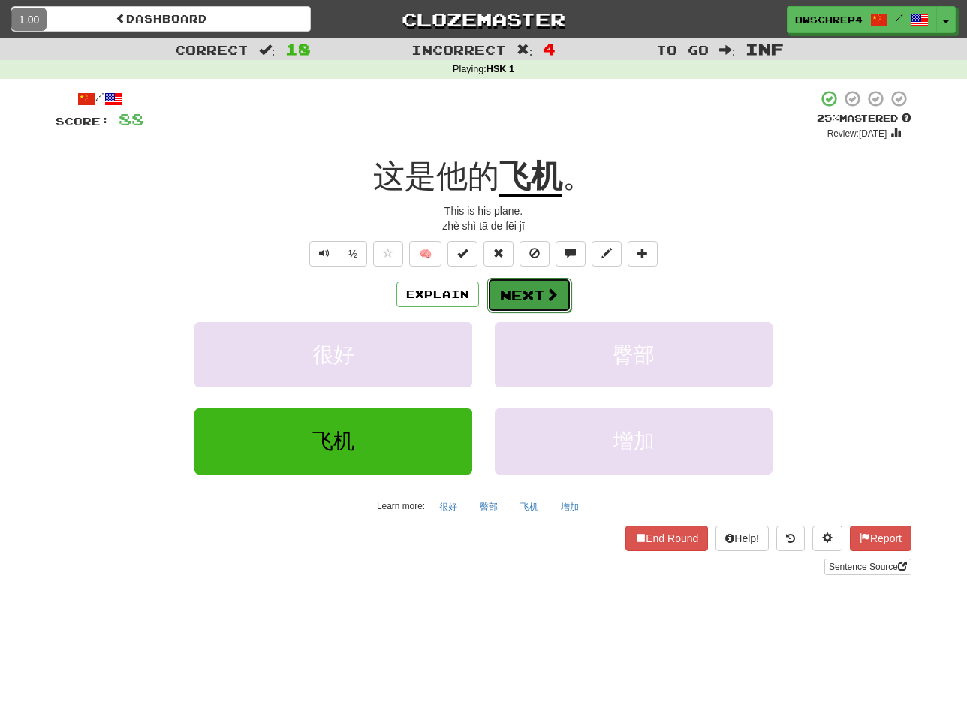
click at [526, 300] on button "Next" at bounding box center [529, 295] width 84 height 35
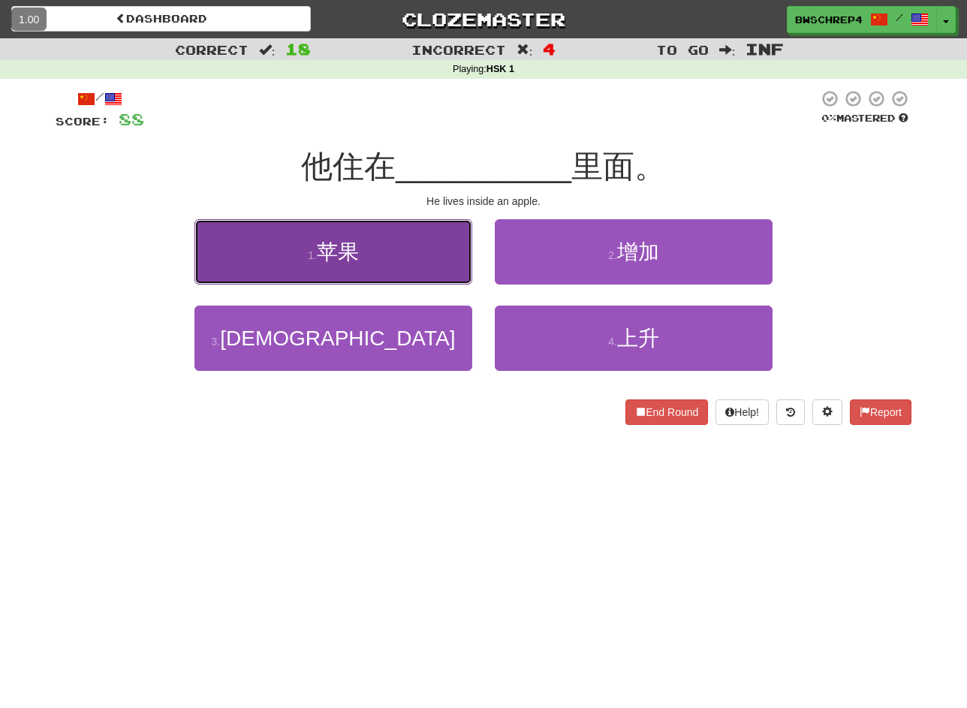
click at [396, 228] on button "1 . 苹果" at bounding box center [333, 251] width 278 height 65
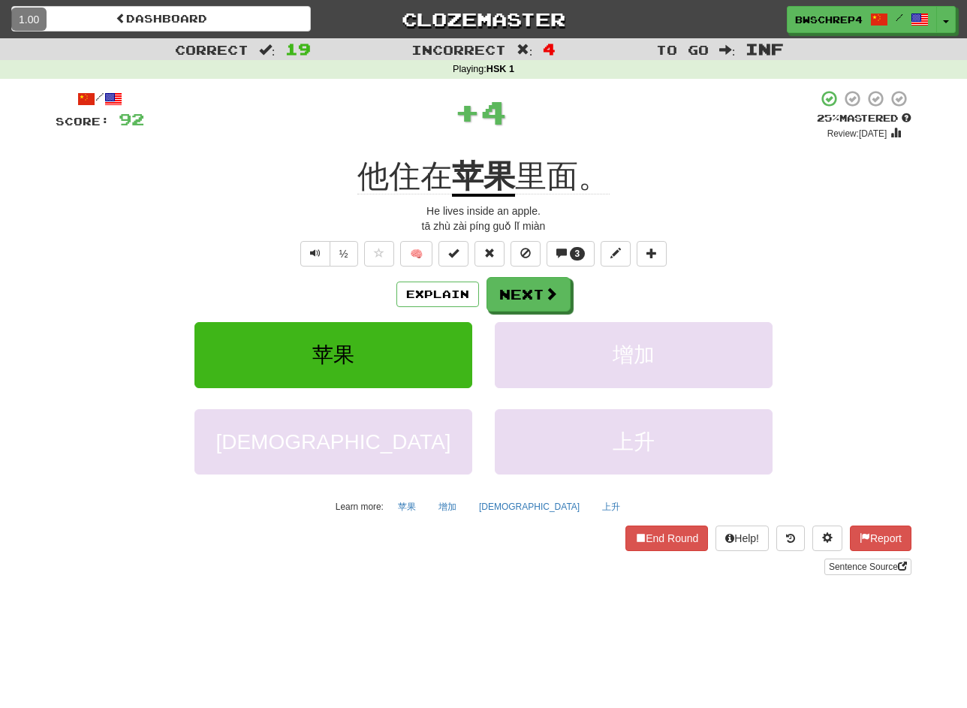
click at [538, 276] on div "/ Score: 92 + 4 25 % Mastered Review: [DATE] 他住在 苹果 里面。 He lives inside an appl…" at bounding box center [484, 332] width 856 height 486
click at [538, 280] on button "Next" at bounding box center [529, 295] width 84 height 35
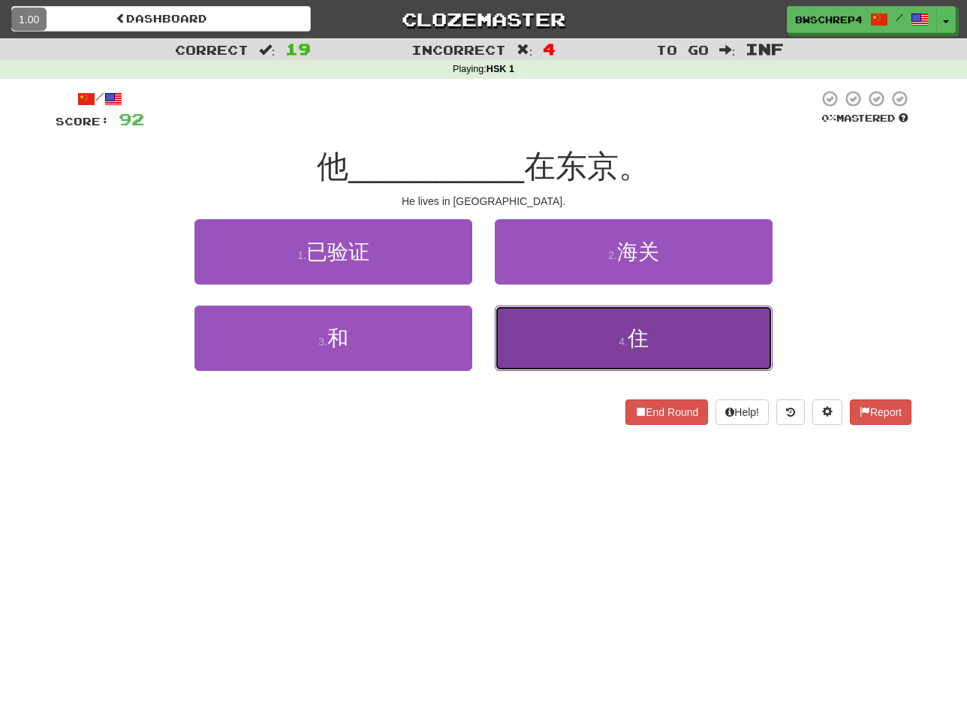
click at [523, 321] on button "4 . 住" at bounding box center [634, 338] width 278 height 65
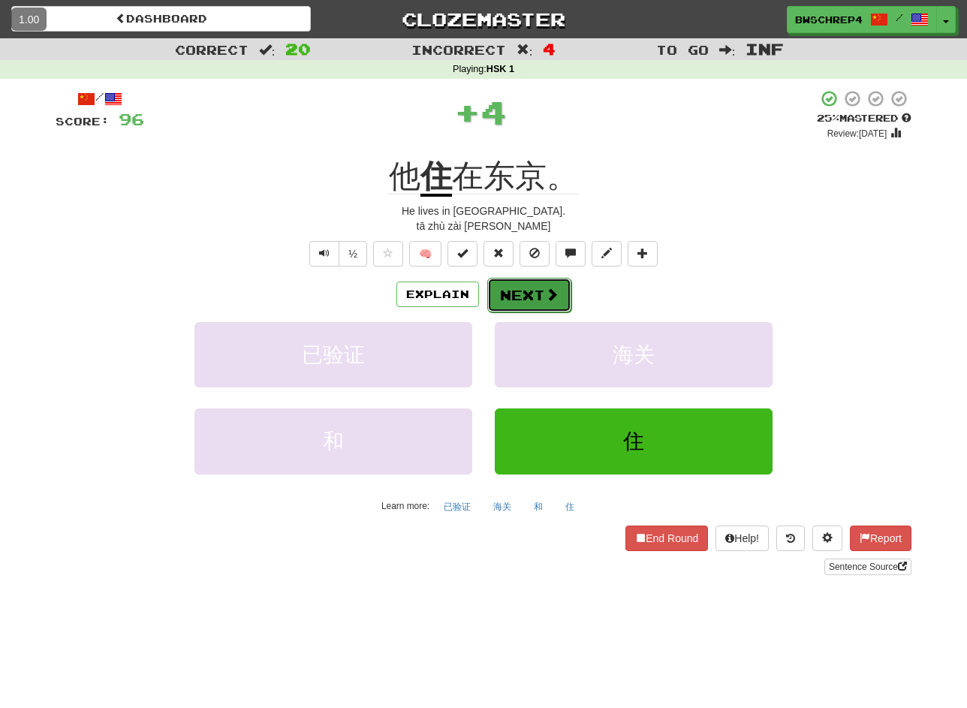
click at [530, 306] on button "Next" at bounding box center [529, 295] width 84 height 35
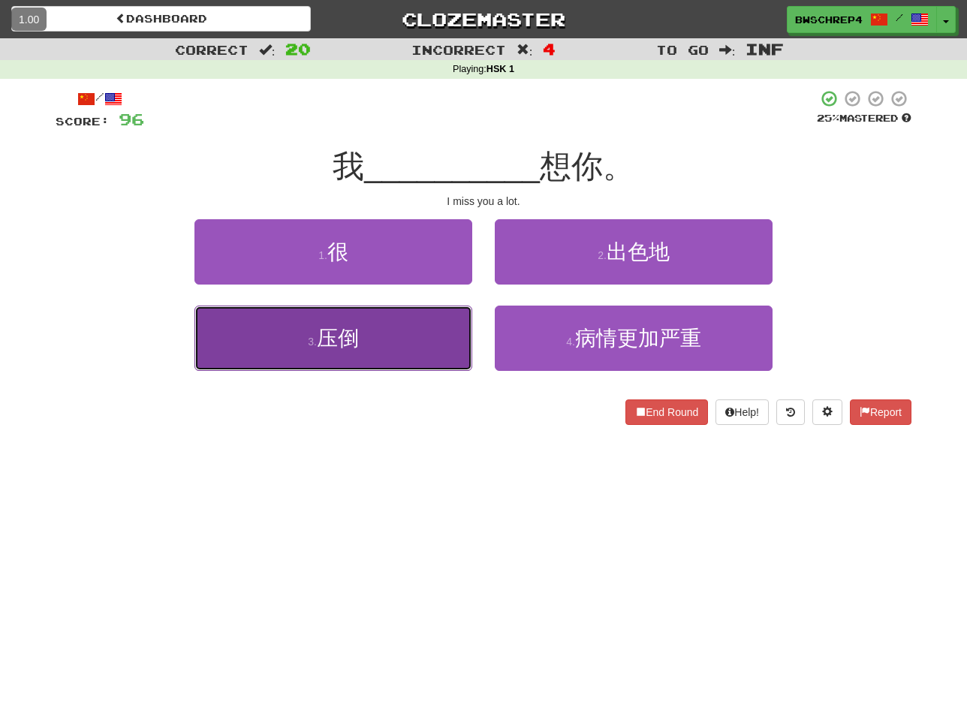
click at [377, 325] on button "3 . 压倒" at bounding box center [333, 338] width 278 height 65
